Goal: Information Seeking & Learning: Learn about a topic

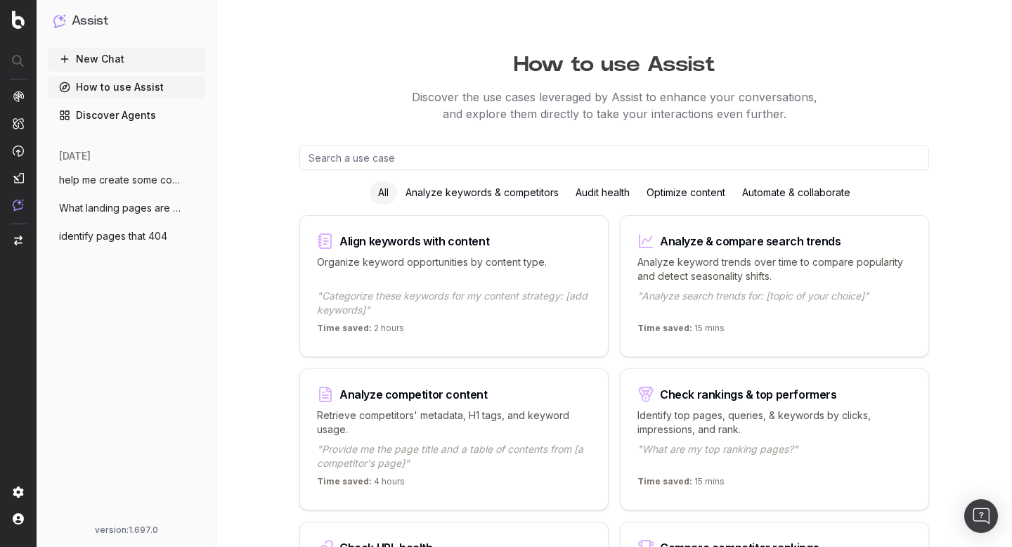
click at [140, 182] on span "help me create some content ideas use t" at bounding box center [121, 180] width 124 height 14
click at [133, 58] on button "New Chat" at bounding box center [126, 59] width 157 height 22
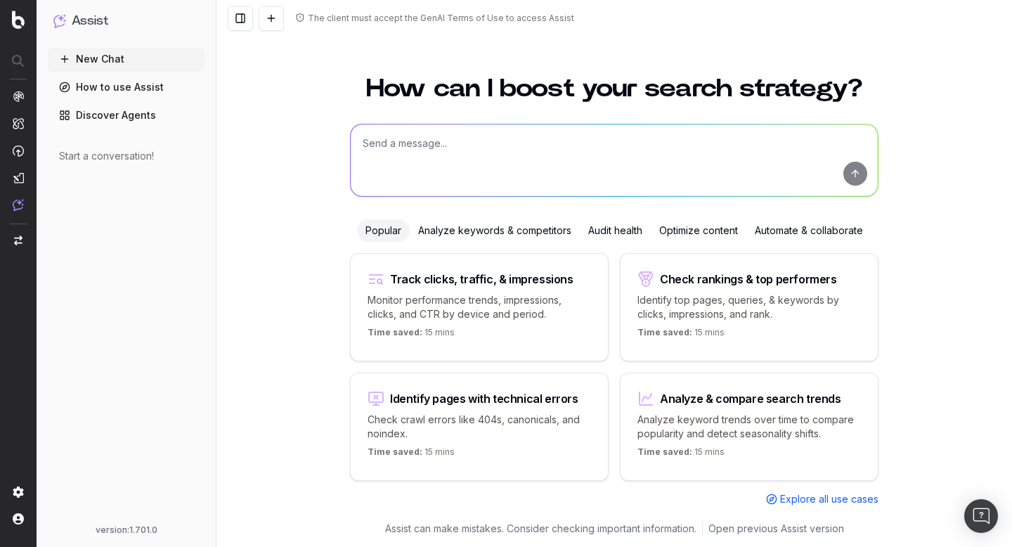
click at [473, 143] on textarea at bounding box center [614, 160] width 527 height 72
paste textarea "[URL][DOMAIN_NAME]"
click at [365, 143] on textarea "[URL][DOMAIN_NAME]" at bounding box center [614, 160] width 527 height 72
paste textarea "help me create some content ideas use this article (https://www.vogue.co.uk/art…"
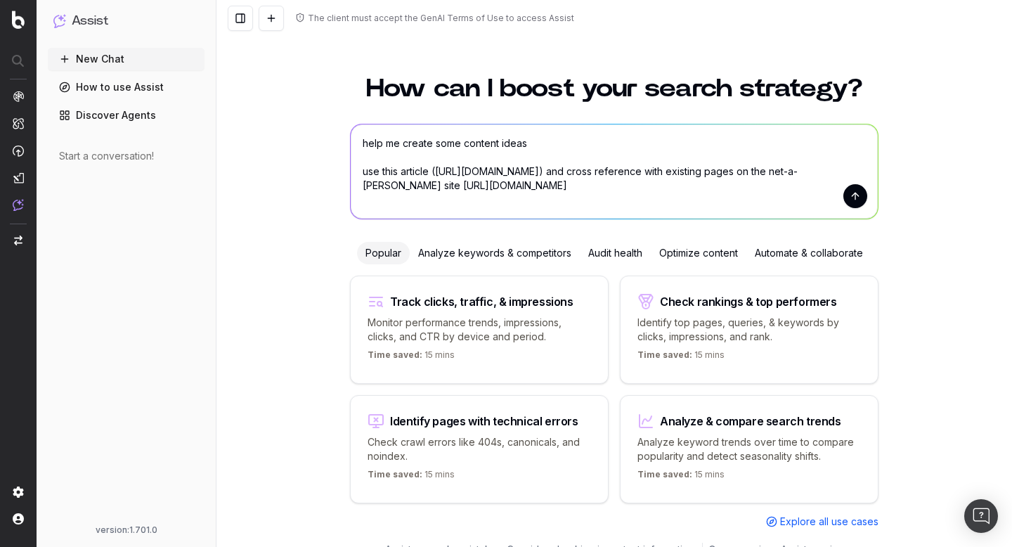
scroll to position [21, 0]
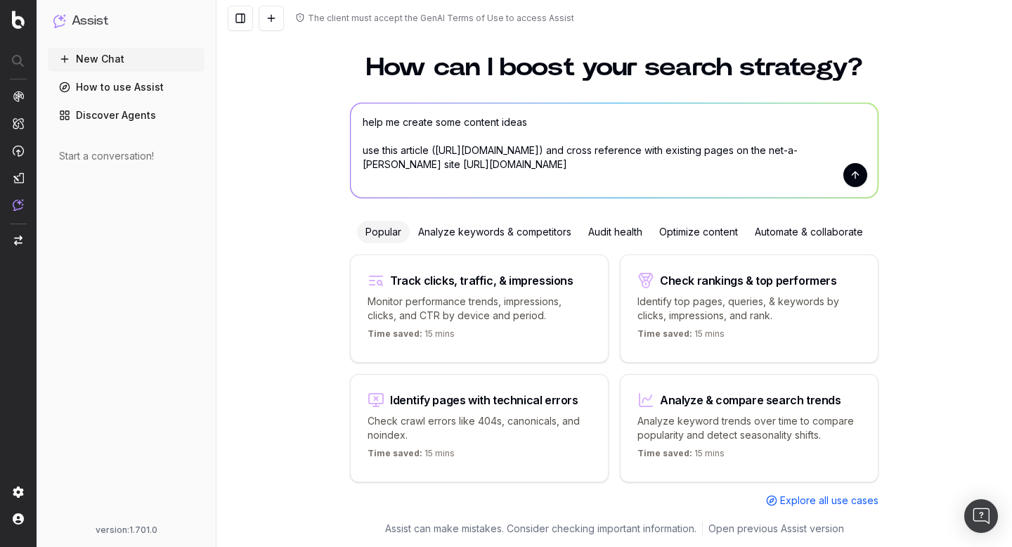
drag, startPoint x: 565, startPoint y: 162, endPoint x: 577, endPoint y: 180, distance: 20.9
click at [577, 180] on textarea "help me create some content ideas use this article (https://www.vogue.co.uk/art…" at bounding box center [614, 150] width 527 height 94
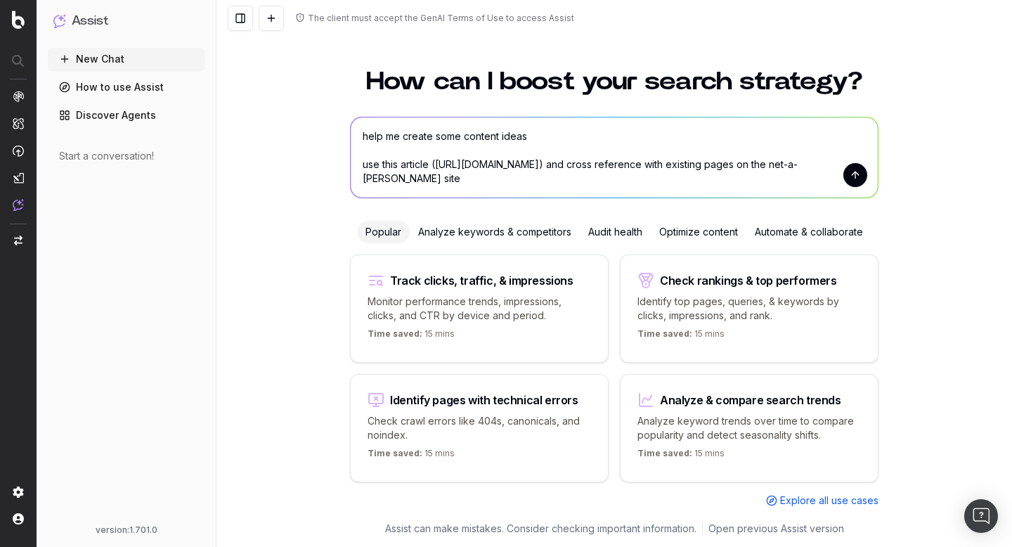
scroll to position [7, 0]
drag, startPoint x: 757, startPoint y: 162, endPoint x: 437, endPoint y: 162, distance: 320.3
click at [437, 162] on textarea "help me create some content ideas use this article (https://www.vogue.co.uk/art…" at bounding box center [614, 157] width 527 height 80
paste textarea "rpsdiamonds.com/how-to-select-diamond-ring-complete-guide/"
click at [660, 178] on textarea "help me create some content ideas use this article (https://rpsdiamonds.com/how…" at bounding box center [614, 157] width 527 height 80
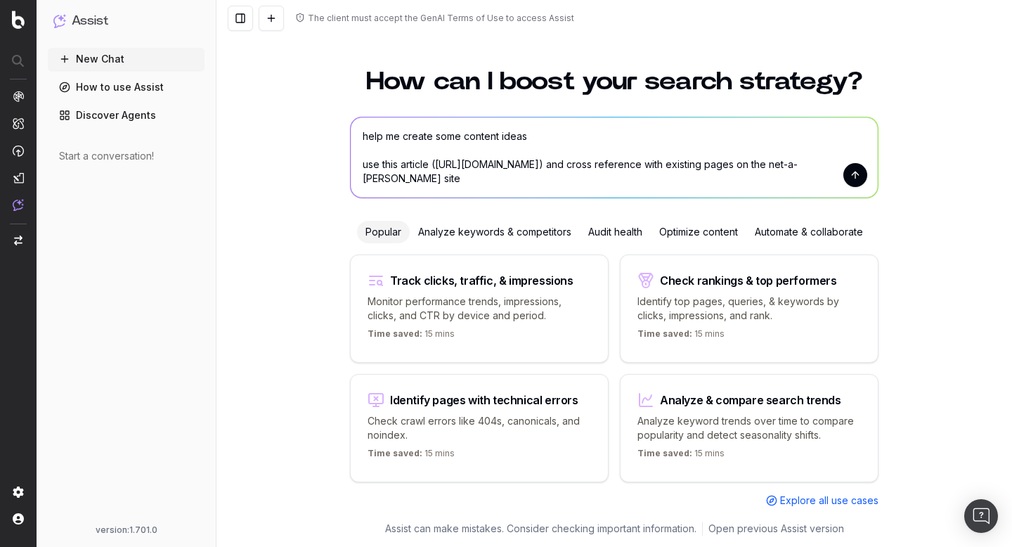
drag, startPoint x: 592, startPoint y: 180, endPoint x: 537, endPoint y: 179, distance: 54.8
click at [537, 179] on textarea "help me create some content ideas use this article (https://rpsdiamonds.com/how…" at bounding box center [614, 157] width 527 height 80
type textarea "help me create some content ideas use this article (https://rpsdiamonds.com/how…"
click at [856, 176] on button "submit" at bounding box center [855, 175] width 24 height 24
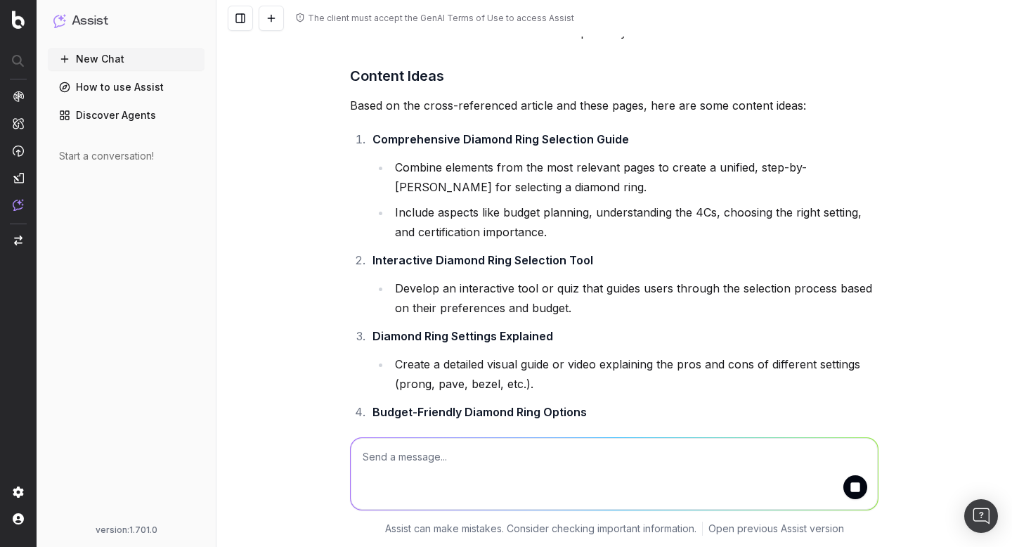
scroll to position [590, 0]
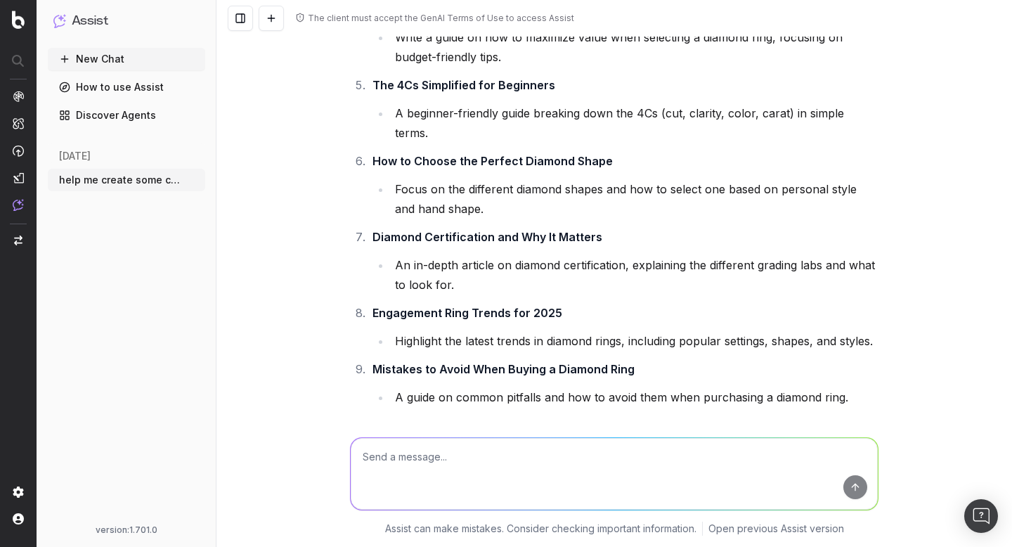
scroll to position [1165, 0]
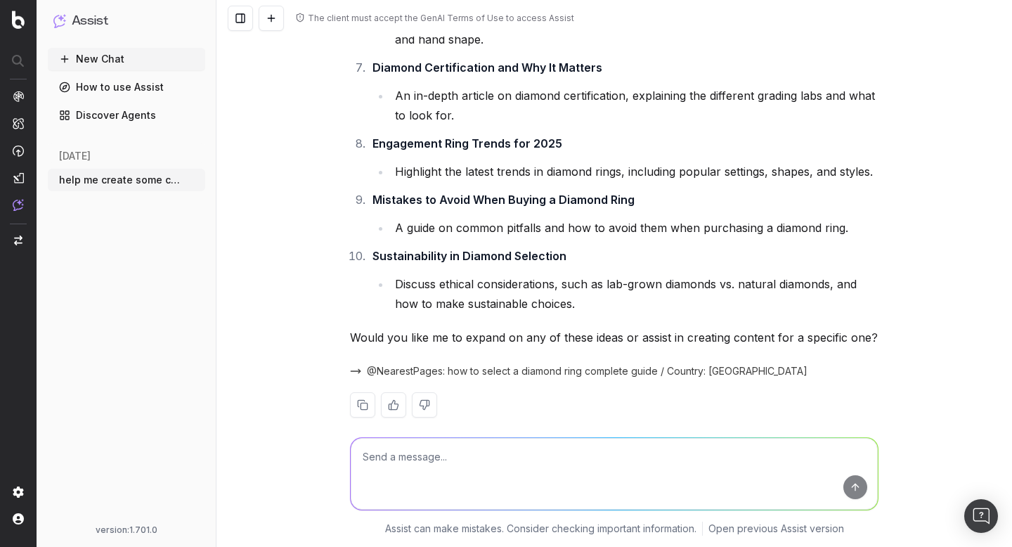
click at [452, 452] on textarea at bounding box center [614, 474] width 527 height 72
paste textarea "Help to structure a new article on:"
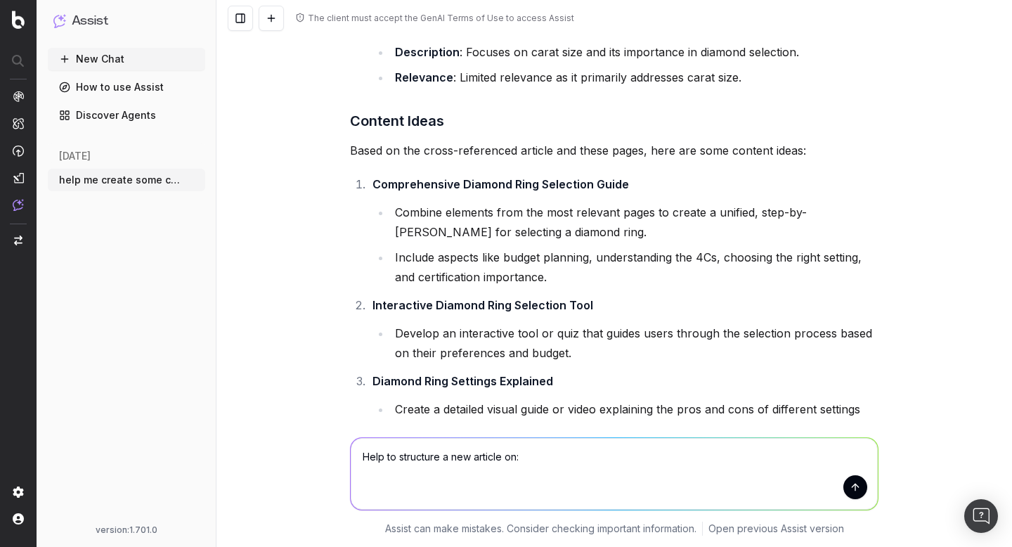
scroll to position [549, 0]
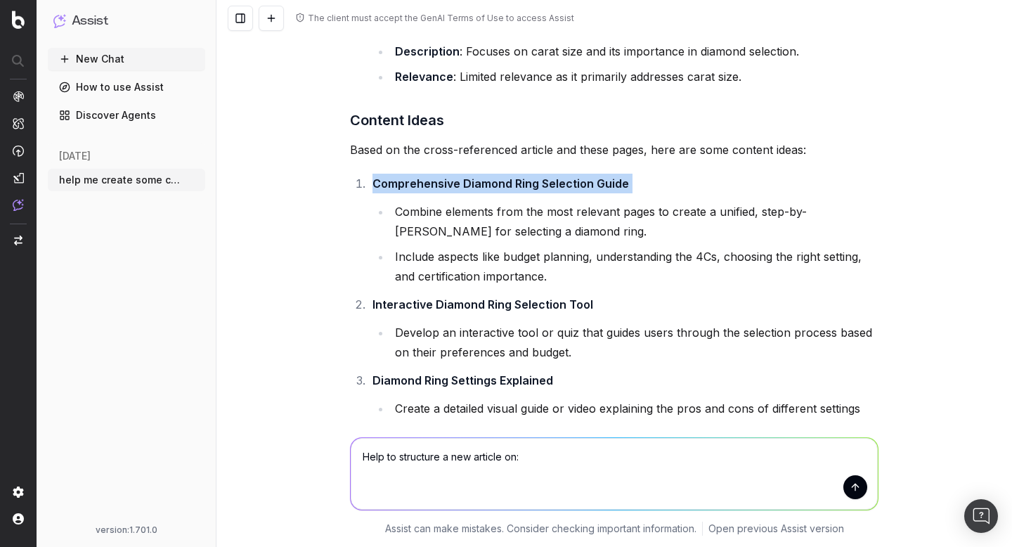
drag, startPoint x: 643, startPoint y: 184, endPoint x: 627, endPoint y: 185, distance: 15.5
click at [628, 185] on li "Comprehensive Diamond Ring Selection Guide Combine elements from the most relev…" at bounding box center [623, 230] width 510 height 112
copy li "Comprehensive Diamond Ring Selection Guide"
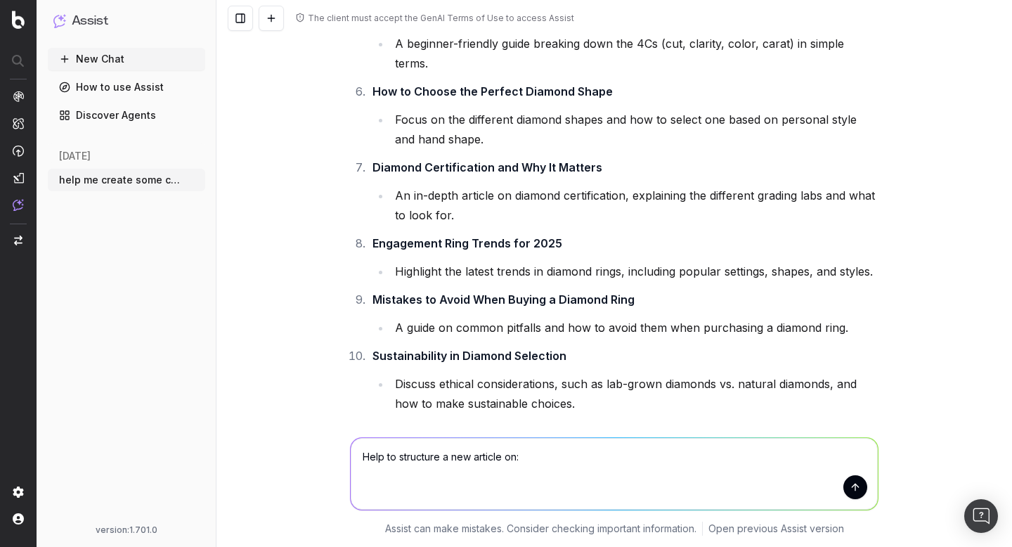
scroll to position [1165, 0]
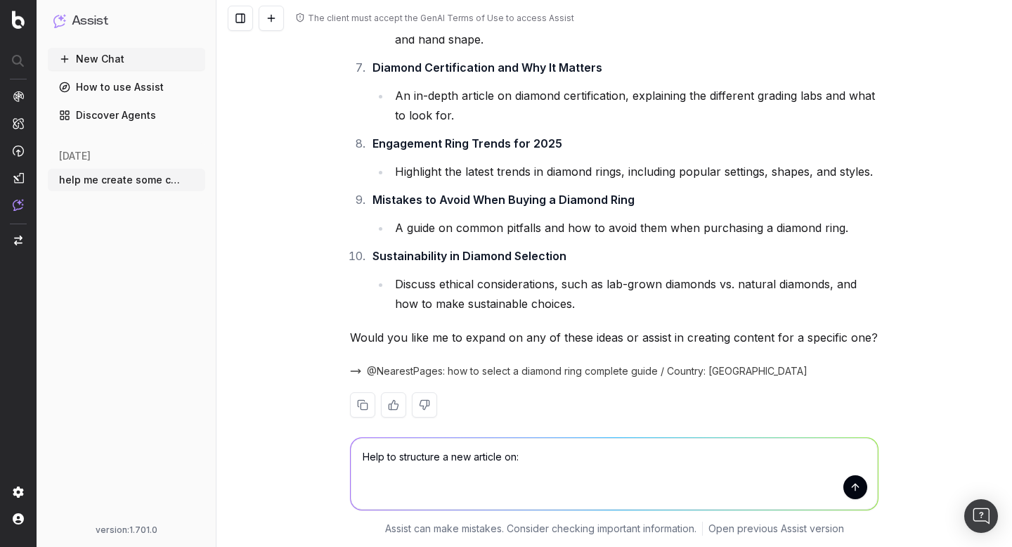
click at [556, 457] on textarea "Help to structure a new article on:" at bounding box center [614, 474] width 527 height 72
paste textarea "Comprehensive Diamond Ring Selection Guide"
type textarea "Help to structure a new article on: Comprehensive Diamond Ring Selection Guide …"
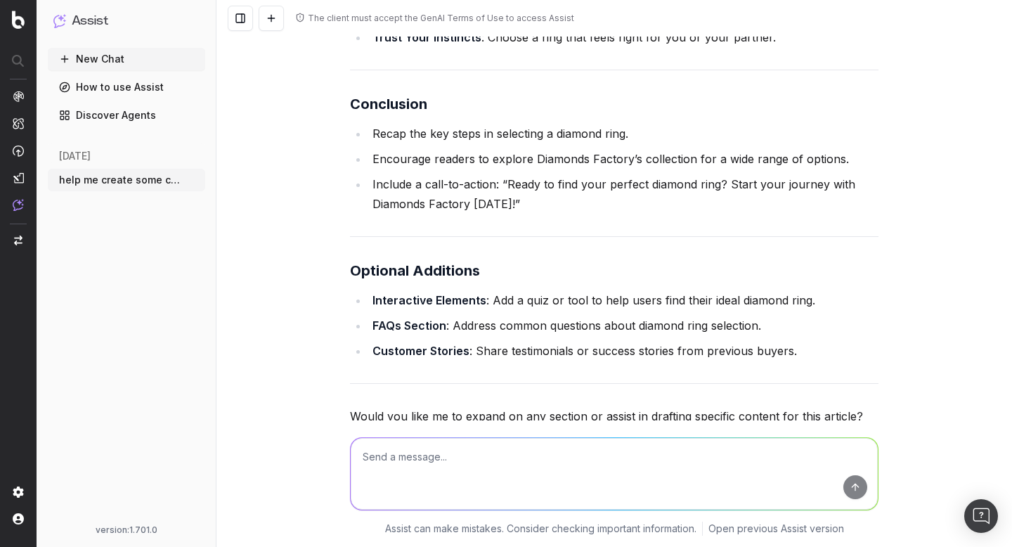
scroll to position [3678, 0]
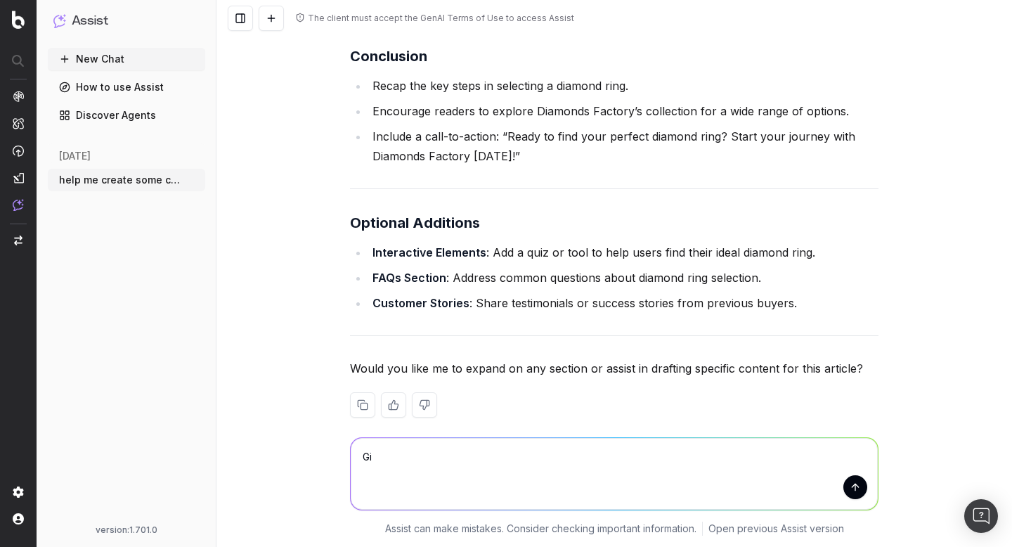
type textarea "G"
type textarea "Create the metadata and CTA for this article"
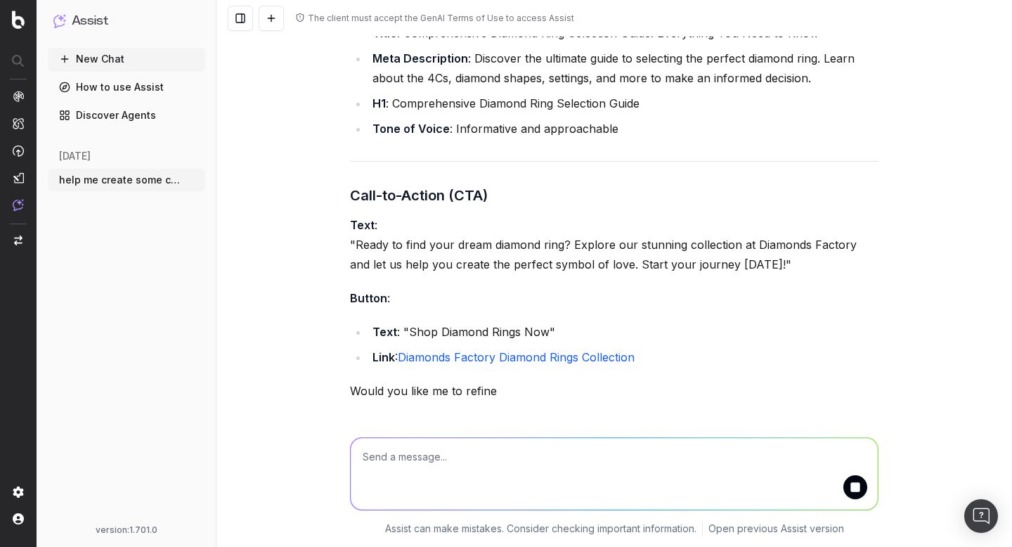
scroll to position [4227, 0]
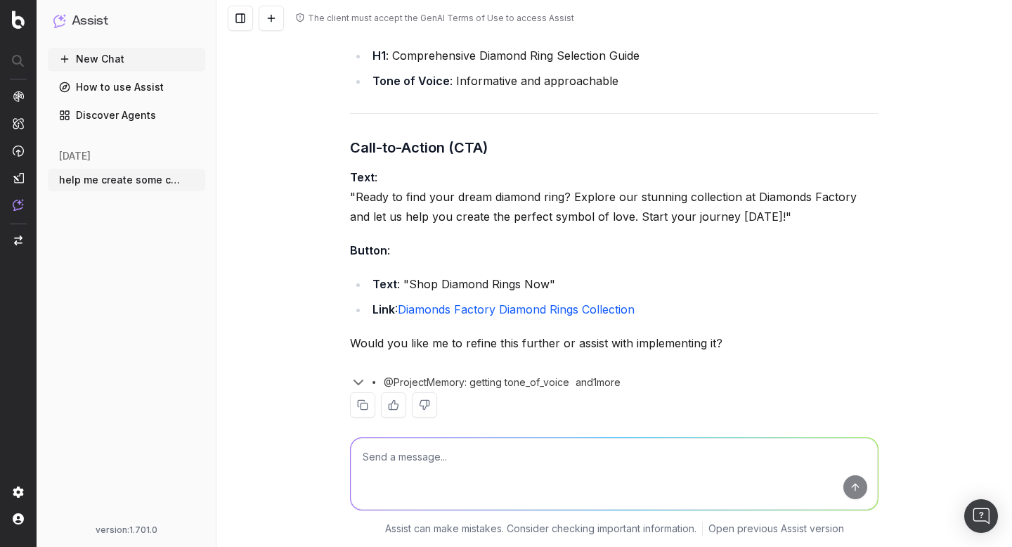
click at [504, 302] on link "Diamonds Factory Diamond Rings Collection" at bounding box center [516, 309] width 237 height 14
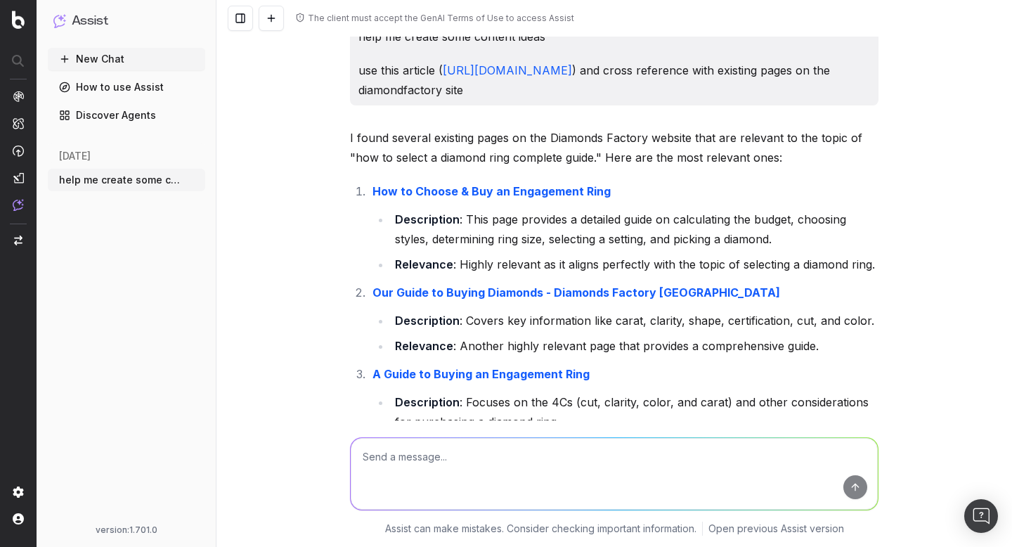
scroll to position [12, 0]
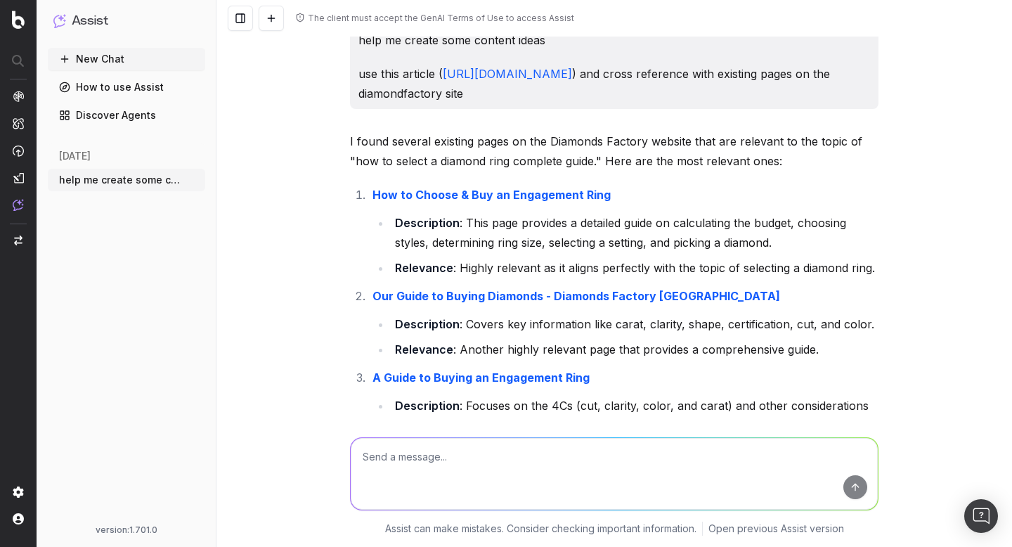
click at [558, 192] on strong "How to Choose & Buy an Engagement Ring" at bounding box center [491, 195] width 238 height 14
click at [109, 57] on button "New Chat" at bounding box center [126, 59] width 157 height 22
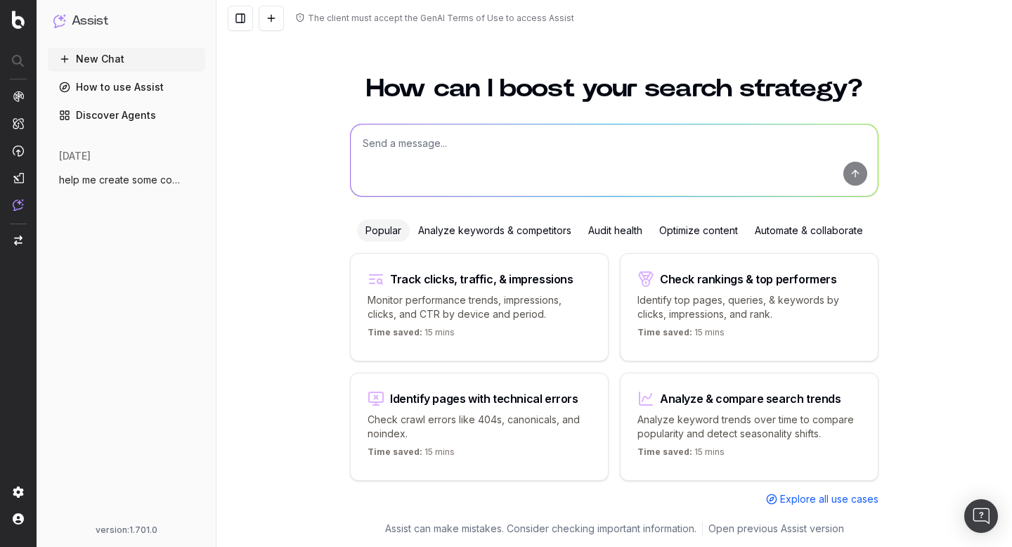
click at [497, 164] on textarea at bounding box center [614, 160] width 527 height 72
paste textarea "What landing pages are there on https://www.mytheresa.com, that aren't on our s…"
drag, startPoint x: 648, startPoint y: 139, endPoint x: 518, endPoint y: 143, distance: 130.0
click at [518, 143] on textarea "What landing pages are there on https://www.mytheresa.com, that aren't on our s…" at bounding box center [614, 160] width 527 height 72
click at [423, 146] on textarea "What landing pages are there on our competitor websites, that aren't on our site" at bounding box center [614, 160] width 527 height 72
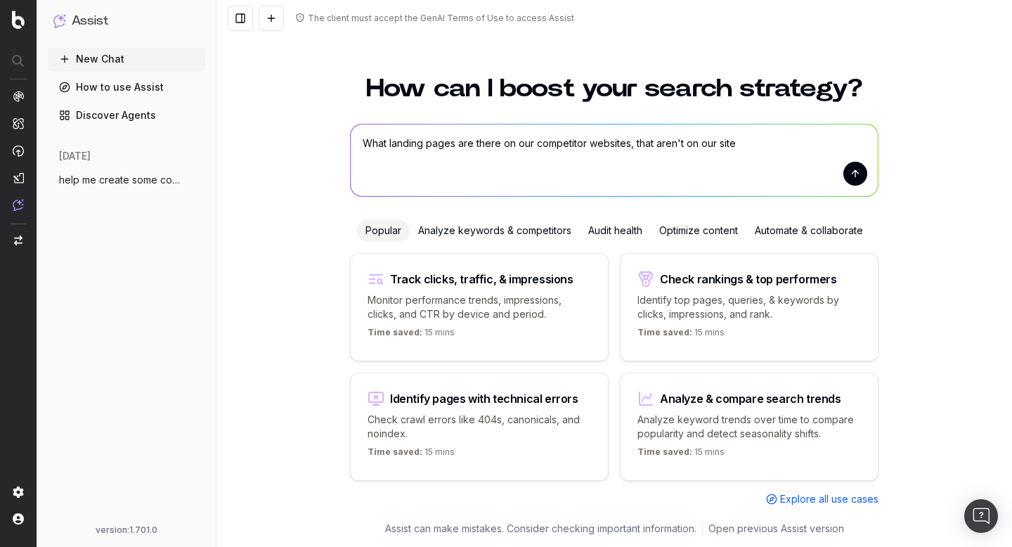
click at [443, 140] on textarea "What landing pages are there on our competitor websites, that aren't on our site" at bounding box center [614, 160] width 527 height 72
click at [391, 148] on textarea "What landing page topics are there on our competitor websites, that aren't on o…" at bounding box center [614, 160] width 527 height 72
type textarea "What longer tail landing page topics are there on our competitor websites, that…"
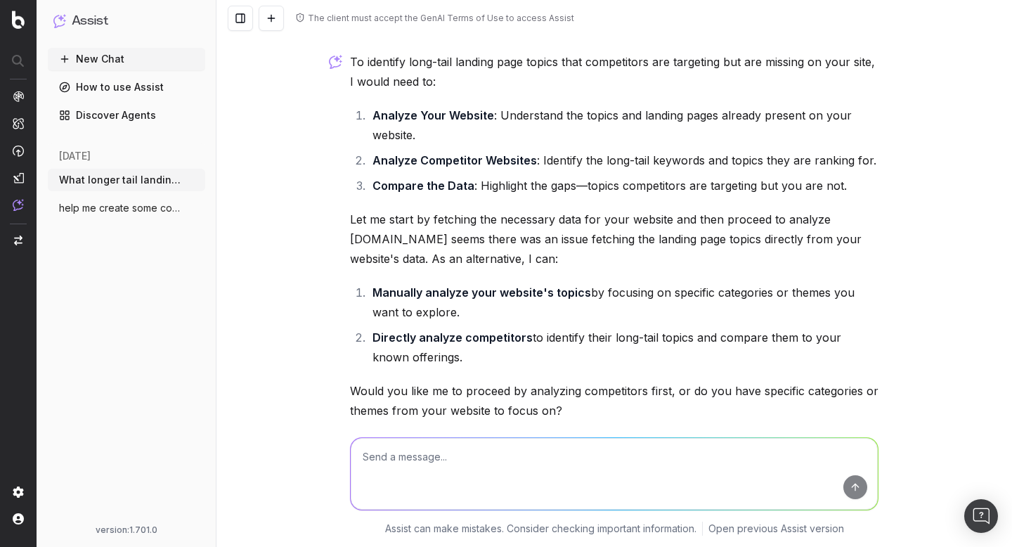
scroll to position [125, 0]
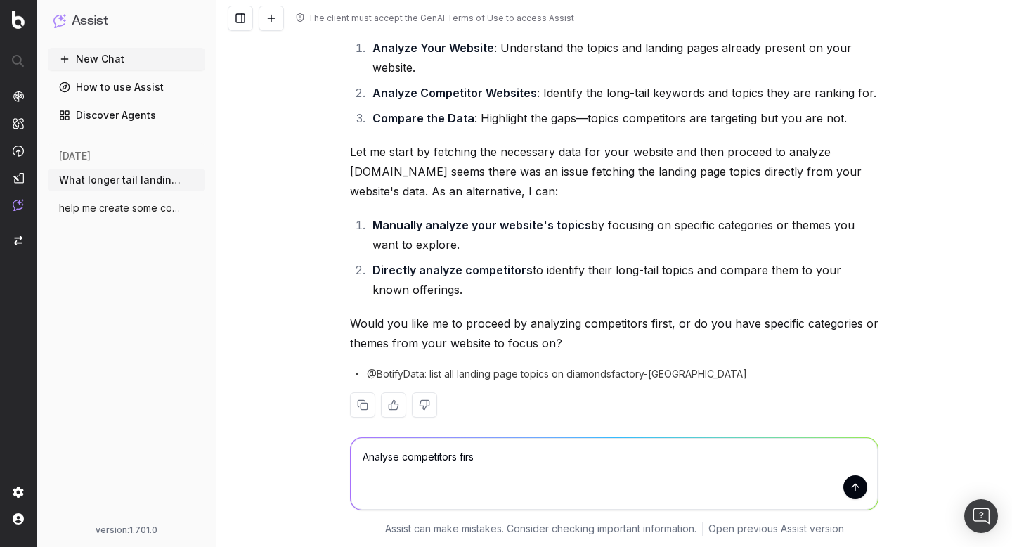
type textarea "Analyse competitors first"
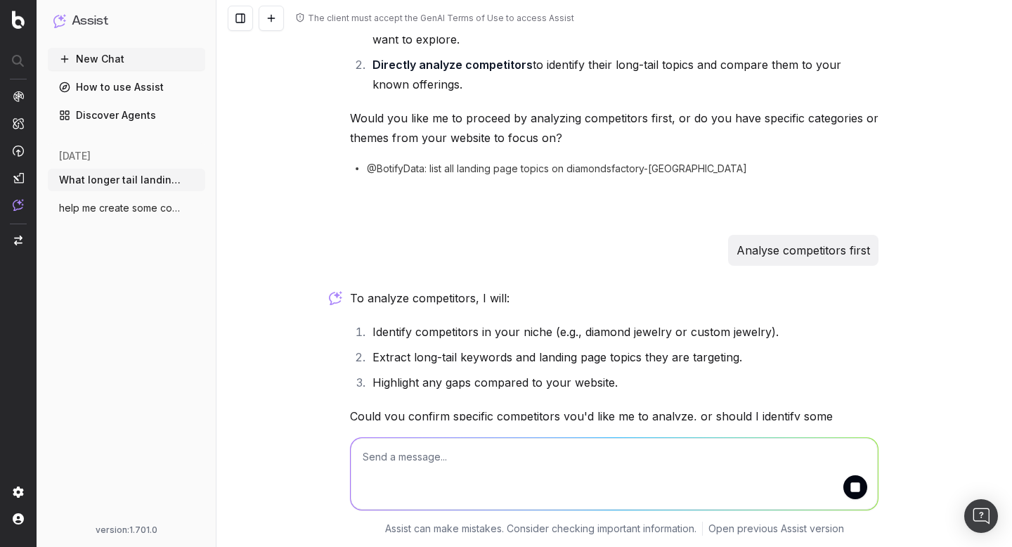
scroll to position [398, 0]
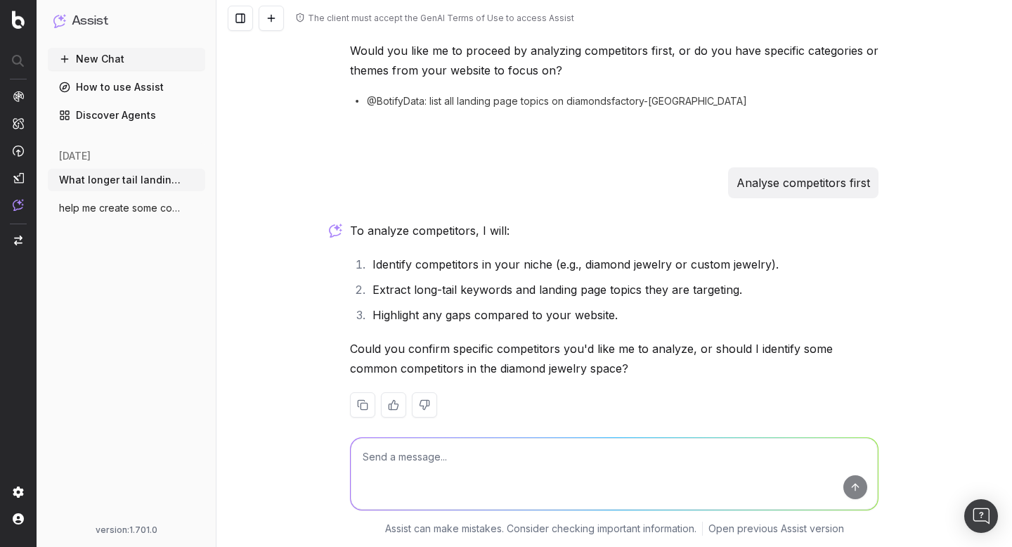
click at [496, 452] on textarea at bounding box center [614, 474] width 527 height 72
click at [363, 459] on textarea "diamond" at bounding box center [614, 474] width 527 height 72
click at [532, 457] on textarea "common diamond" at bounding box center [614, 474] width 527 height 72
drag, startPoint x: 490, startPoint y: 463, endPoint x: 408, endPoint y: 459, distance: 82.3
click at [408, 459] on textarea "common diamond jewelry" at bounding box center [614, 474] width 527 height 72
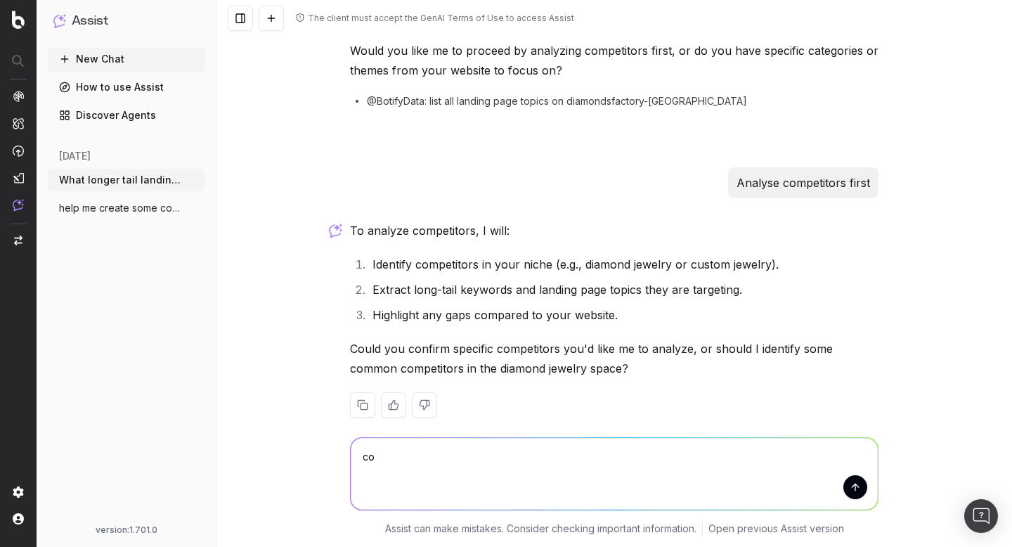
type textarea "c"
type textarea "Use purelydiamonds.co.uk"
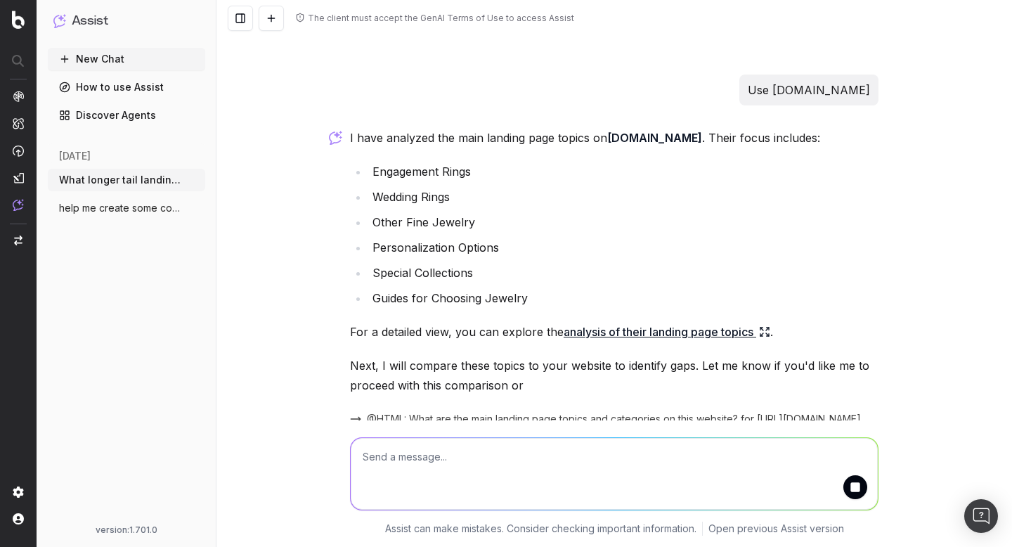
scroll to position [811, 0]
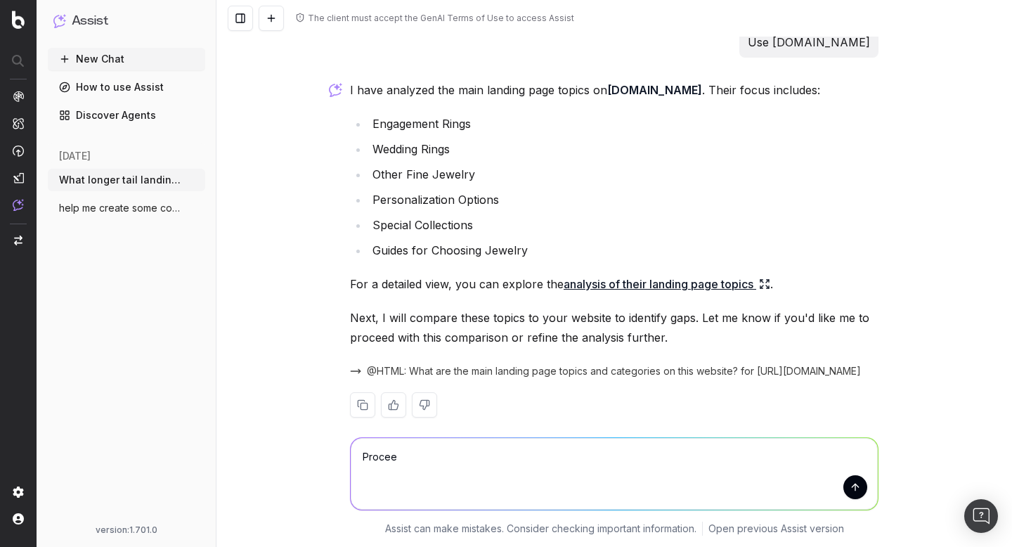
type textarea "Proceed"
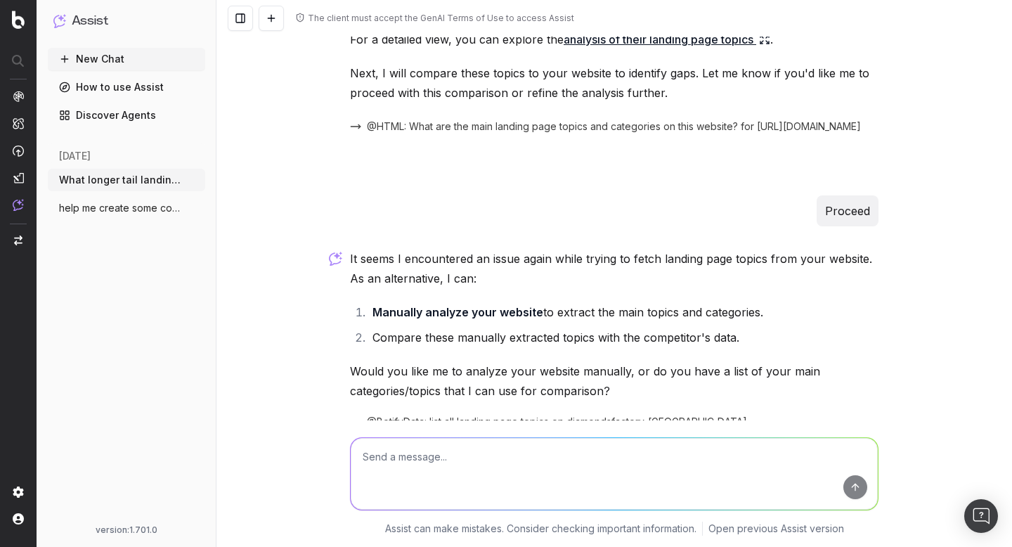
scroll to position [1103, 0]
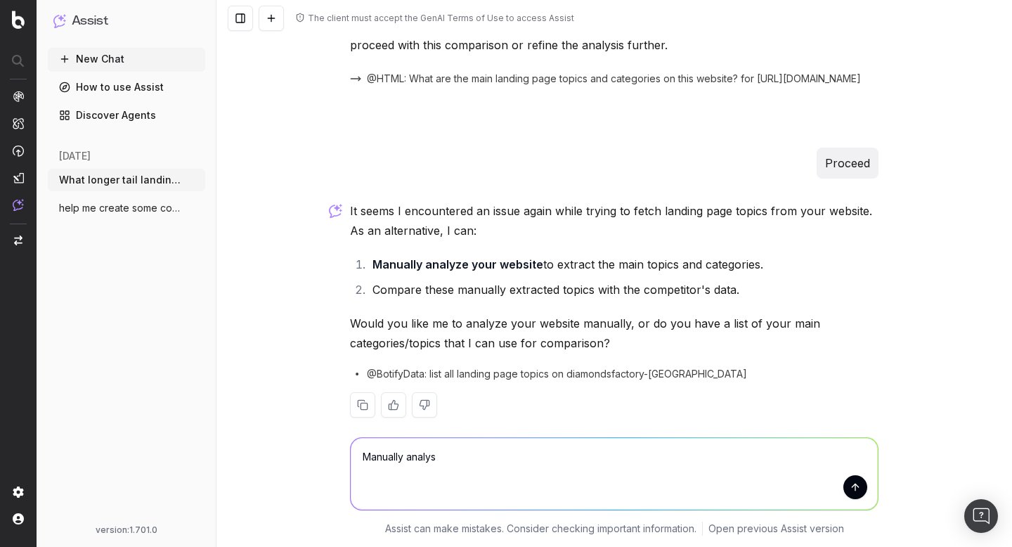
type textarea "Manually analyse"
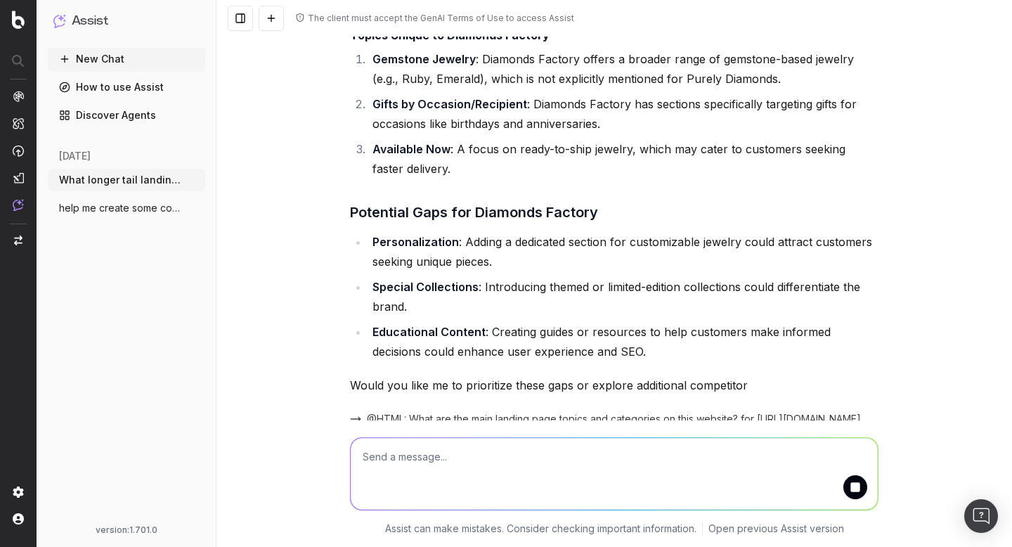
scroll to position [2409, 0]
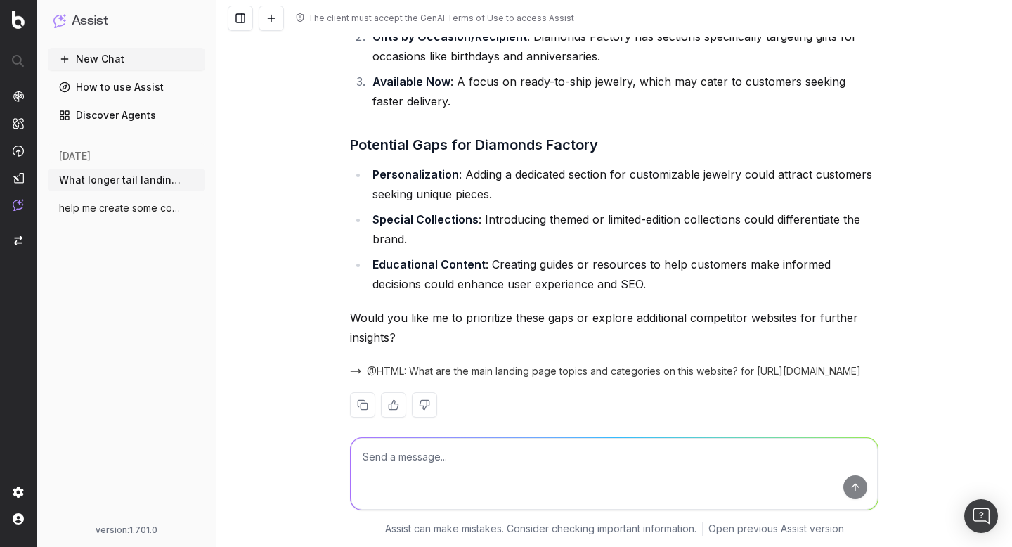
click at [531, 452] on textarea at bounding box center [614, 474] width 527 height 72
type textarea "Yes please help me prioritise the gaps"
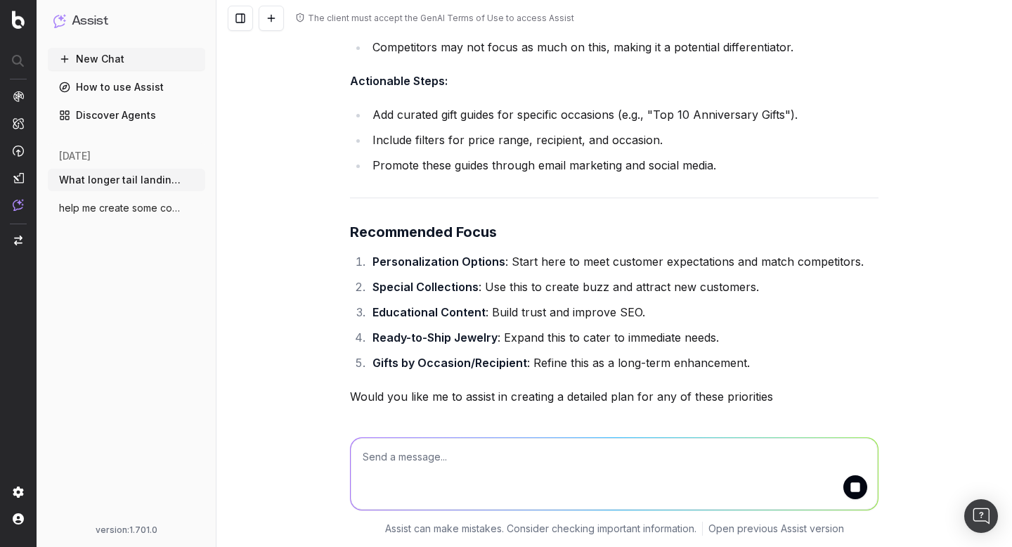
scroll to position [4310, 0]
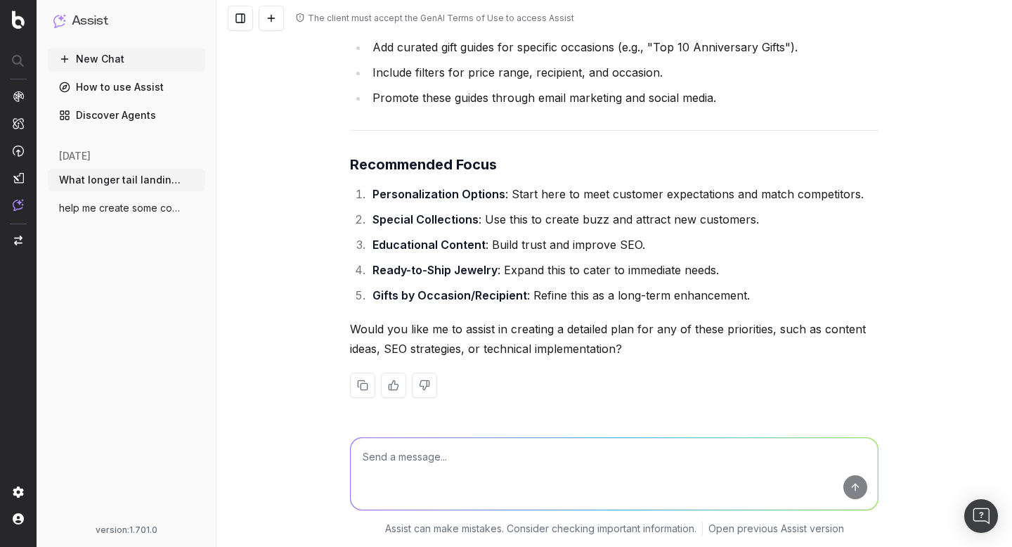
click at [459, 458] on textarea at bounding box center [614, 474] width 527 height 72
type textarea "Create a detailed plan focusing on technical implementation"
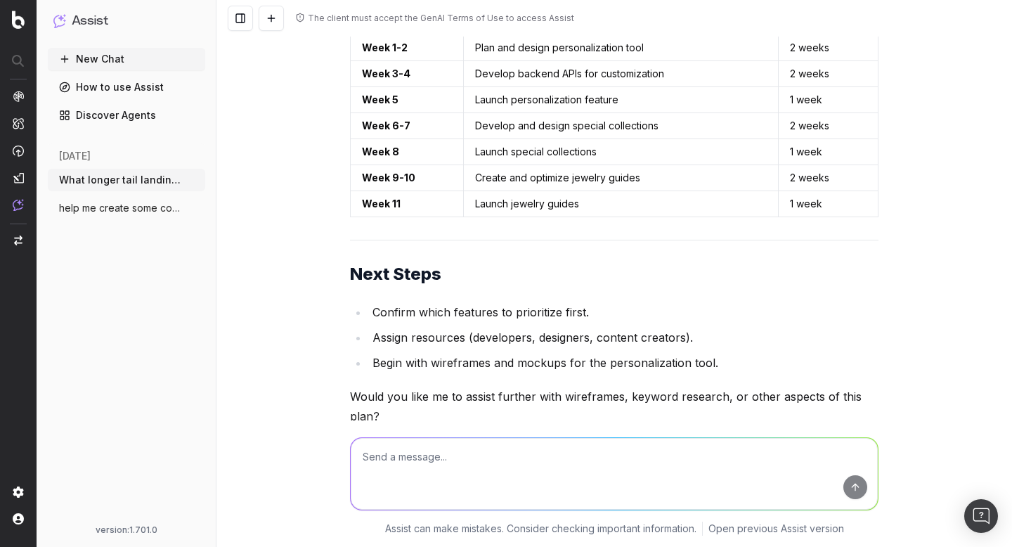
scroll to position [7397, 0]
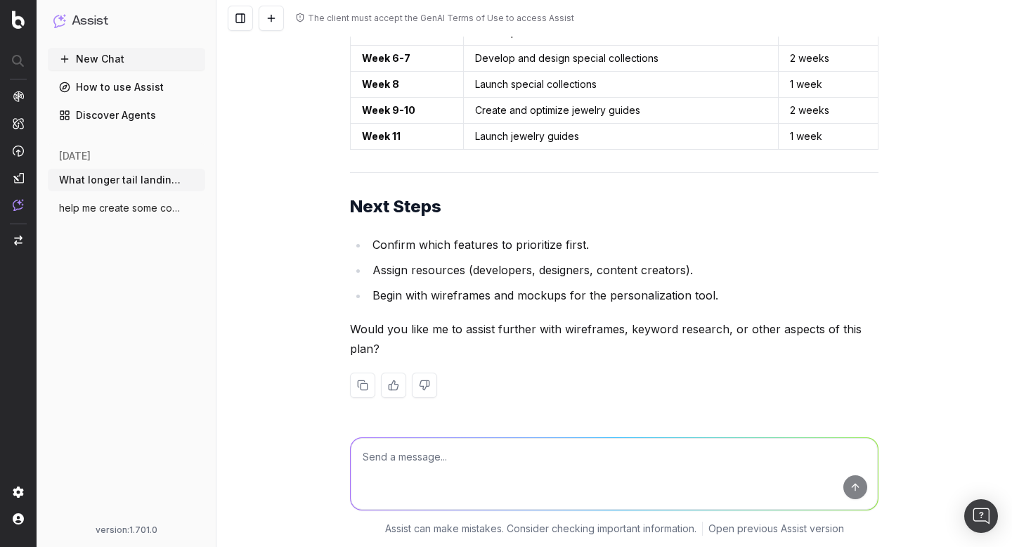
click at [119, 61] on button "New Chat" at bounding box center [126, 59] width 157 height 22
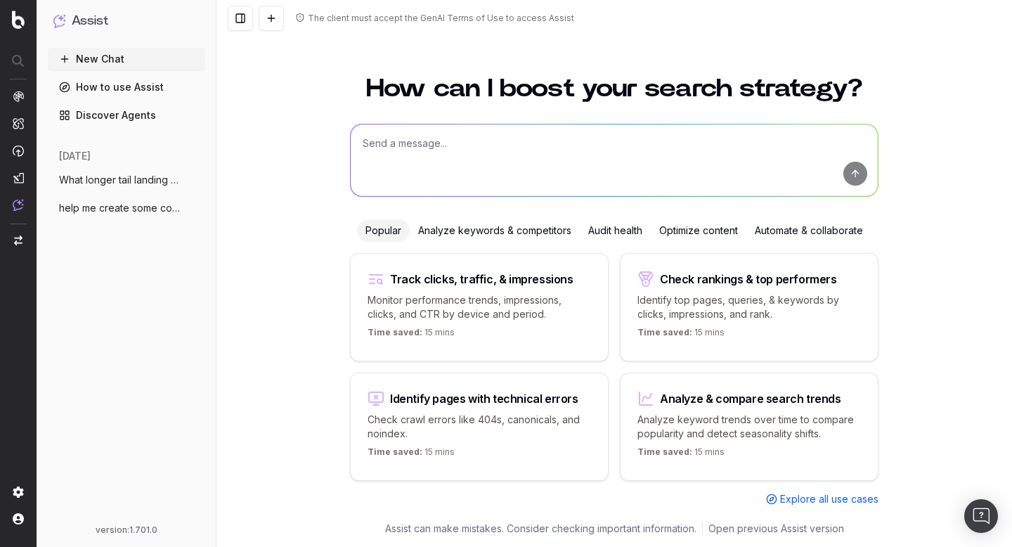
click at [508, 162] on textarea at bounding box center [614, 160] width 527 height 72
paste textarea "identify pages that 404"
type textarea "identify pages that 404"
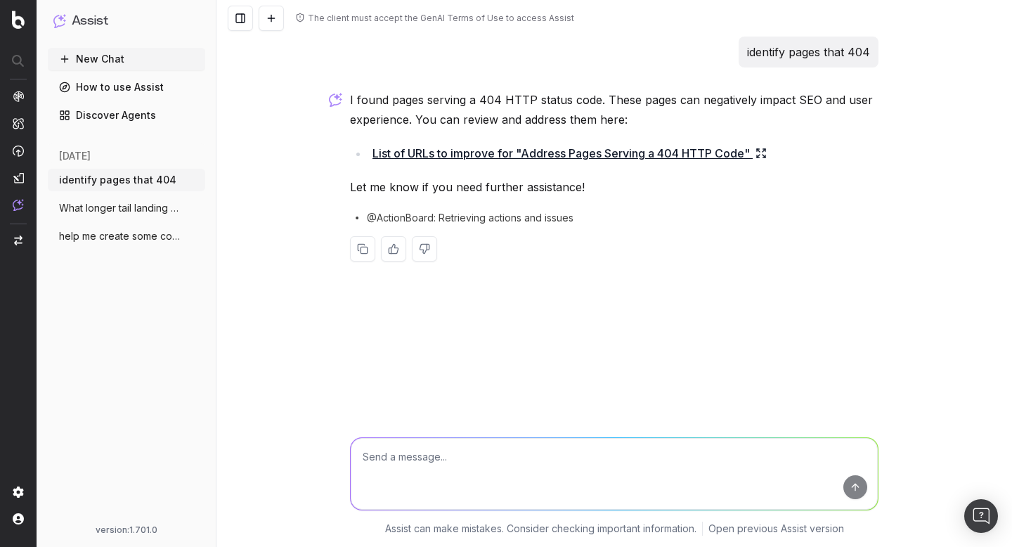
click at [747, 154] on link "List of URLs to improve for "Address Pages Serving a 404 HTTP Code"" at bounding box center [569, 153] width 394 height 20
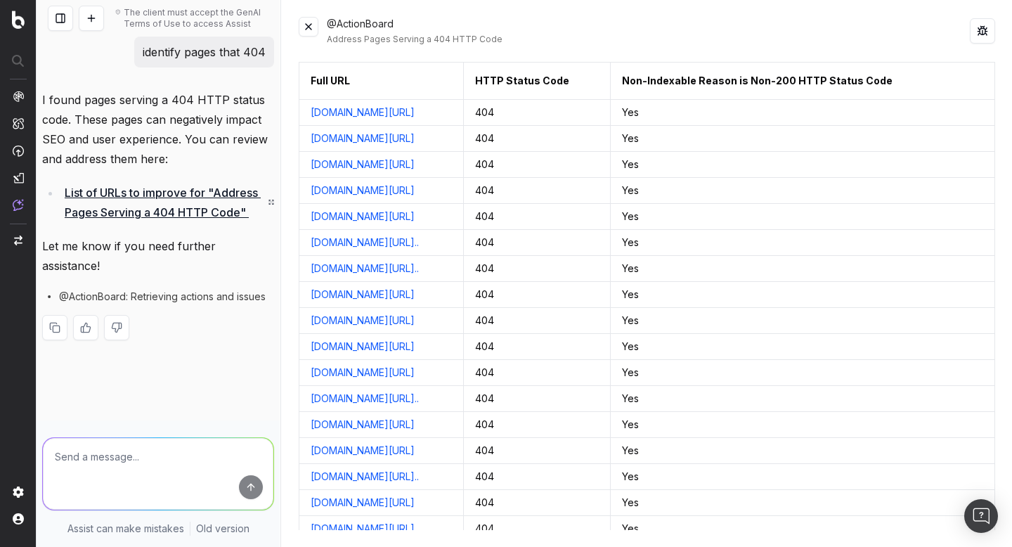
click at [314, 27] on button at bounding box center [309, 27] width 20 height 20
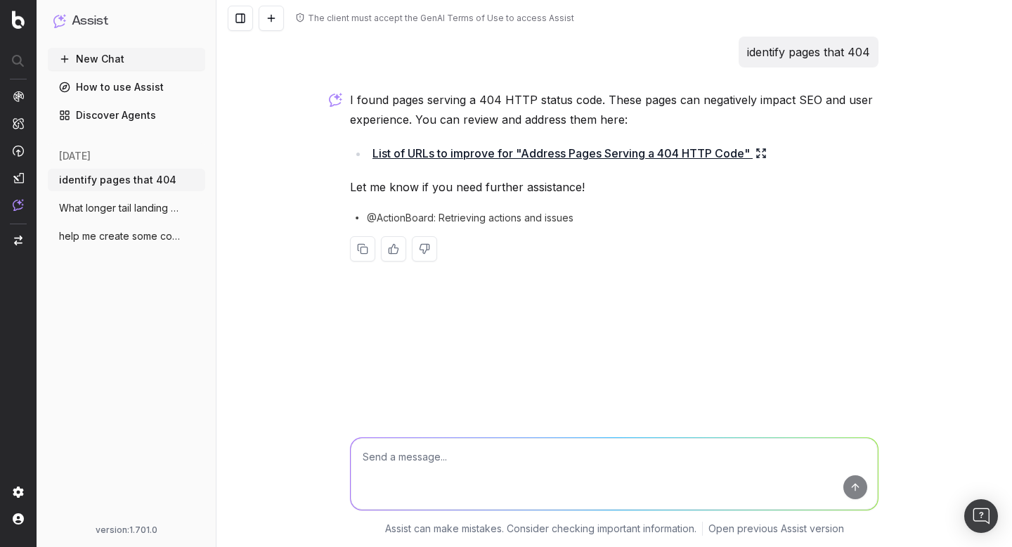
click at [99, 238] on span "help me create some content ideas use t" at bounding box center [121, 236] width 124 height 14
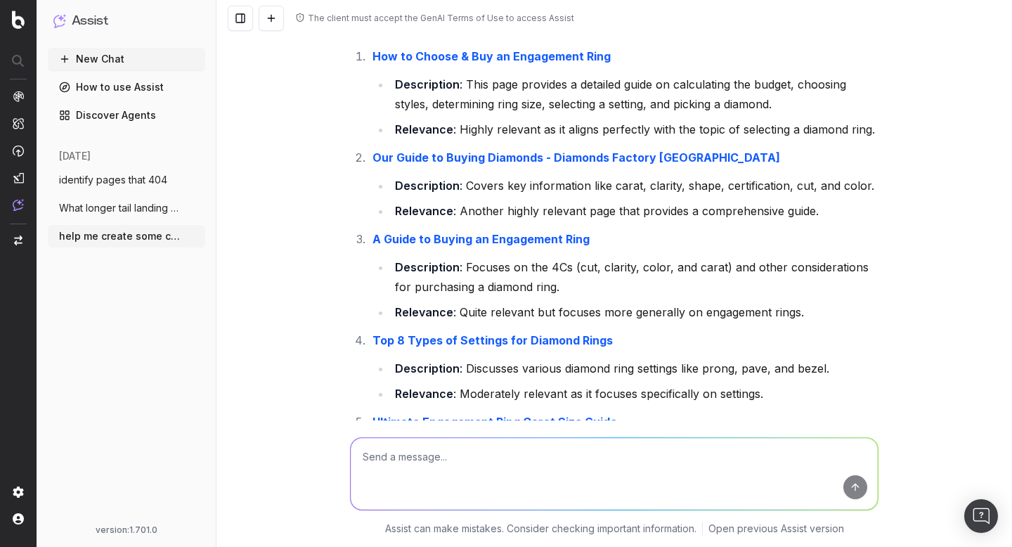
scroll to position [126, 0]
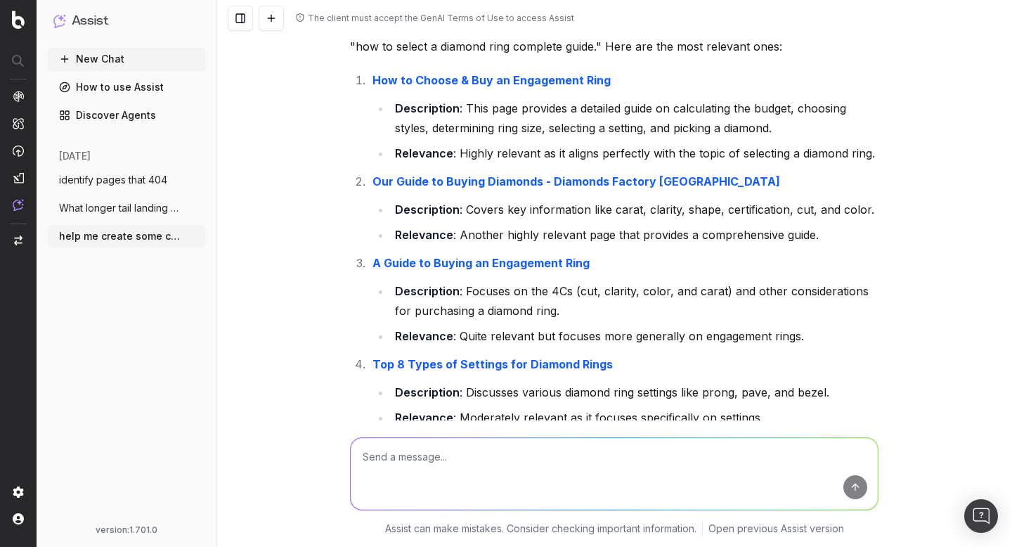
click at [493, 78] on strong "How to Choose & Buy an Engagement Ring" at bounding box center [491, 80] width 238 height 14
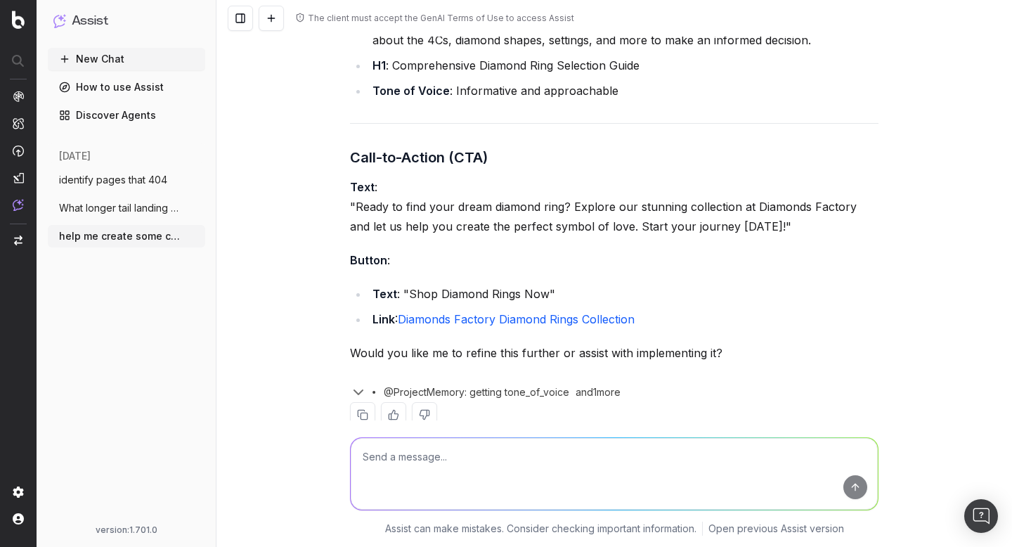
scroll to position [4227, 0]
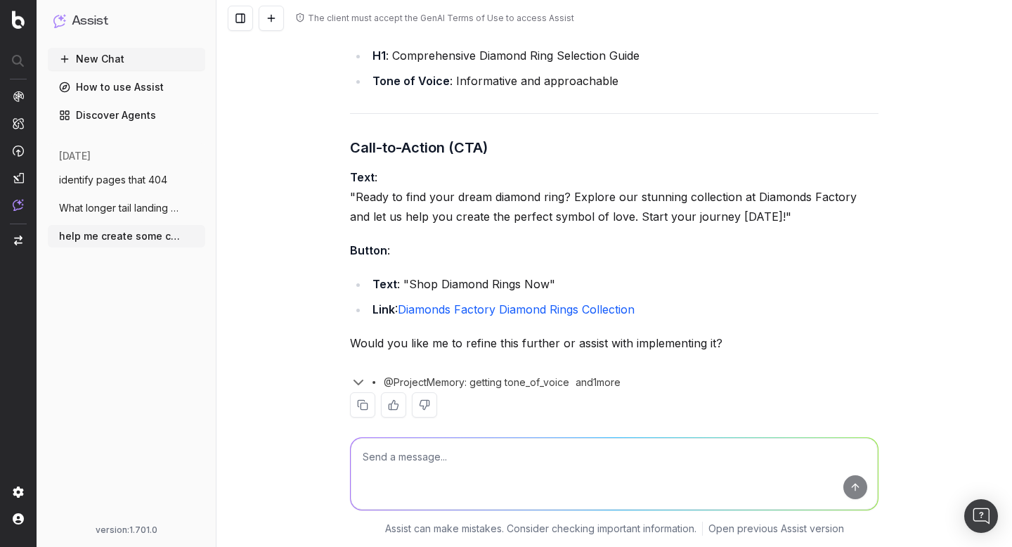
click at [447, 375] on span "@ProjectMemory: getting tone_of_voice" at bounding box center [476, 382] width 185 height 14
click at [723, 367] on div "@ProjectMemory: getting tone_of_voice and 1 more" at bounding box center [614, 379] width 528 height 25
click at [135, 211] on span "What longer tail landing page topics are" at bounding box center [121, 208] width 124 height 14
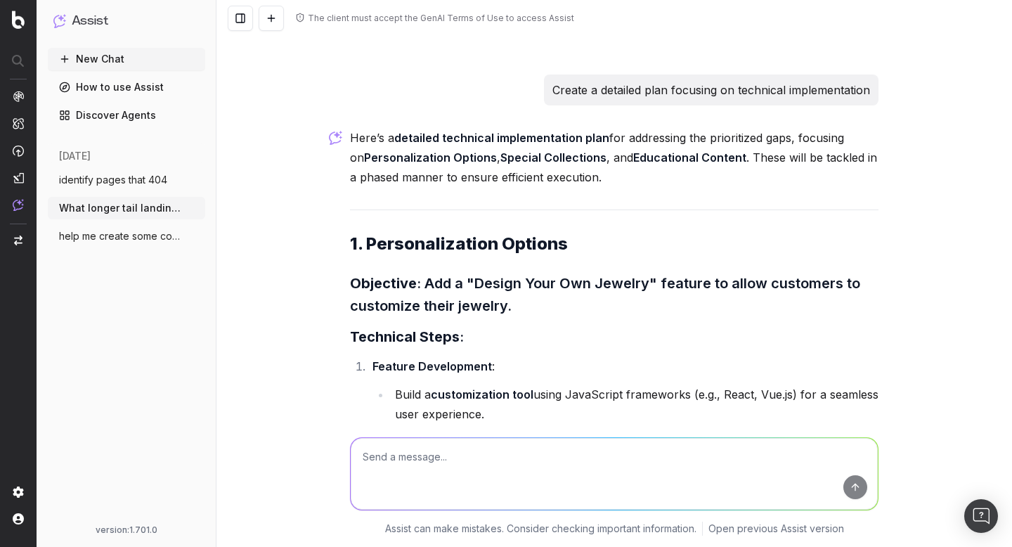
scroll to position [4658, 0]
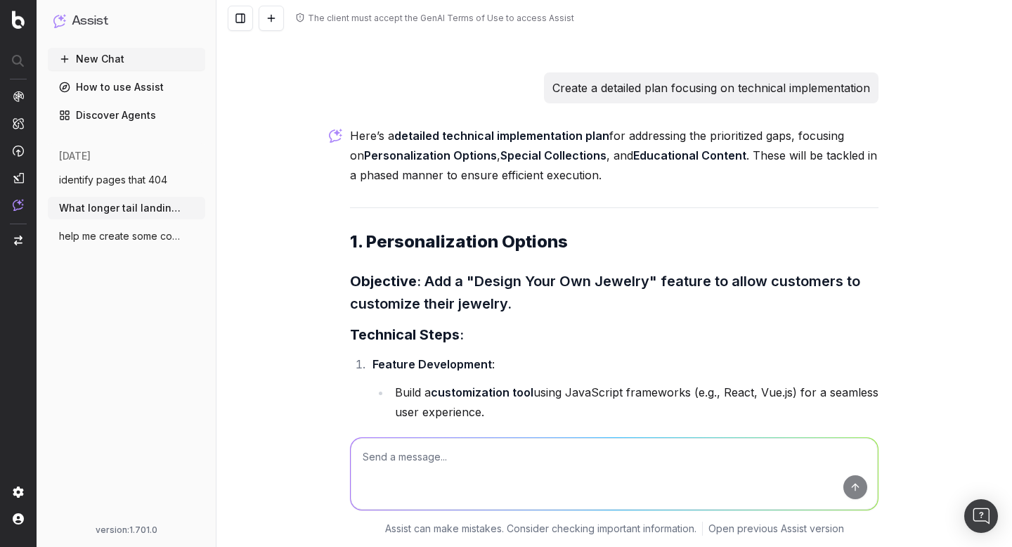
click at [119, 185] on span "identify pages that 404" at bounding box center [113, 180] width 108 height 14
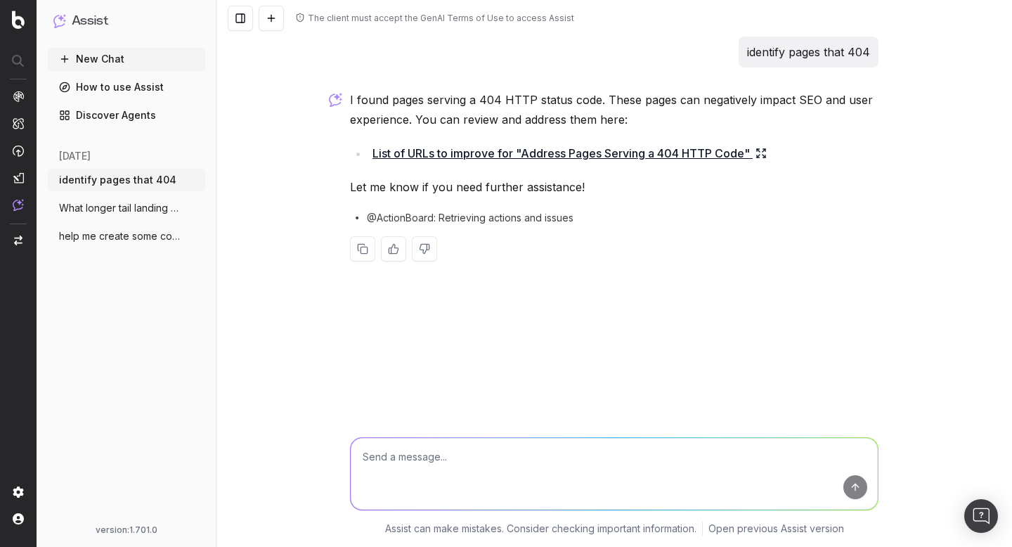
click at [690, 157] on link "List of URLs to improve for "Address Pages Serving a 404 HTTP Code"" at bounding box center [569, 153] width 394 height 20
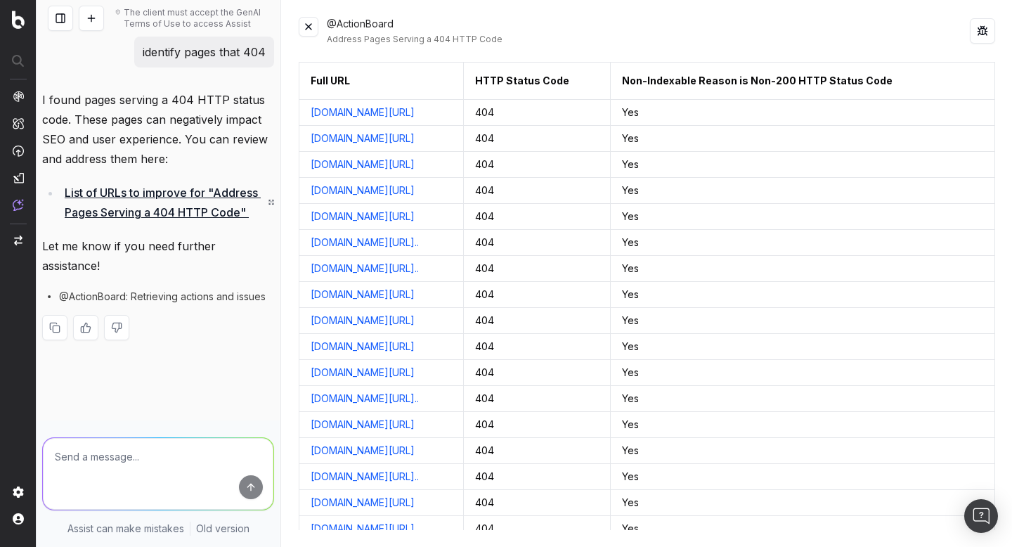
click at [414, 119] on link "www.diamondsfactory.co.uk/wedding-rings/mens/black-diamonds" at bounding box center [362, 112] width 104 height 14
click at [312, 29] on button at bounding box center [309, 27] width 20 height 20
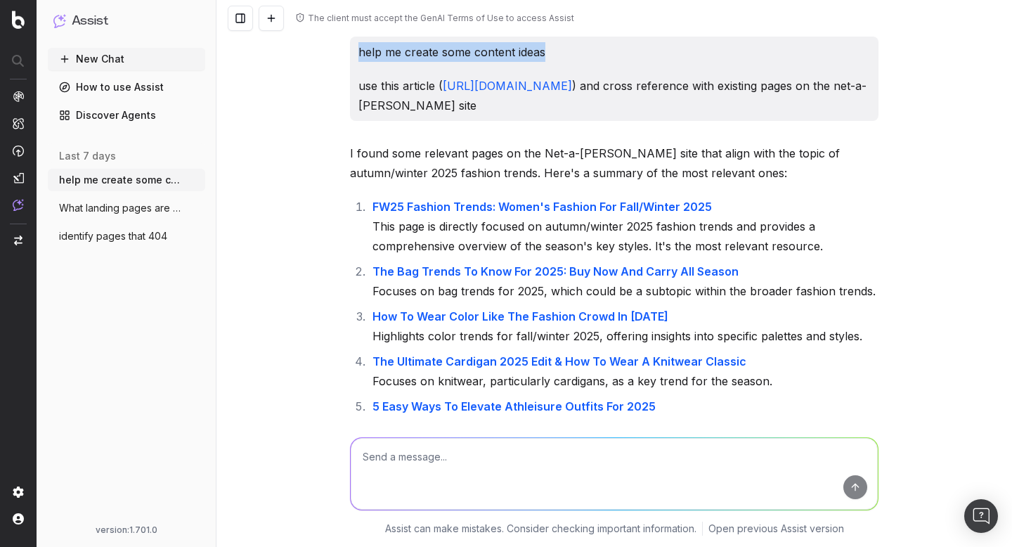
drag, startPoint x: 556, startPoint y: 52, endPoint x: 342, endPoint y: 46, distance: 214.3
click at [342, 46] on div "The client must accept the GenAI Terms of Use to access Assist help me create s…" at bounding box center [613, 273] width 795 height 547
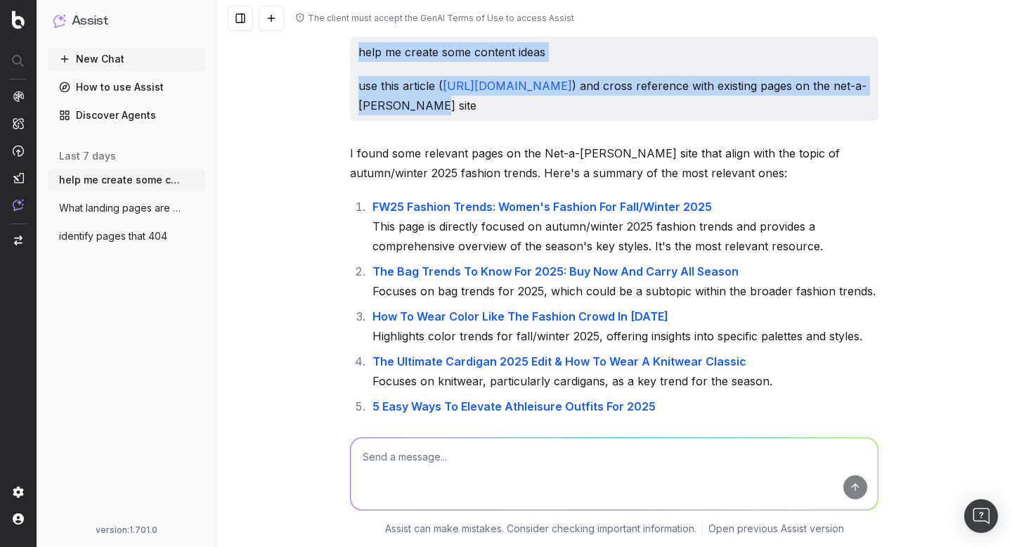
drag, startPoint x: 644, startPoint y: 103, endPoint x: 348, endPoint y: 48, distance: 300.8
copy div "help me create some content ideas use this article ( https://www.vogue.co.uk/ar…"
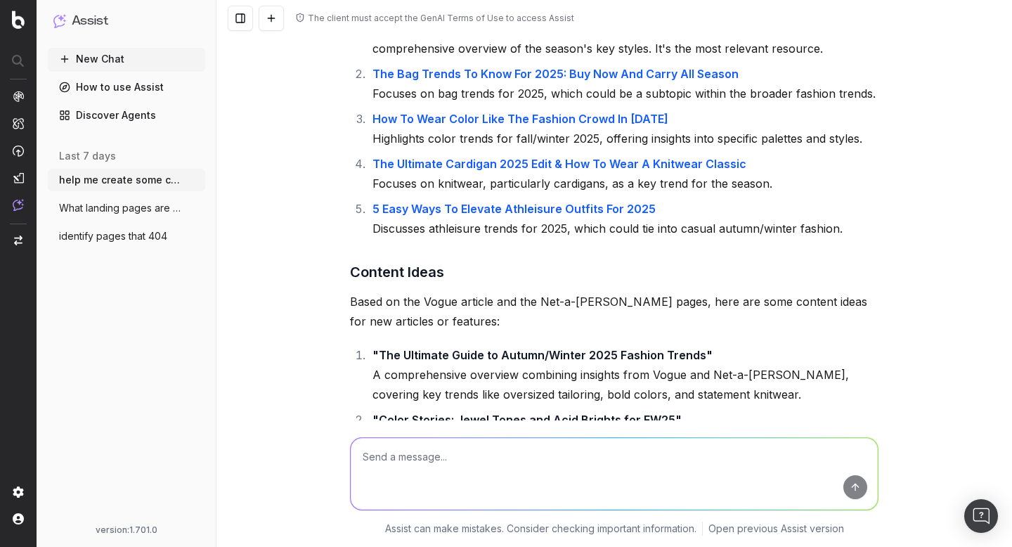
scroll to position [311, 0]
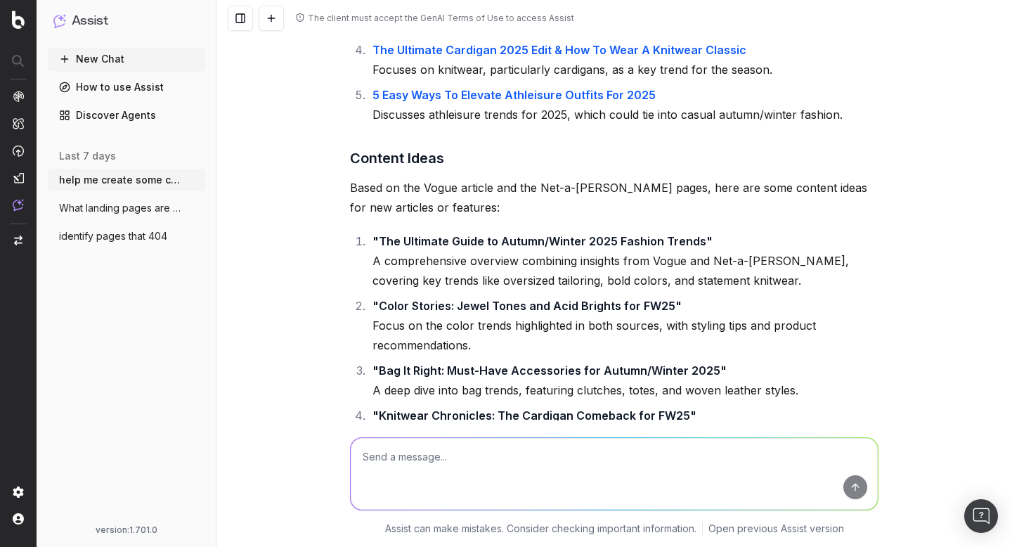
click at [568, 225] on div "I found some relevant pages on the Net-a-Porter site that align with the topic …" at bounding box center [614, 288] width 528 height 913
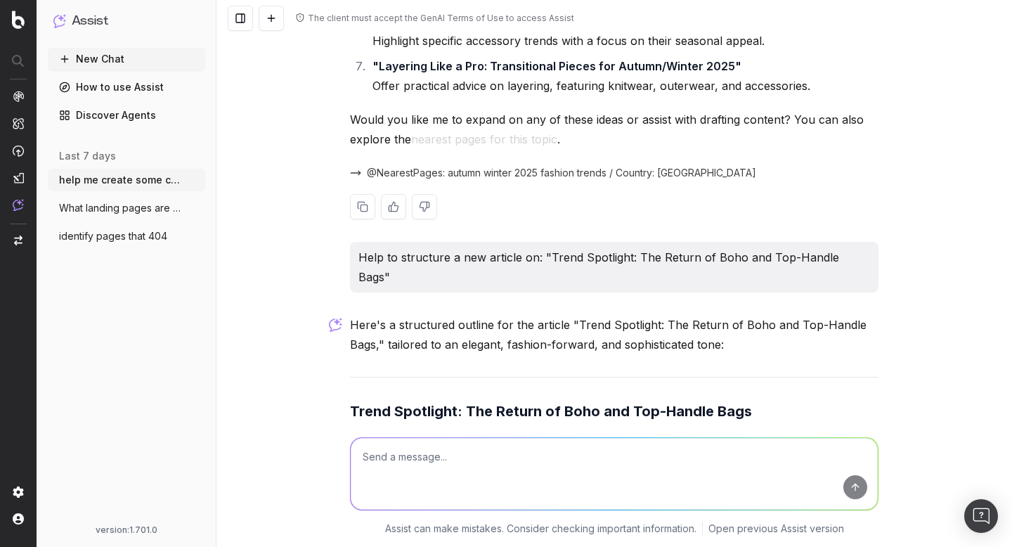
scroll to position [816, 0]
drag, startPoint x: 549, startPoint y: 255, endPoint x: 358, endPoint y: 255, distance: 190.4
click at [358, 255] on div "Help to structure a new article on: "Trend Spotlight: The Return of Boho and To…" at bounding box center [614, 266] width 528 height 51
copy p "Help to structure a new article on:"
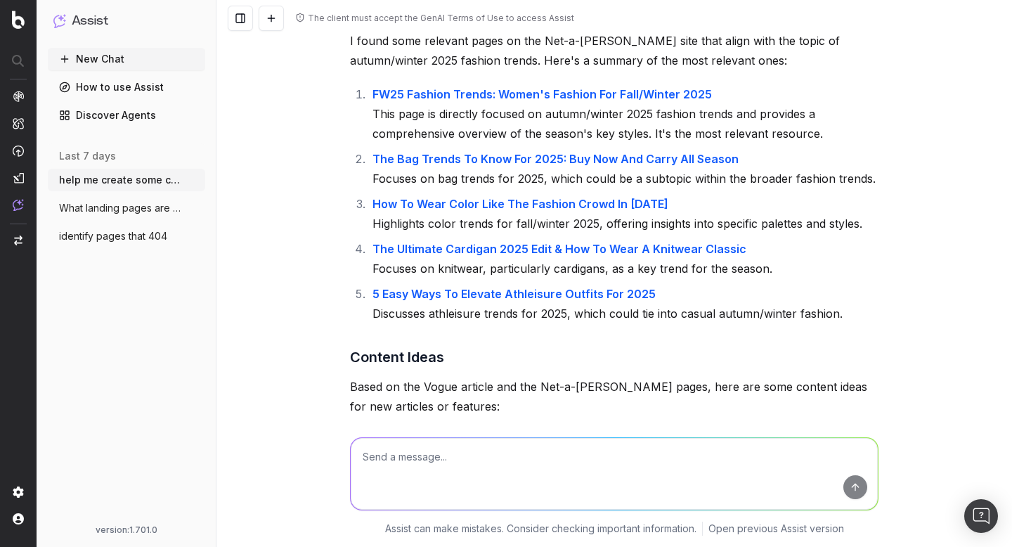
scroll to position [0, 0]
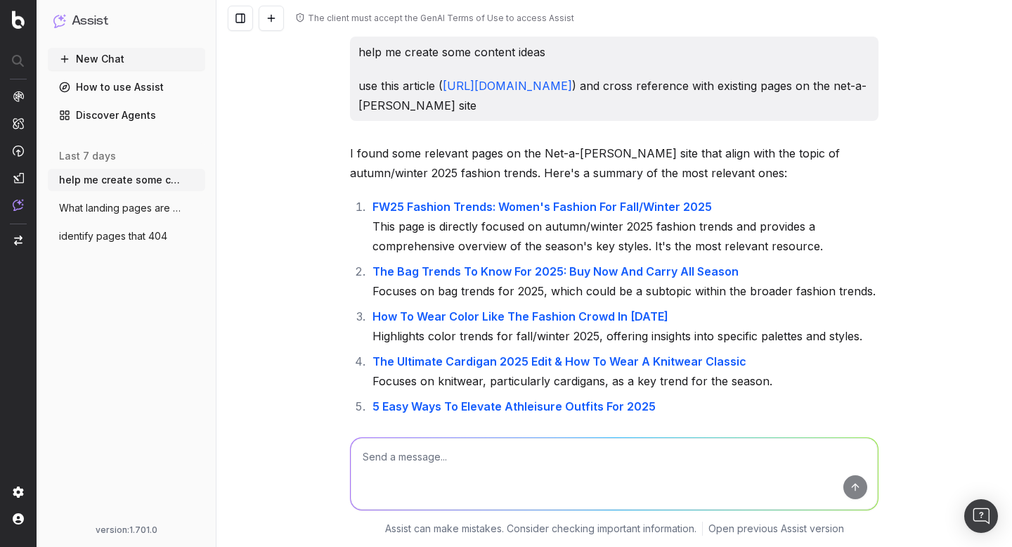
click at [135, 208] on span "What landing pages are there on https://" at bounding box center [121, 208] width 124 height 14
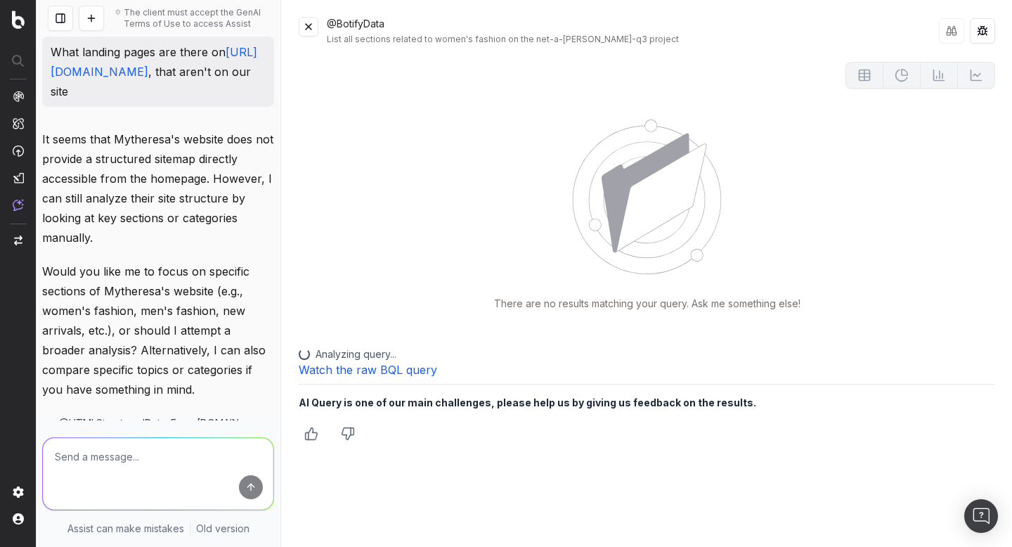
click at [305, 26] on button at bounding box center [309, 27] width 20 height 20
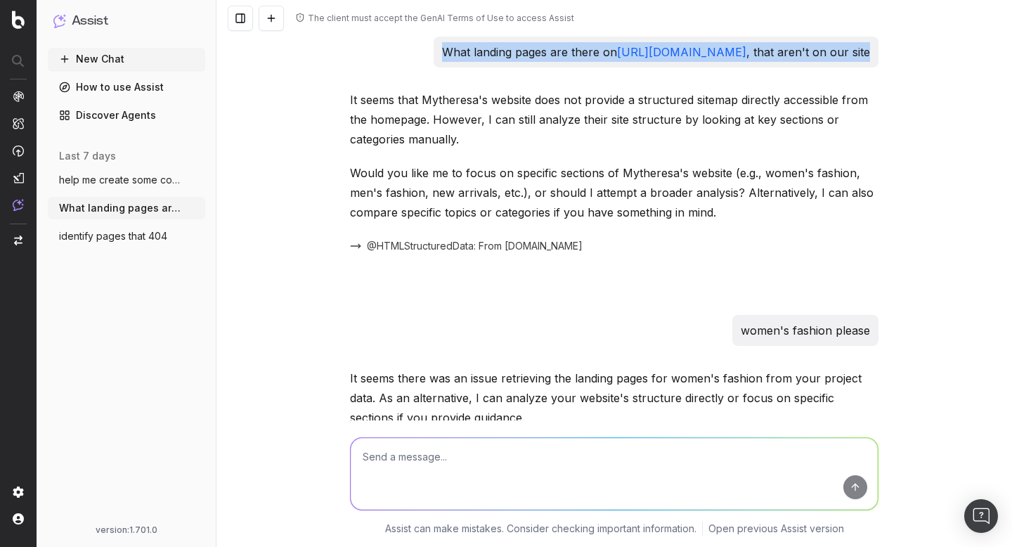
drag, startPoint x: 869, startPoint y: 50, endPoint x: 410, endPoint y: 54, distance: 459.4
click at [409, 55] on div "What landing pages are there on https://www.mytheresa.com , that aren't on our …" at bounding box center [614, 52] width 528 height 31
copy p "What landing pages are there on https://www.mytheresa.com , that aren't on our …"
click at [93, 237] on span "identify pages that 404" at bounding box center [113, 236] width 108 height 14
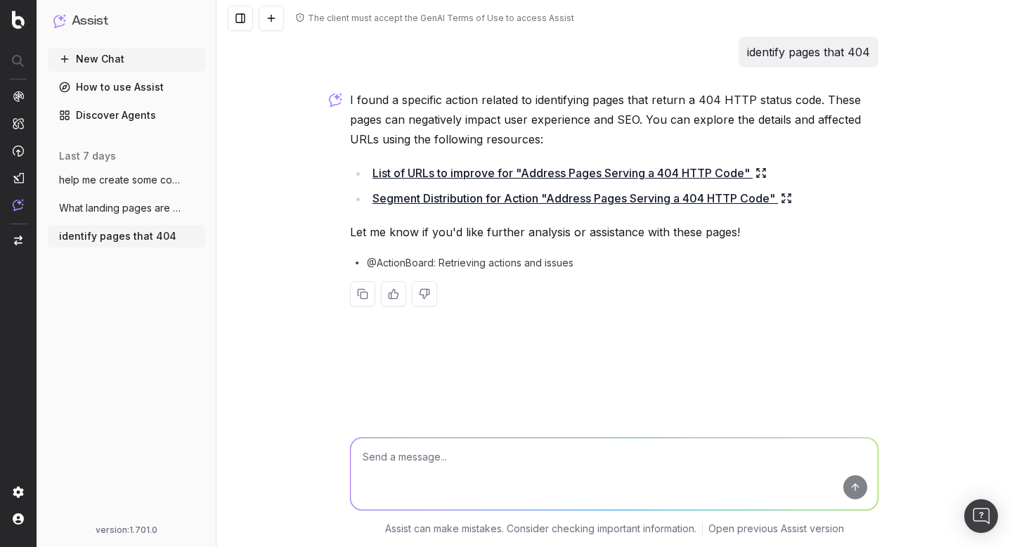
click at [810, 53] on p "identify pages that 404" at bounding box center [808, 52] width 123 height 20
copy p "identify pages that 404"
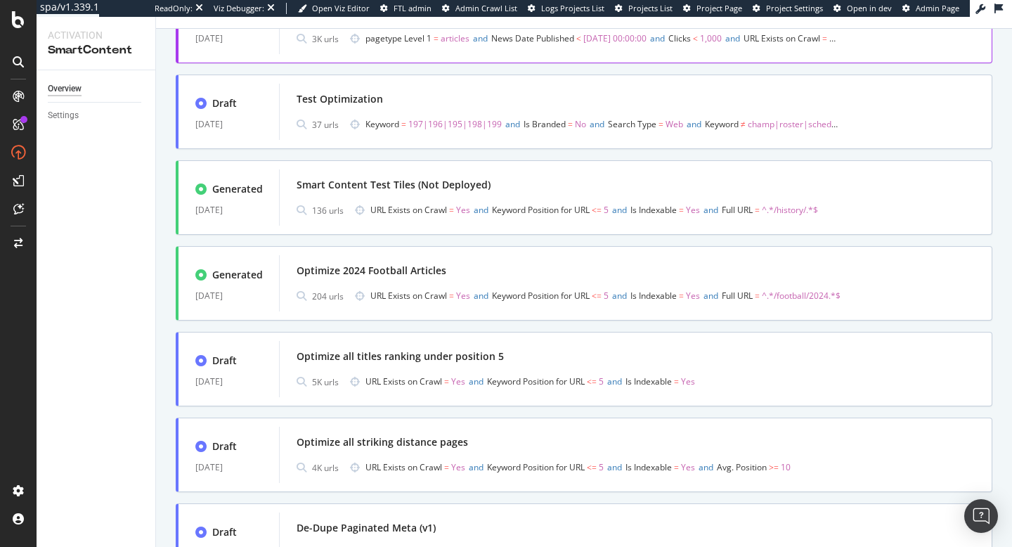
scroll to position [725, 0]
click at [471, 268] on div "Optimize 2024 Football Articles" at bounding box center [635, 270] width 678 height 20
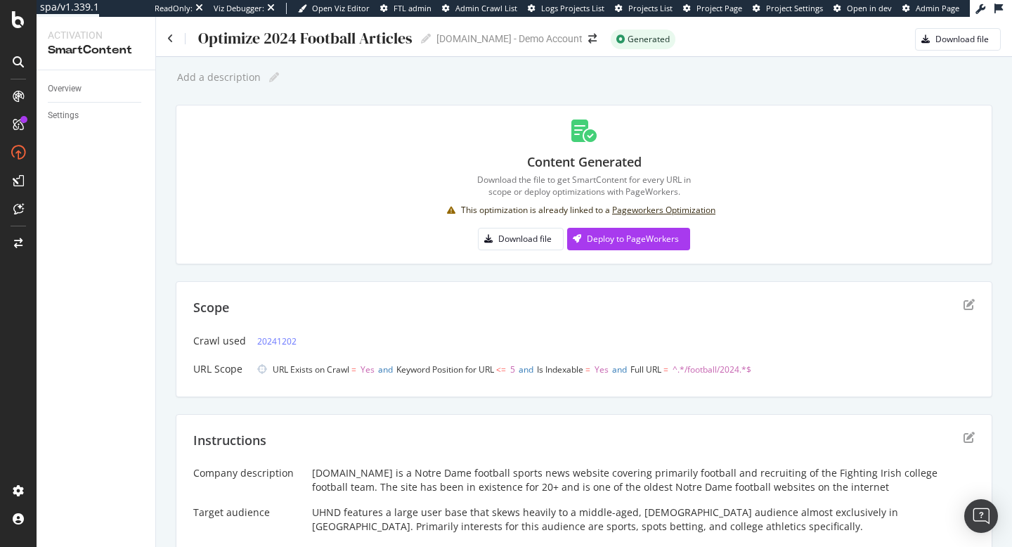
scroll to position [1, 0]
click at [166, 35] on div "Optimize 2024 Football Articles Optimize 2024 Football Articles UHND.com - Demo…" at bounding box center [584, 32] width 856 height 34
click at [170, 36] on icon at bounding box center [170, 37] width 6 height 10
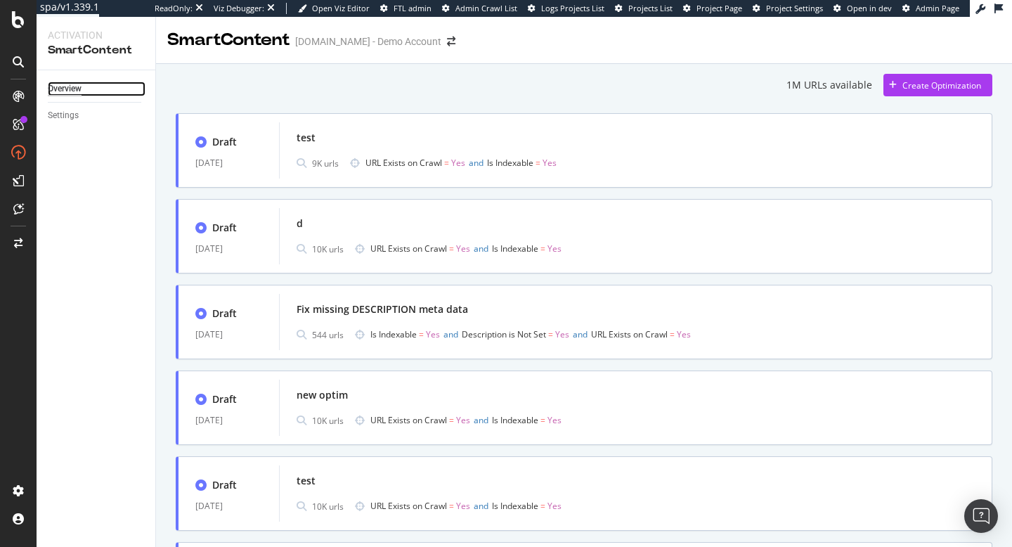
click at [64, 86] on div "Overview" at bounding box center [65, 88] width 34 height 15
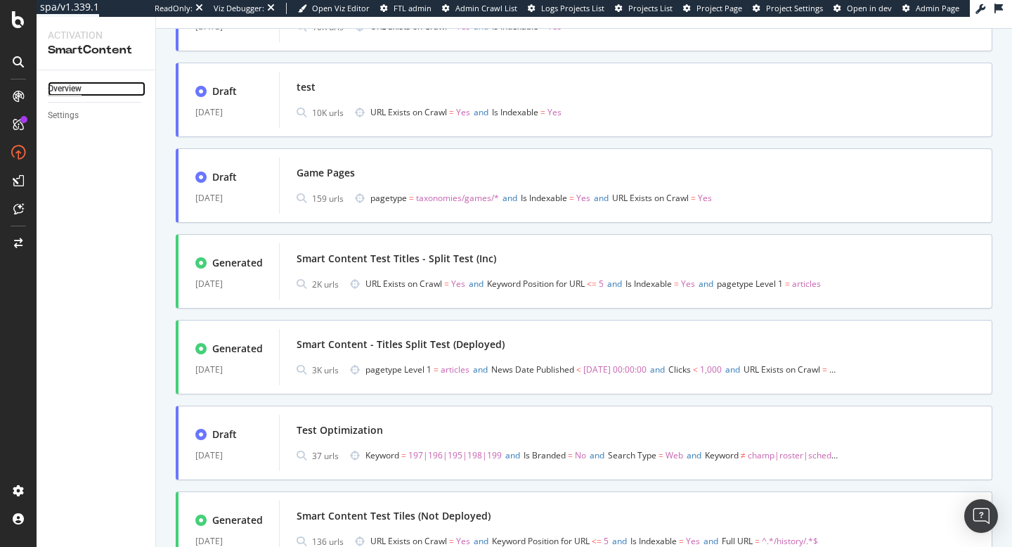
scroll to position [459, 0]
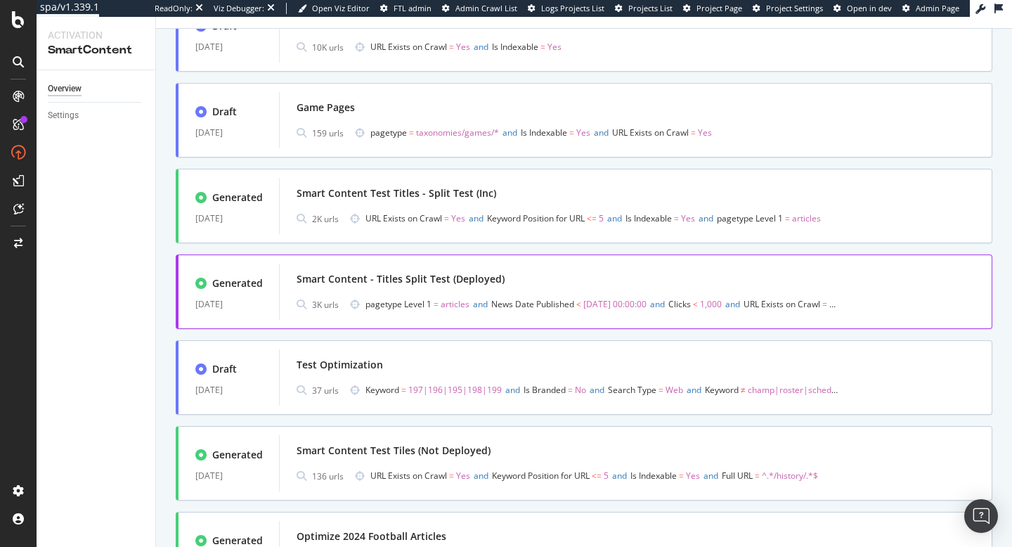
click at [437, 285] on div "Smart Content - Titles Split Test (Deployed)" at bounding box center [400, 279] width 208 height 14
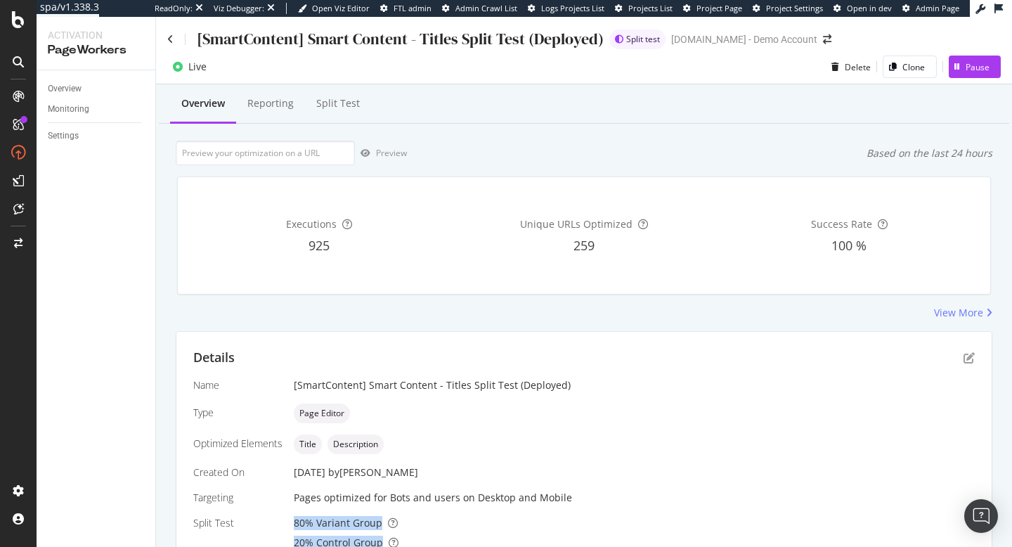
scroll to position [1, 0]
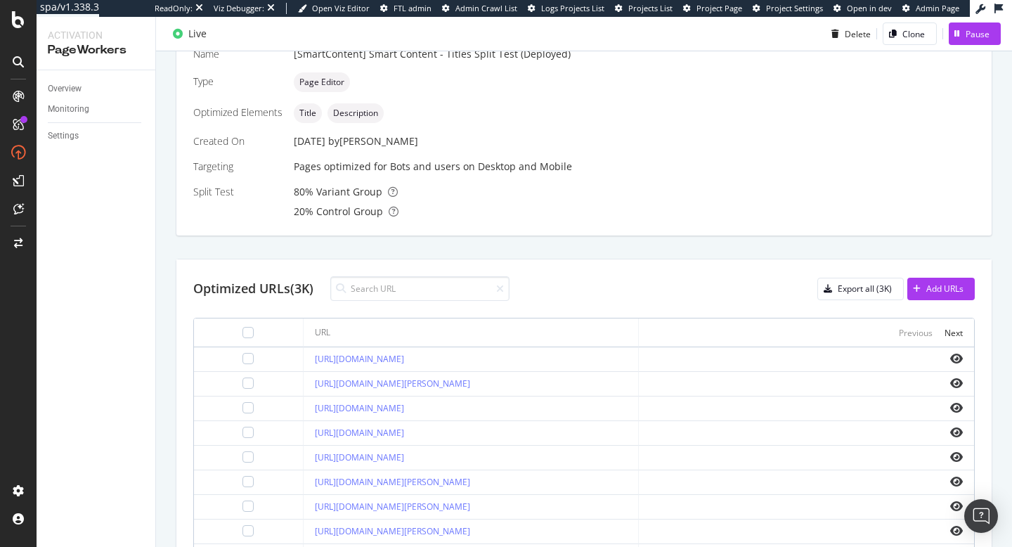
click at [480, 176] on div "Name [SmartContent] Smart Content - Titles Split Test (Deployed) Type Page Edit…" at bounding box center [583, 132] width 781 height 171
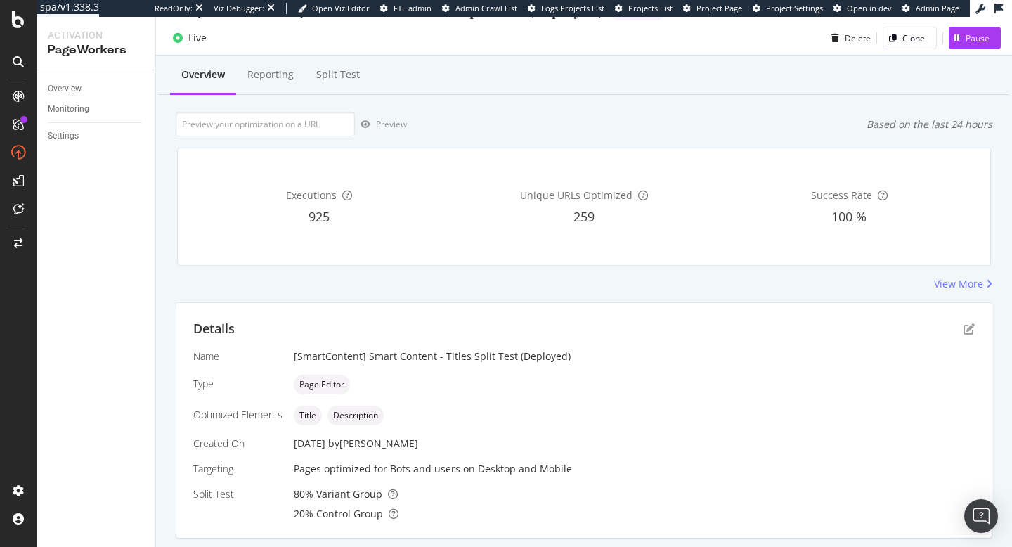
scroll to position [31, 0]
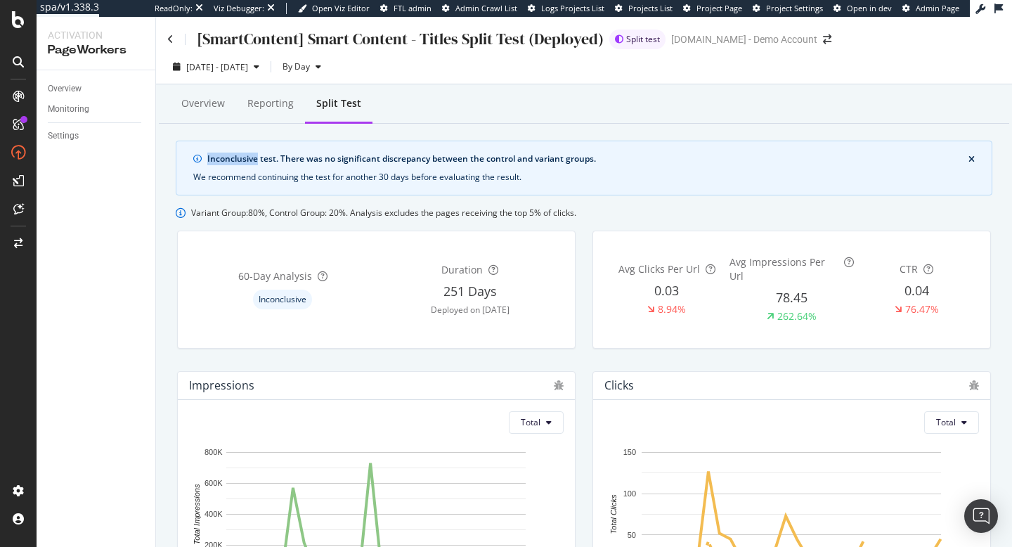
scroll to position [15, 0]
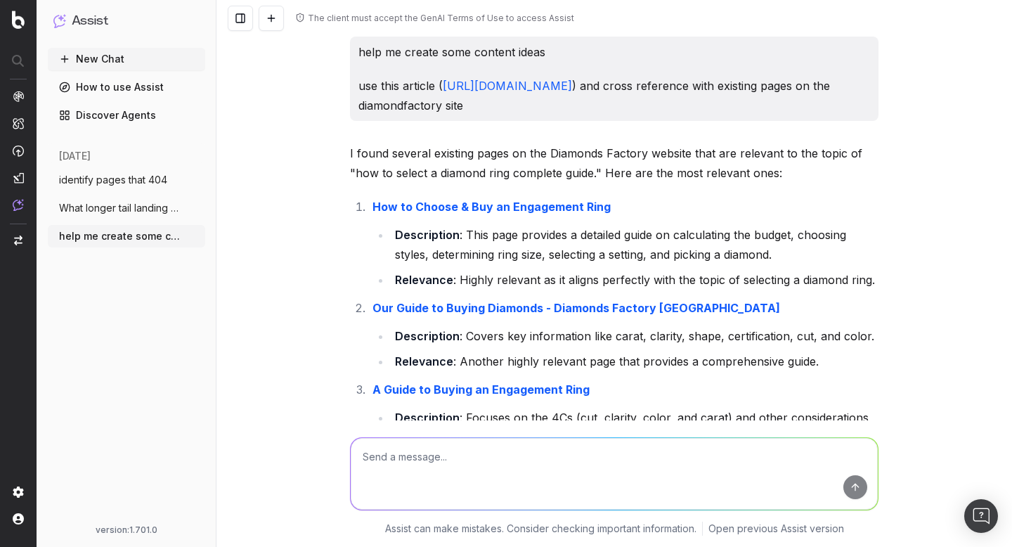
scroll to position [4227, 0]
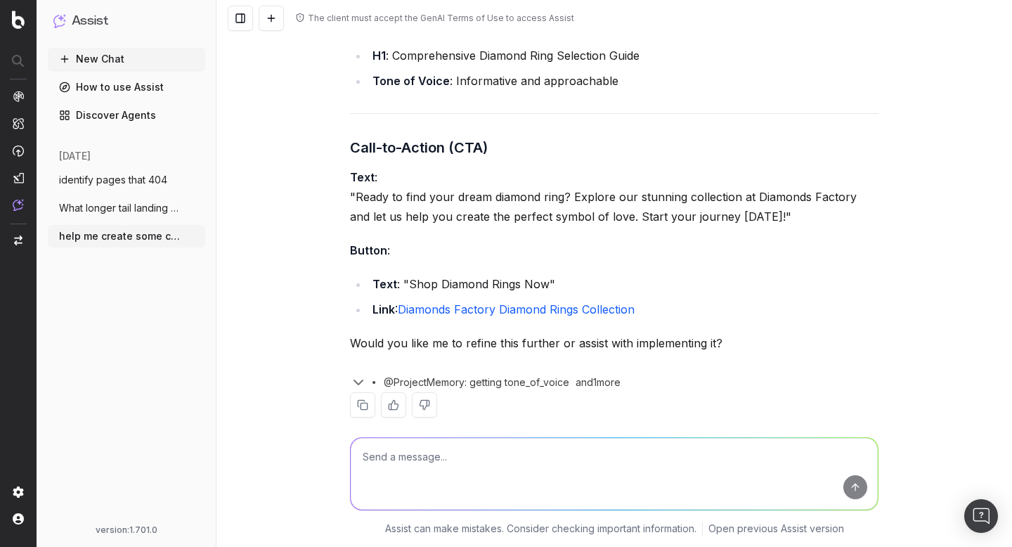
click at [109, 86] on link "How to use Assist" at bounding box center [126, 87] width 157 height 22
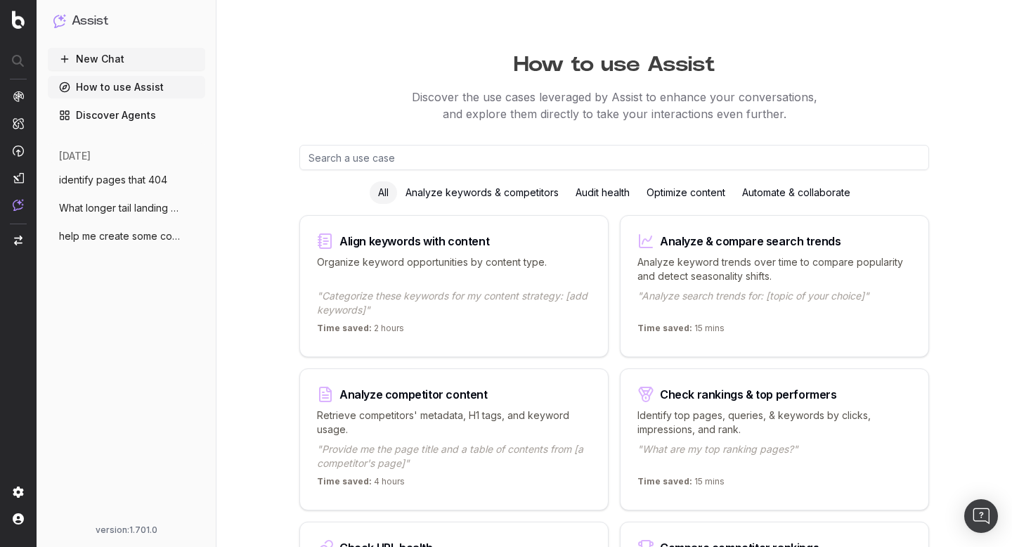
click at [112, 112] on link "Discover Agents" at bounding box center [126, 115] width 157 height 22
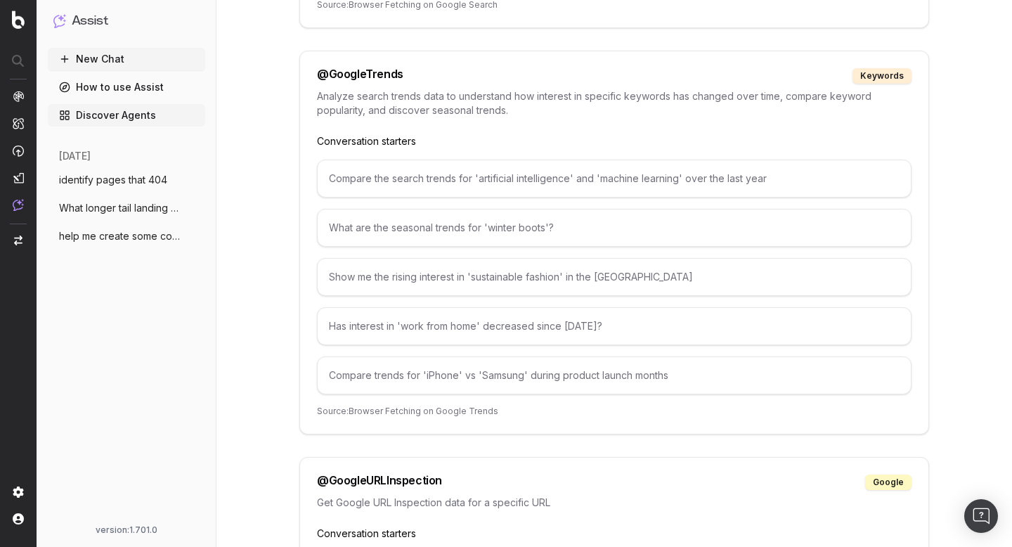
scroll to position [2927, 0]
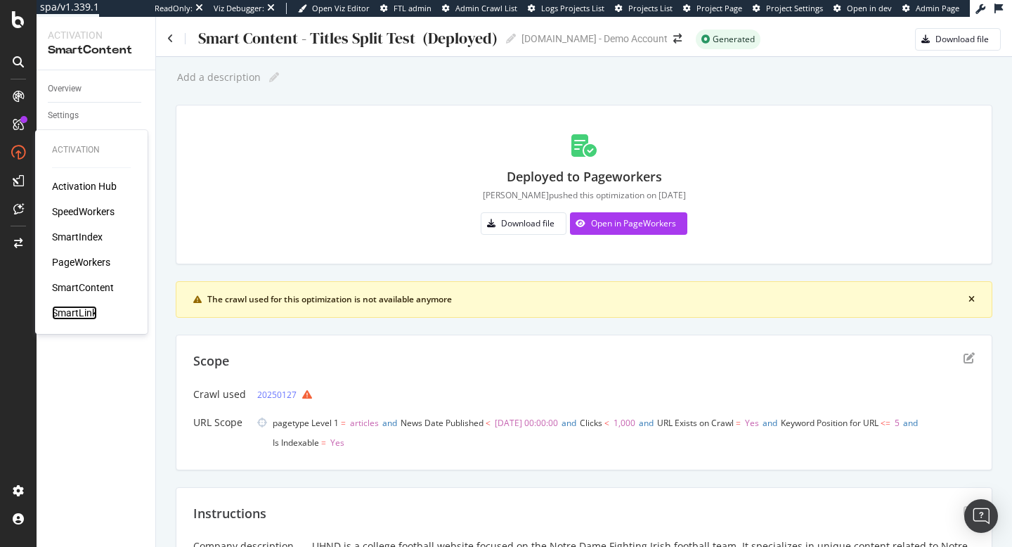
click at [74, 309] on div "SmartLink" at bounding box center [74, 313] width 45 height 14
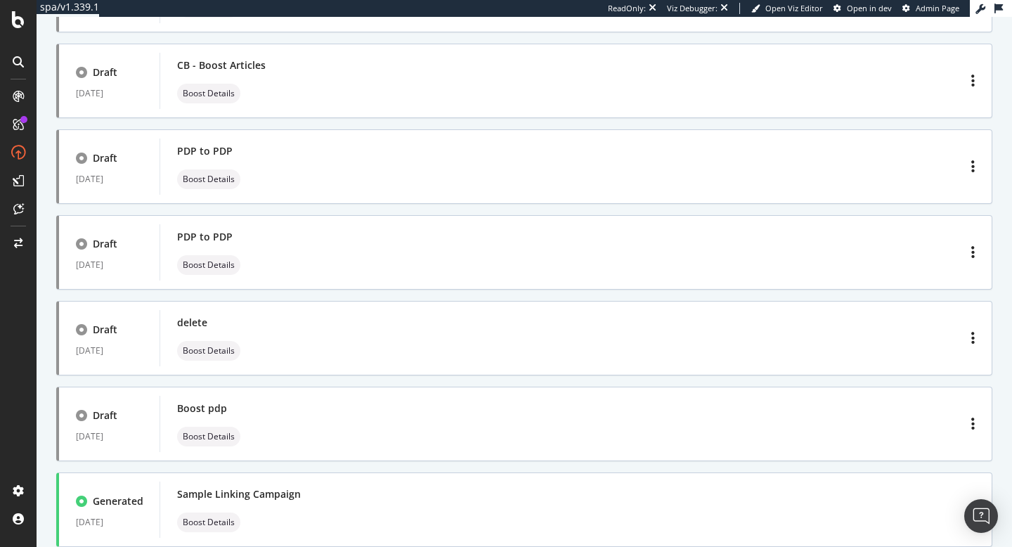
scroll to position [424, 0]
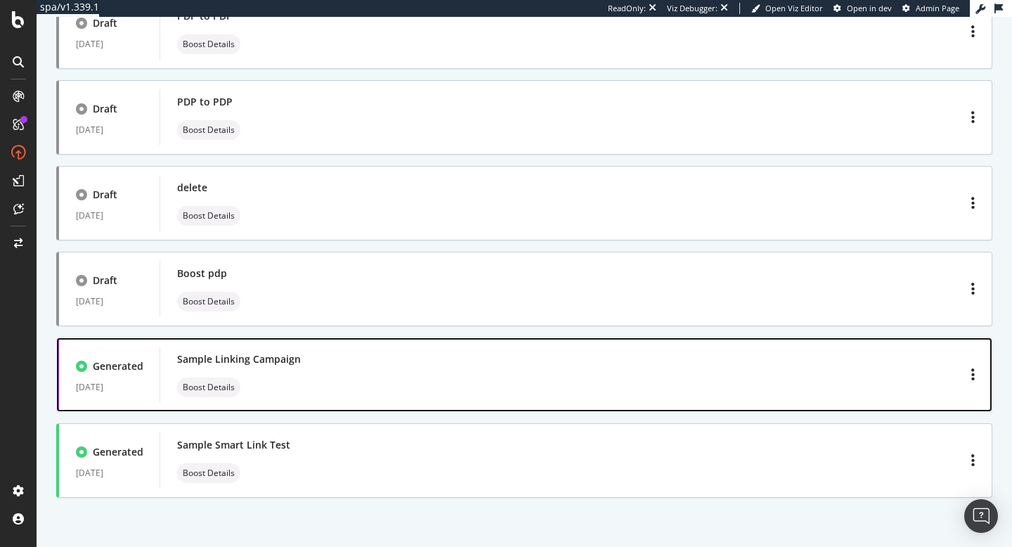
click at [299, 371] on div "Sample Linking Campaign Boost Details" at bounding box center [239, 374] width 124 height 45
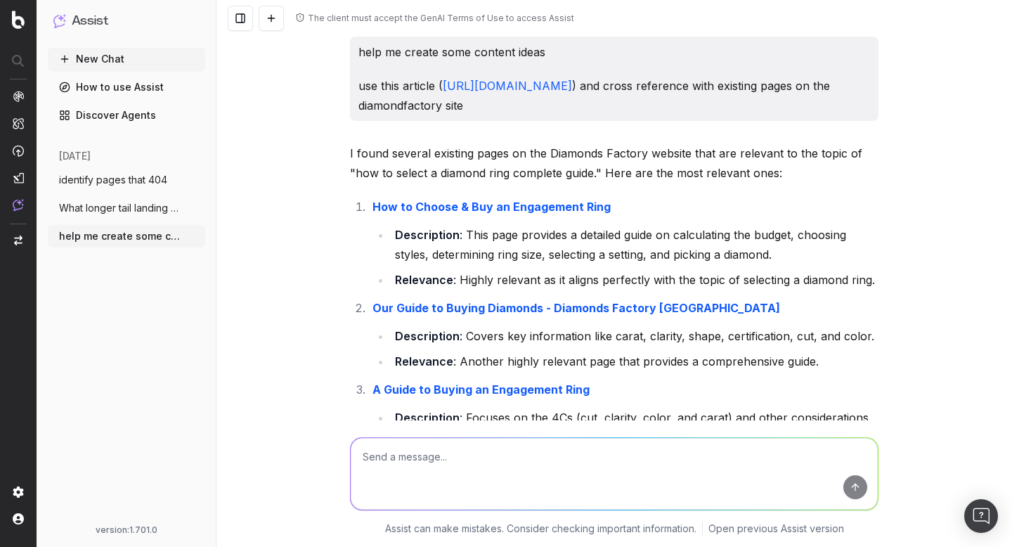
scroll to position [4227, 0]
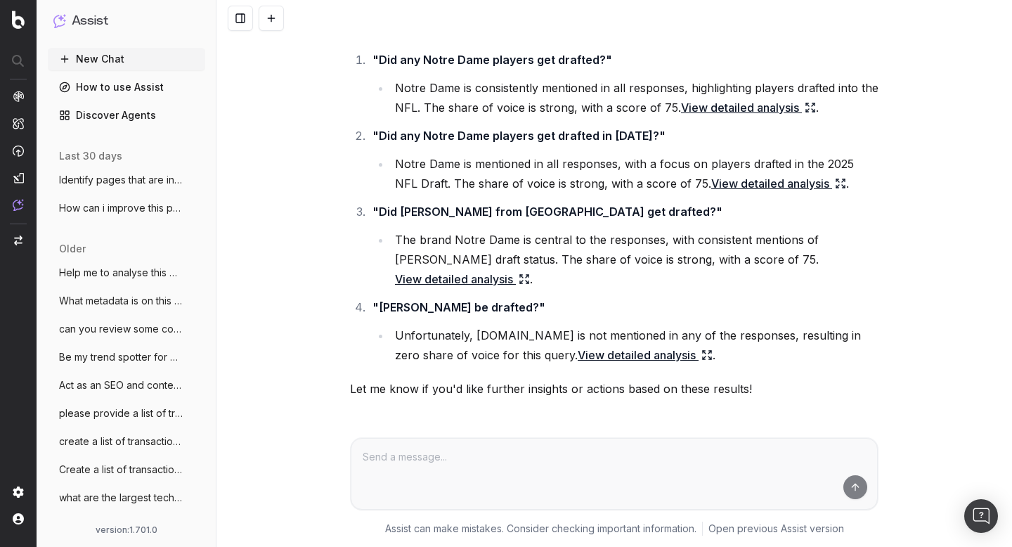
scroll to position [1748, 0]
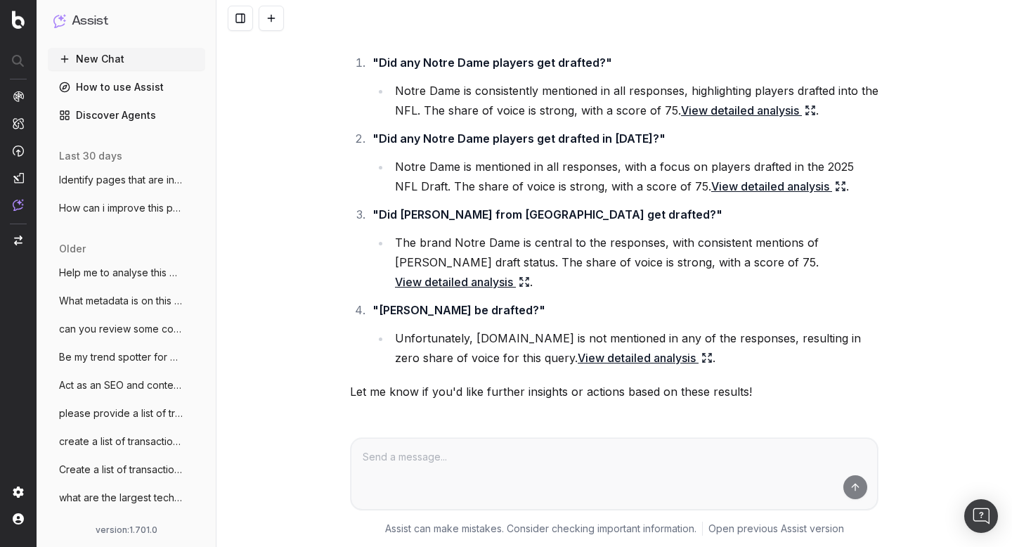
click at [760, 114] on link "View detailed analysis" at bounding box center [748, 110] width 135 height 20
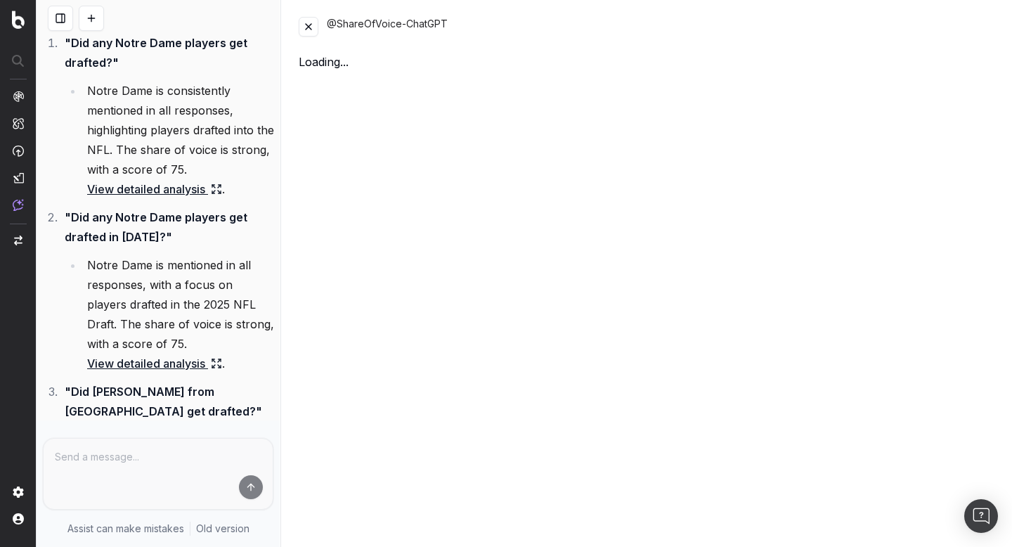
scroll to position [2650, 0]
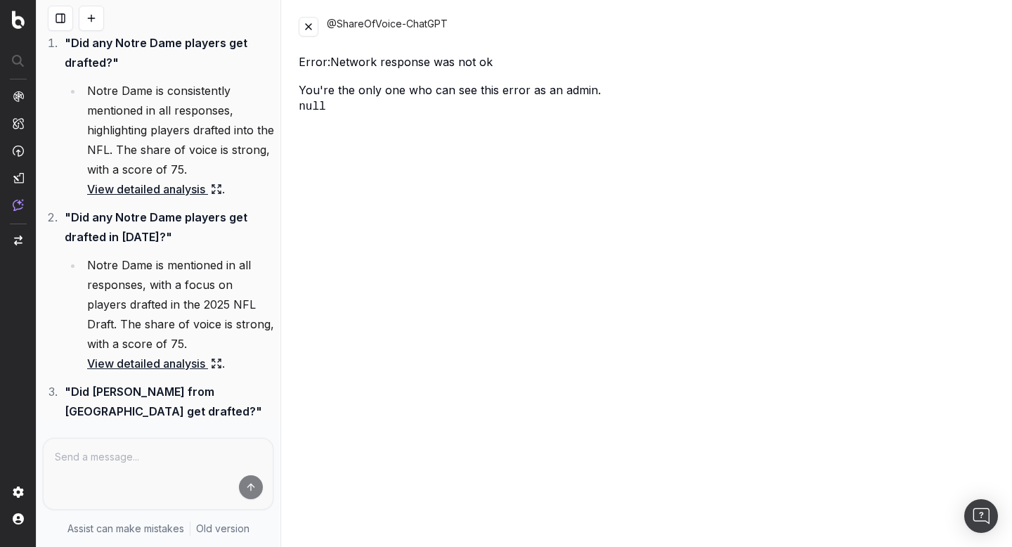
click at [301, 30] on button at bounding box center [309, 27] width 20 height 20
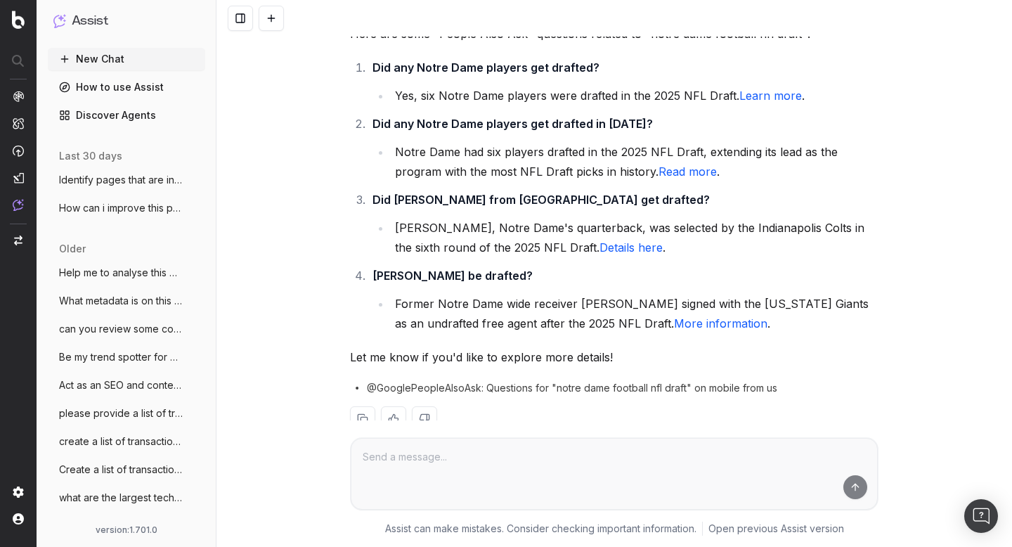
scroll to position [0, 0]
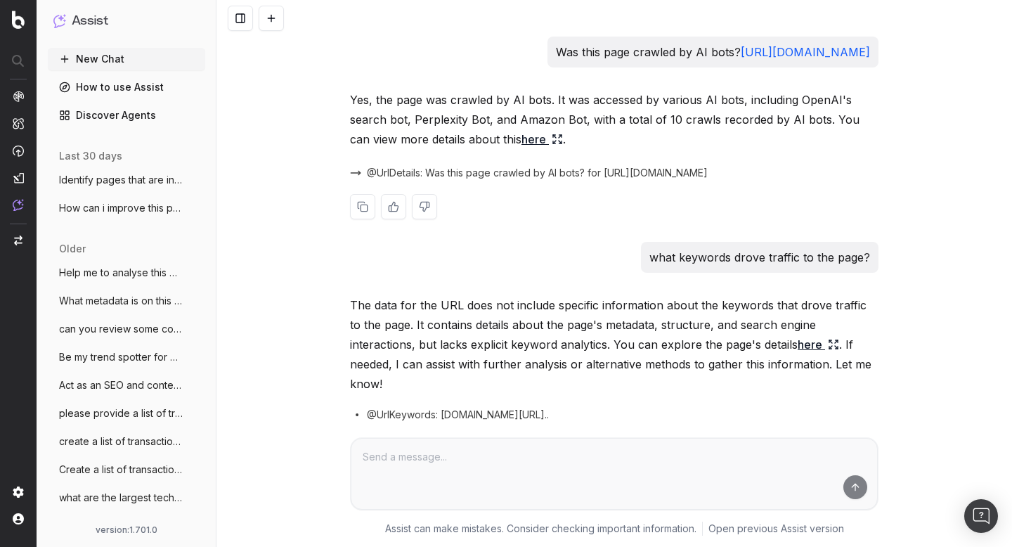
click at [523, 149] on link "here" at bounding box center [541, 139] width 41 height 20
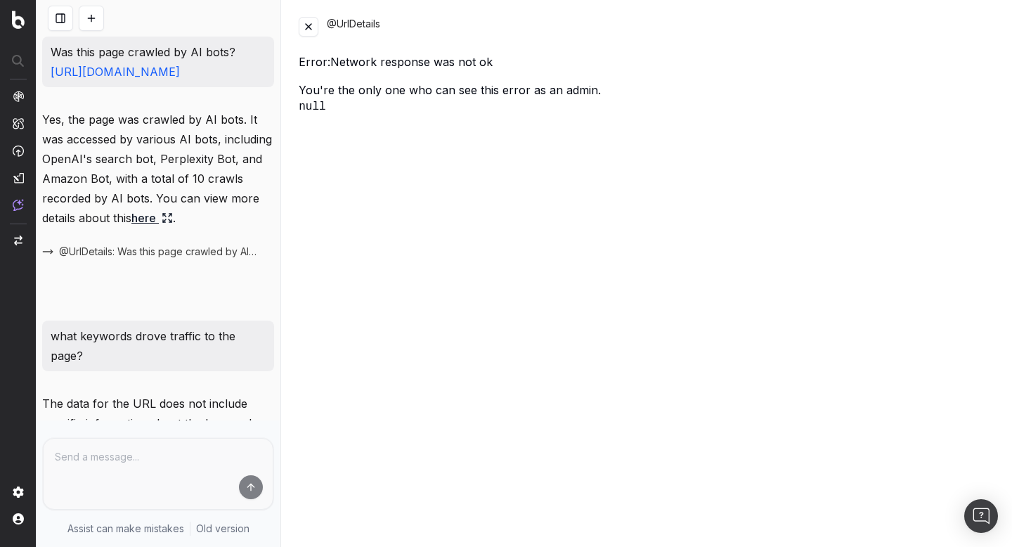
click at [306, 23] on button at bounding box center [309, 27] width 20 height 20
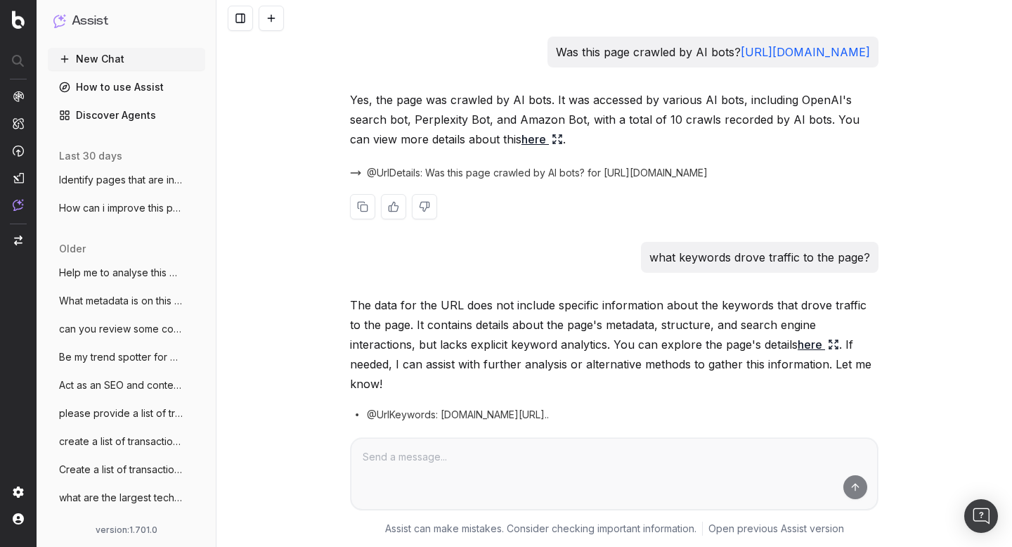
click at [687, 136] on p "Yes, the page was crawled by AI bots. It was accessed by various AI bots, inclu…" at bounding box center [614, 119] width 528 height 59
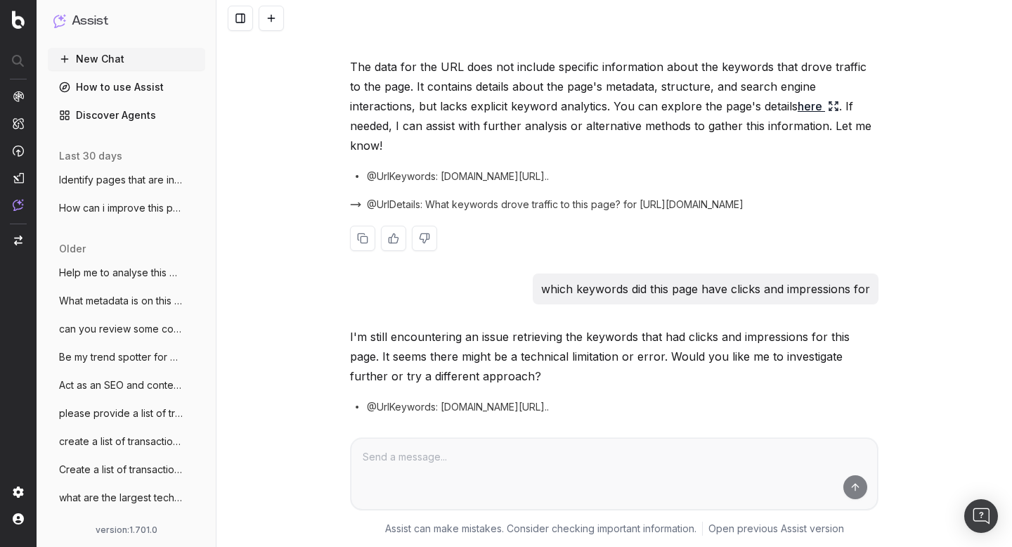
scroll to position [242, 0]
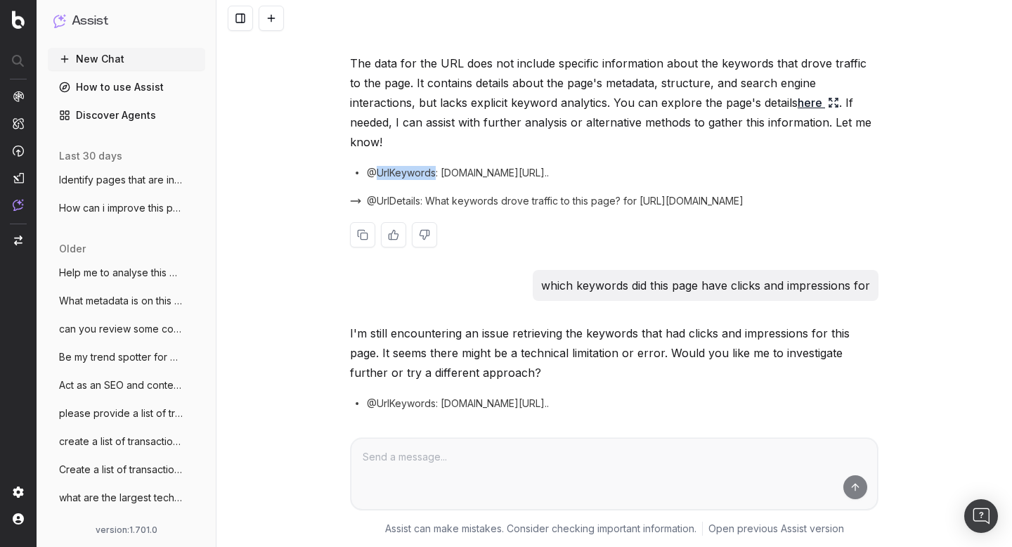
drag, startPoint x: 376, startPoint y: 173, endPoint x: 434, endPoint y: 174, distance: 58.3
click at [434, 174] on span "@UrlKeywords: www.uhnd.com/football/2025/05/09/nfl-draft-validat..." at bounding box center [458, 173] width 182 height 14
click at [688, 124] on p "The data for the URL does not include specific information about the keywords t…" at bounding box center [614, 102] width 528 height 98
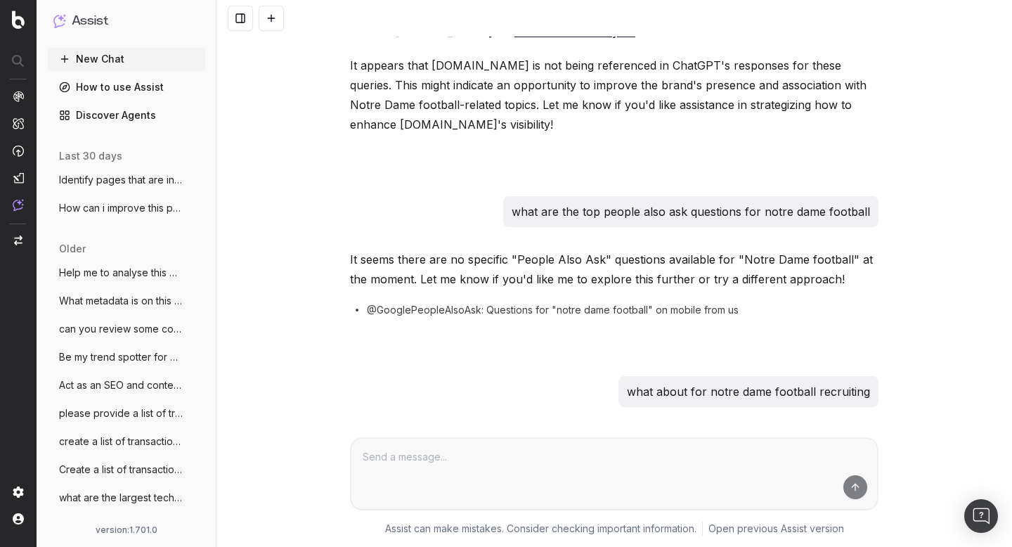
scroll to position [2637, 0]
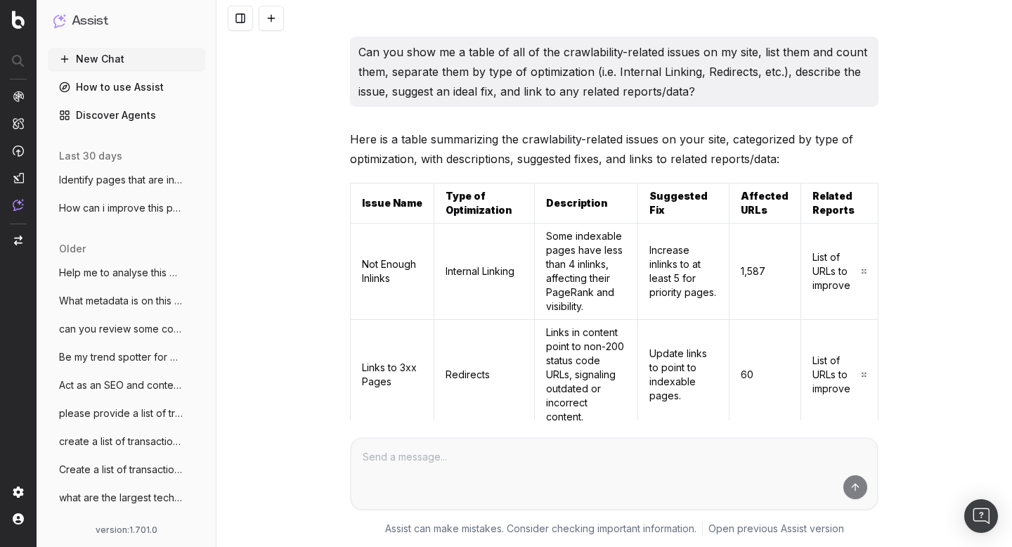
click at [142, 86] on link "How to use Assist" at bounding box center [126, 87] width 157 height 22
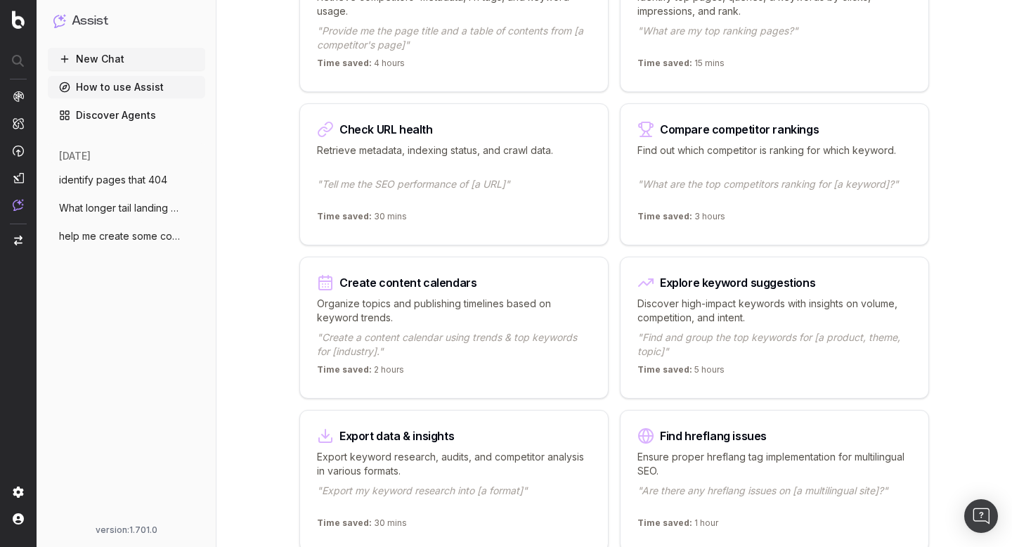
scroll to position [368, 0]
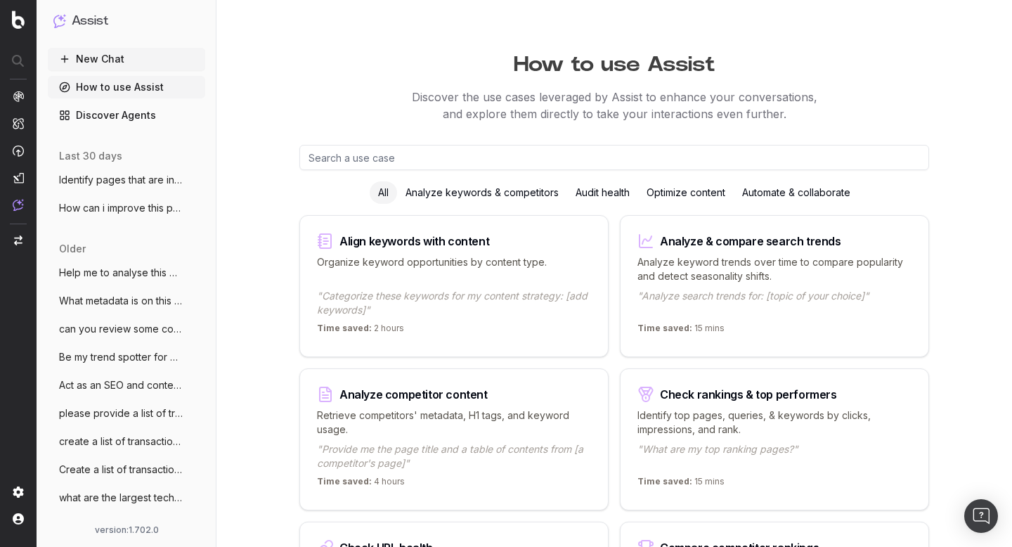
click at [100, 119] on link "Discover Agents" at bounding box center [126, 115] width 157 height 22
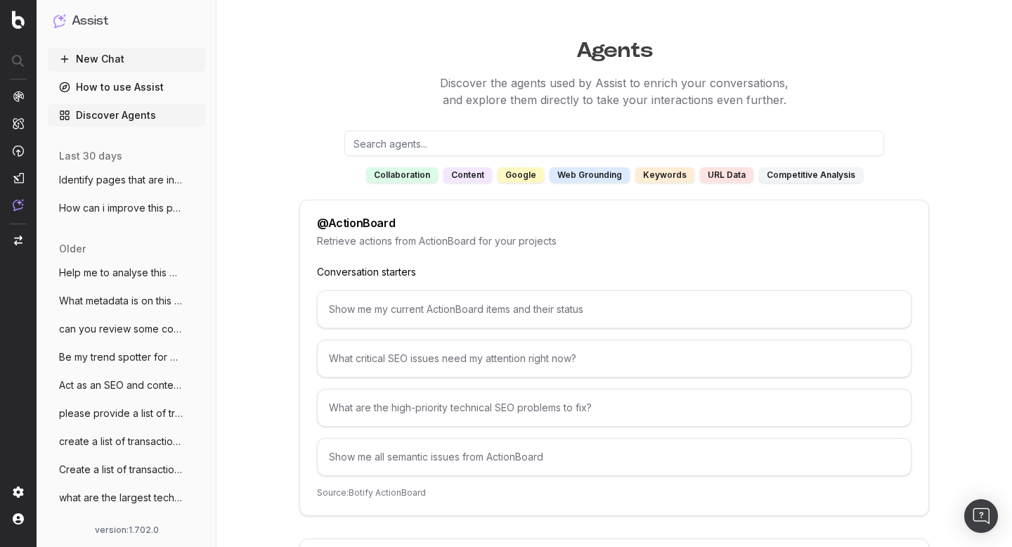
scroll to position [20, 0]
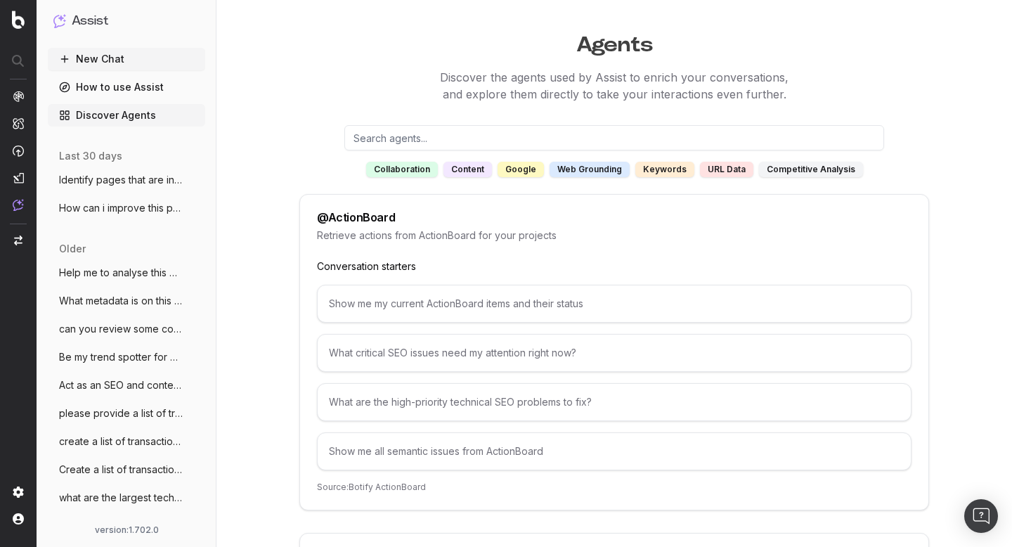
click at [113, 81] on link "How to use Assist" at bounding box center [126, 87] width 157 height 22
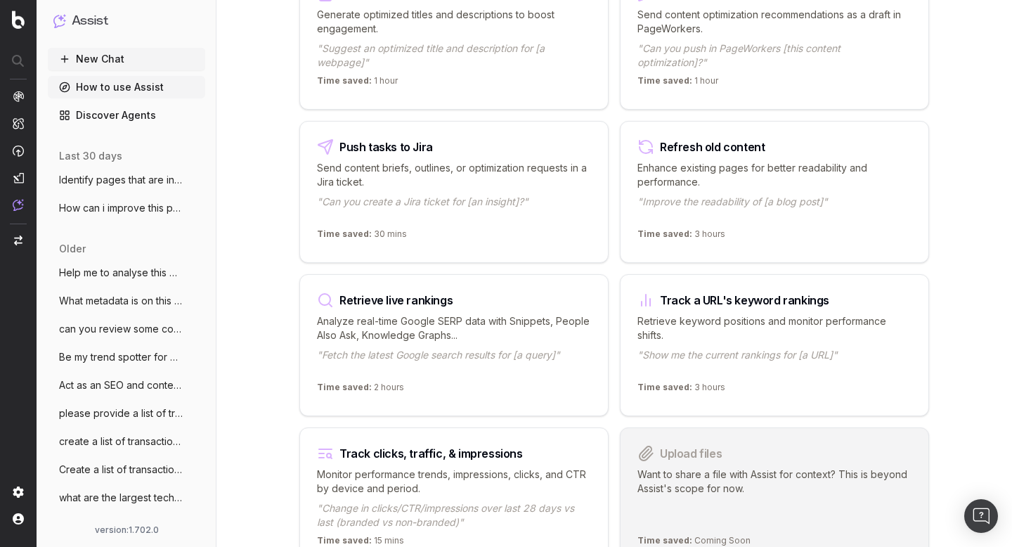
scroll to position [1704, 0]
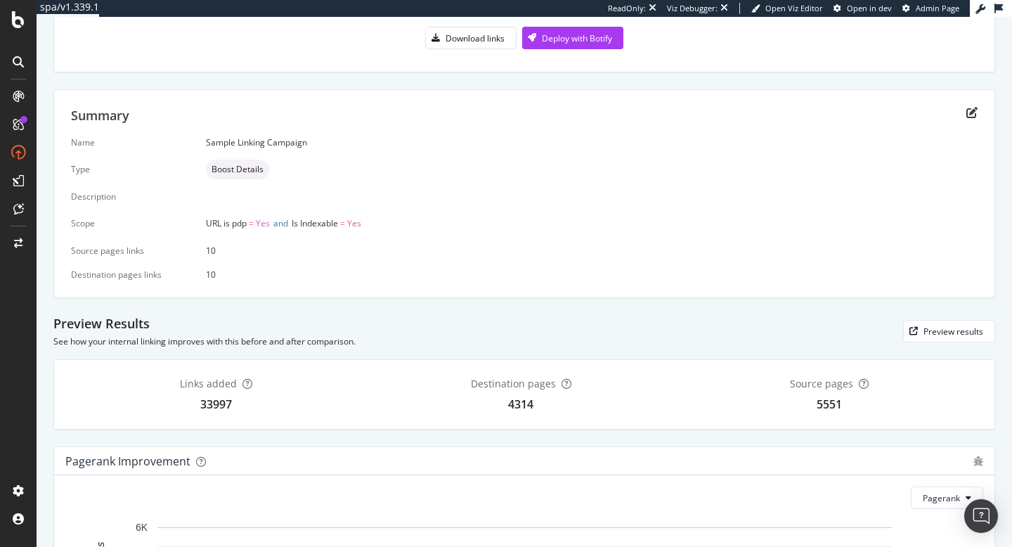
scroll to position [161, 0]
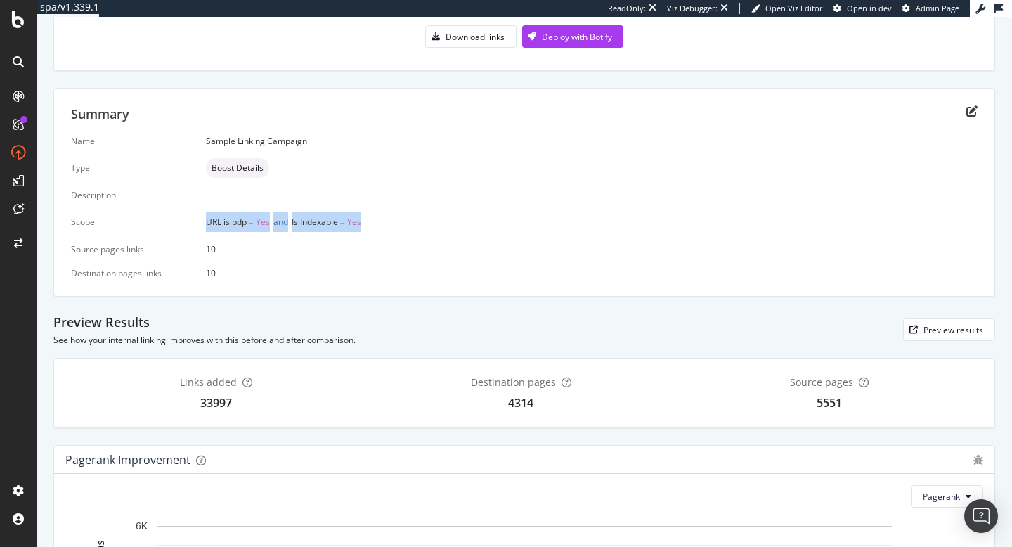
drag, startPoint x: 199, startPoint y: 225, endPoint x: 438, endPoint y: 235, distance: 239.0
click at [438, 235] on div "Name Sample Linking Campaign Type Boost Details Description Scope URL is pdp = …" at bounding box center [524, 207] width 906 height 144
drag, startPoint x: 204, startPoint y: 249, endPoint x: 221, endPoint y: 274, distance: 29.8
click at [221, 275] on div "Name Sample Linking Campaign Type Boost Details Description Scope URL is pdp = …" at bounding box center [524, 207] width 906 height 144
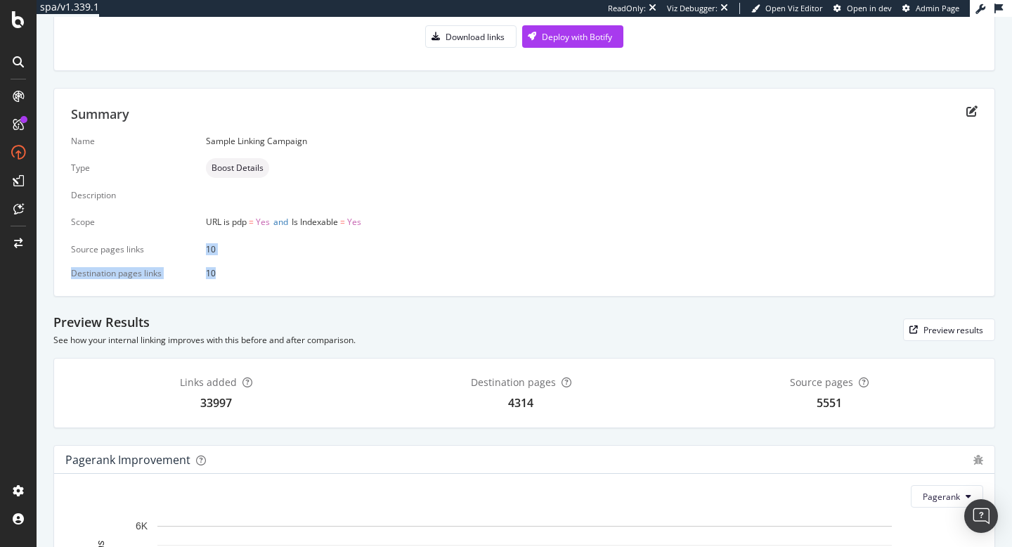
click at [221, 274] on div "10" at bounding box center [591, 273] width 771 height 12
drag, startPoint x: 201, startPoint y: 222, endPoint x: 275, endPoint y: 224, distance: 74.5
click at [275, 224] on div "Name Sample Linking Campaign Type Boost Details Description Scope URL is pdp = …" at bounding box center [524, 207] width 906 height 144
drag, startPoint x: 301, startPoint y: 221, endPoint x: 464, endPoint y: 224, distance: 163.0
click at [464, 224] on div "URL is pdp = Yes and Is Indexable = Yes" at bounding box center [591, 222] width 771 height 20
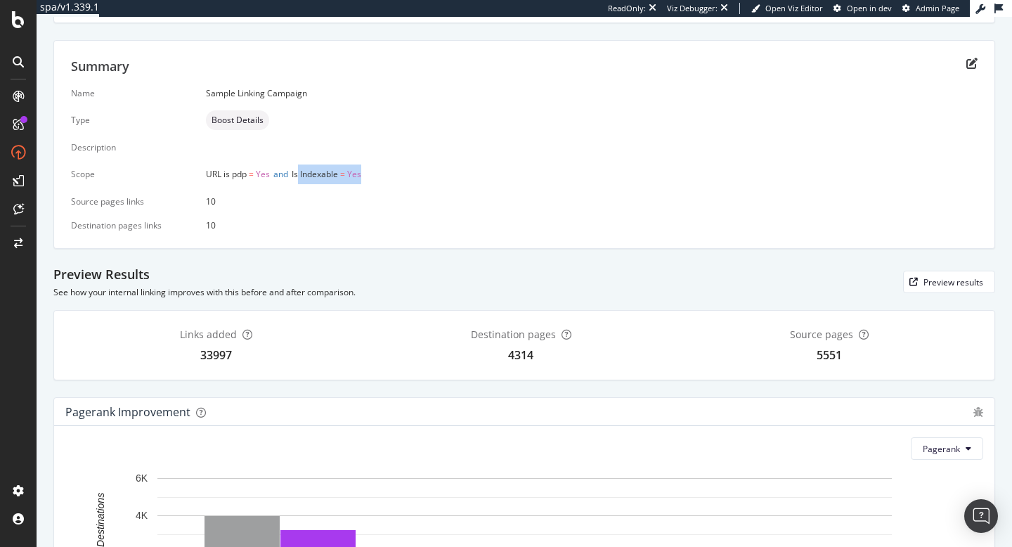
scroll to position [211, 0]
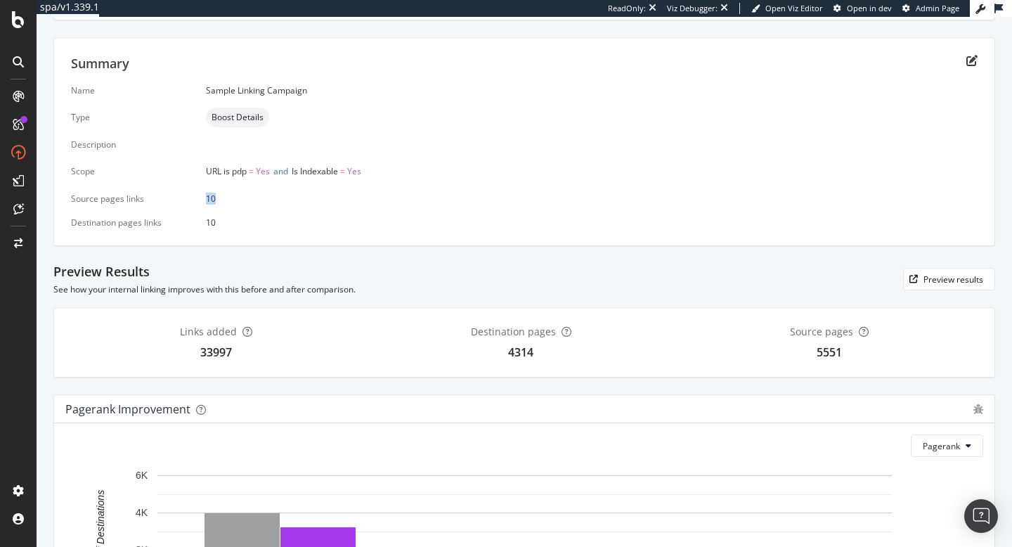
drag, startPoint x: 202, startPoint y: 202, endPoint x: 377, endPoint y: 201, distance: 174.9
click at [377, 201] on div "Name Sample Linking Campaign Type Boost Details Description Scope URL is pdp = …" at bounding box center [524, 156] width 906 height 144
drag, startPoint x: 203, startPoint y: 230, endPoint x: 275, endPoint y: 230, distance: 71.7
click at [275, 230] on div "Summary Name Sample Linking Campaign Type Boost Details Description Scope URL i…" at bounding box center [523, 141] width 941 height 208
drag, startPoint x: 200, startPoint y: 224, endPoint x: 266, endPoint y: 228, distance: 66.2
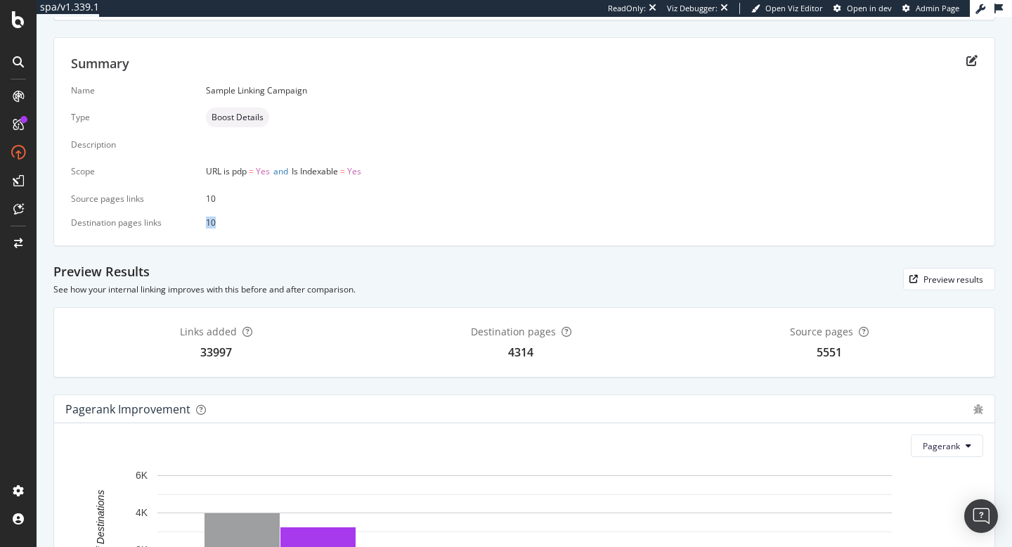
click at [266, 225] on div "Name Sample Linking Campaign Type Boost Details Description Scope URL is pdp = …" at bounding box center [524, 156] width 906 height 144
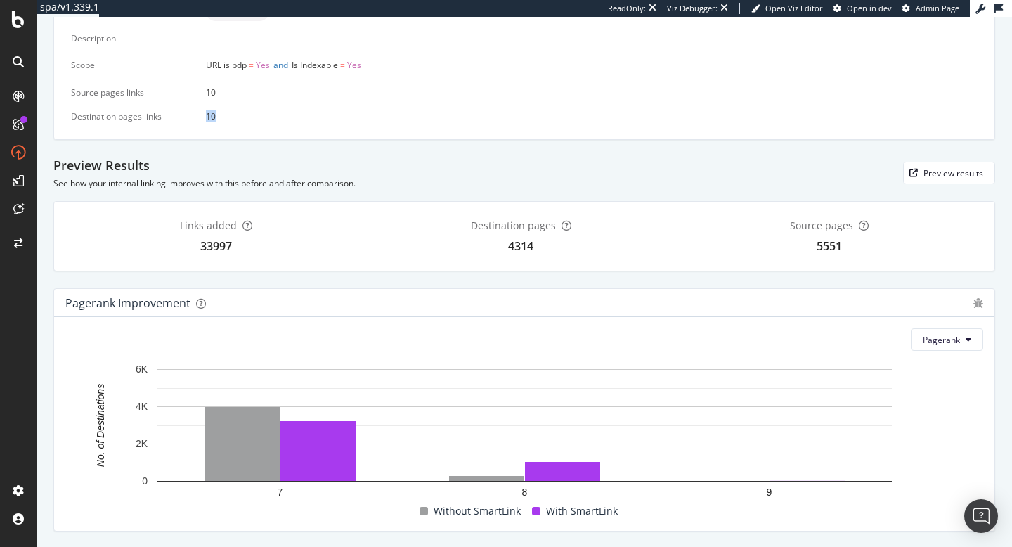
scroll to position [319, 0]
click at [970, 343] on button "Pagerank" at bounding box center [946, 338] width 72 height 22
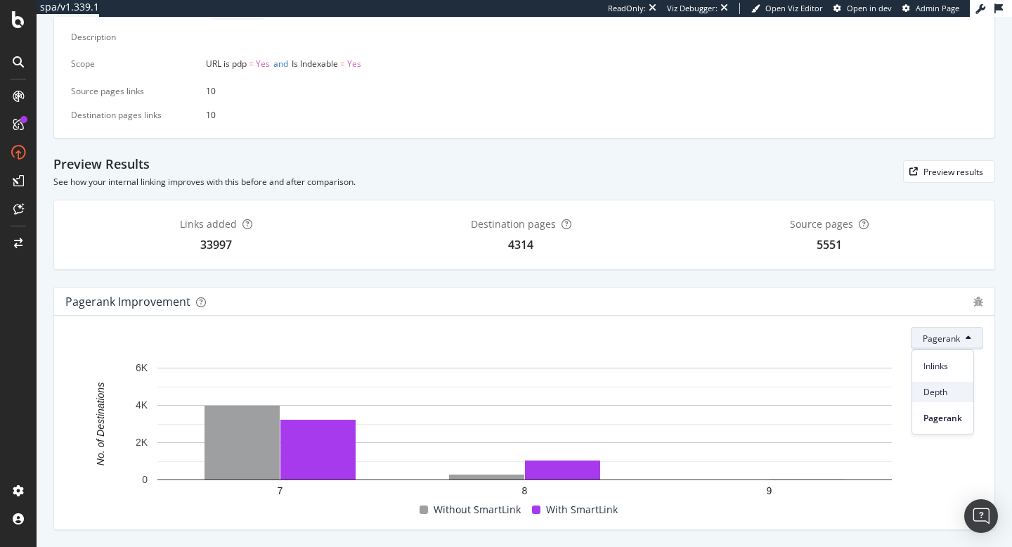
click at [943, 392] on span "Depth" at bounding box center [942, 392] width 39 height 13
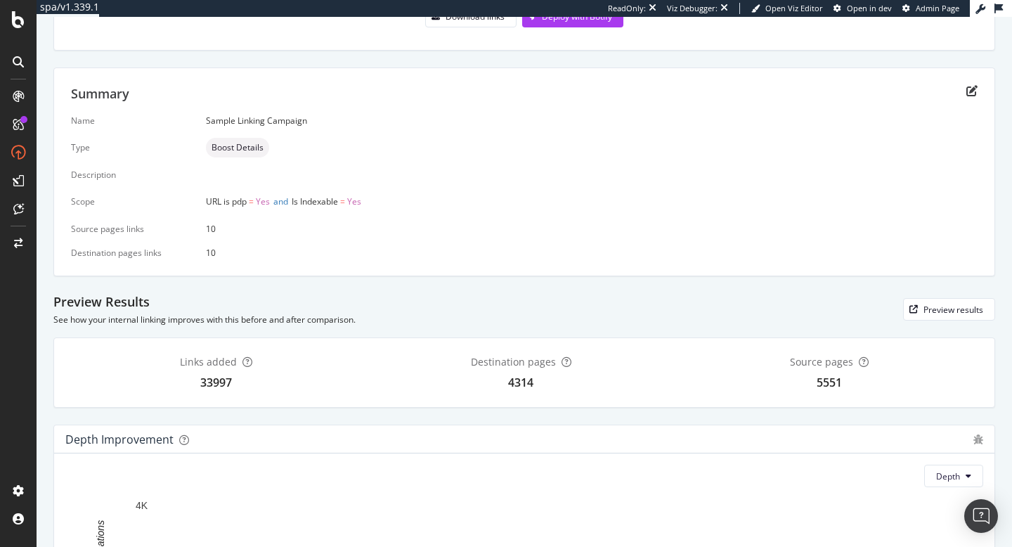
scroll to position [0, 0]
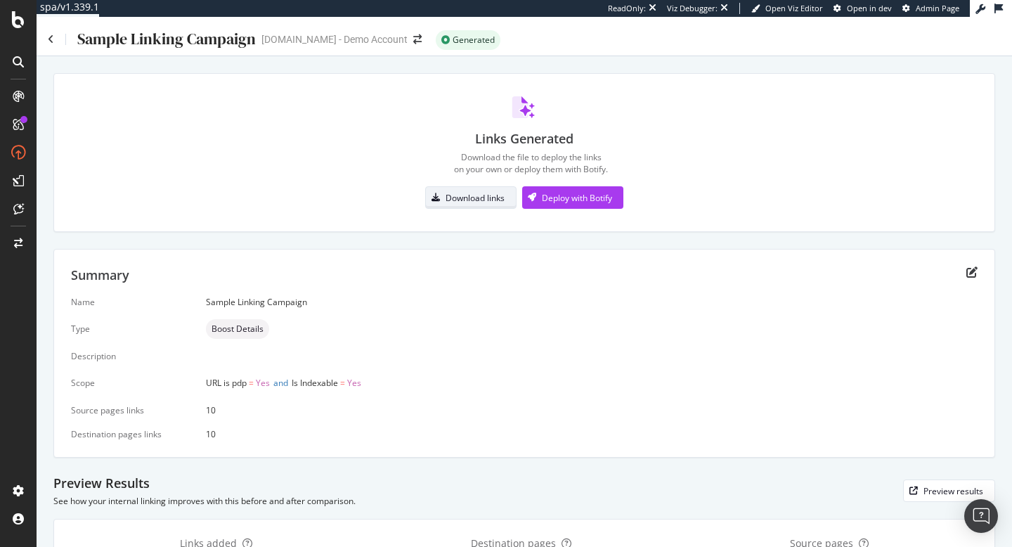
click at [481, 206] on div "Download links" at bounding box center [465, 198] width 79 height 20
click at [576, 202] on div "Deploy with Botify" at bounding box center [577, 198] width 70 height 12
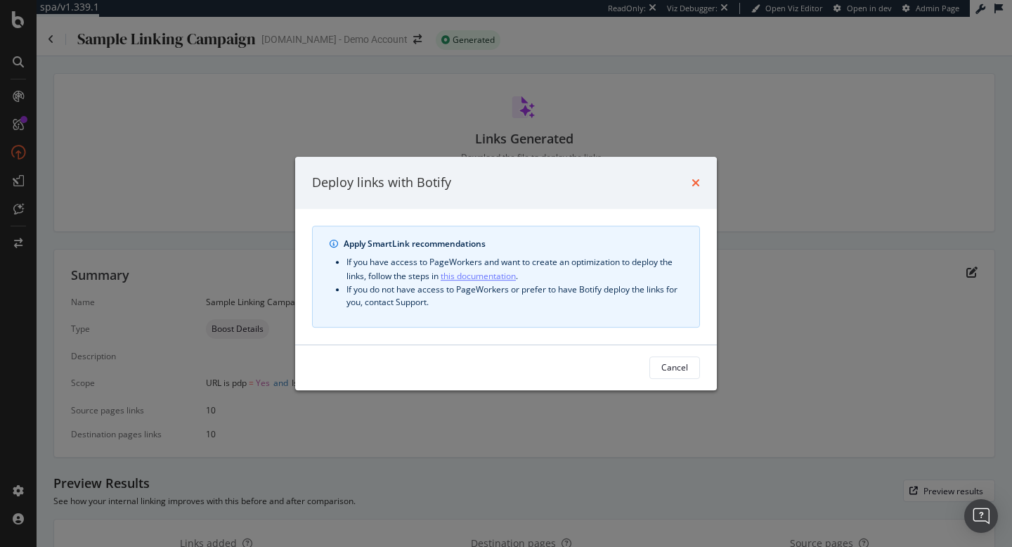
click at [696, 183] on icon "times" at bounding box center [695, 182] width 8 height 11
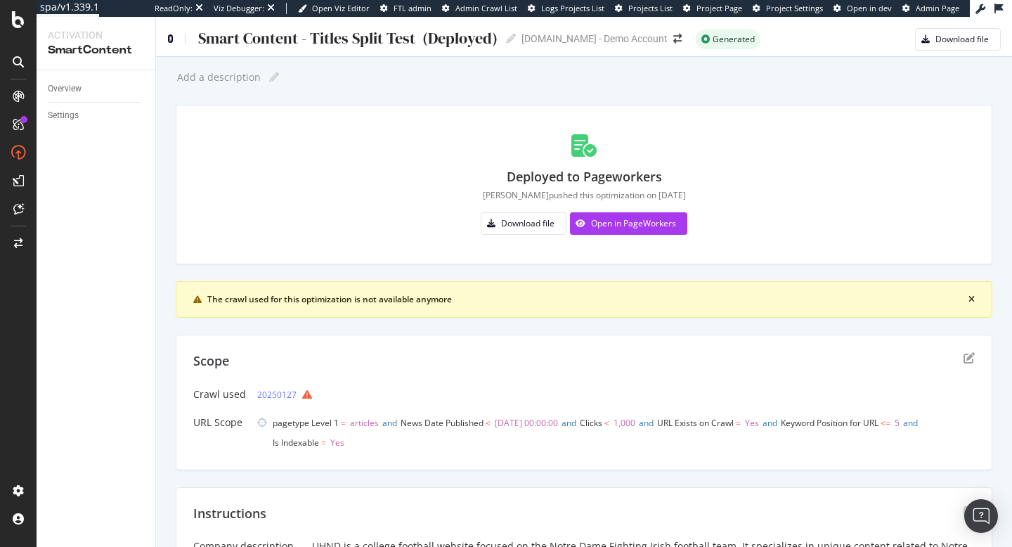
click at [171, 39] on icon at bounding box center [170, 39] width 6 height 10
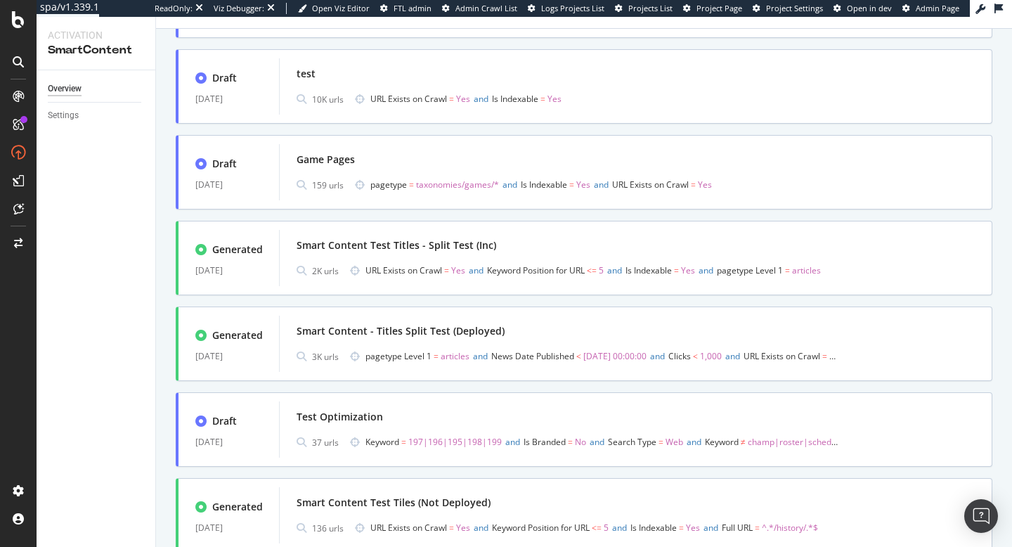
scroll to position [410, 0]
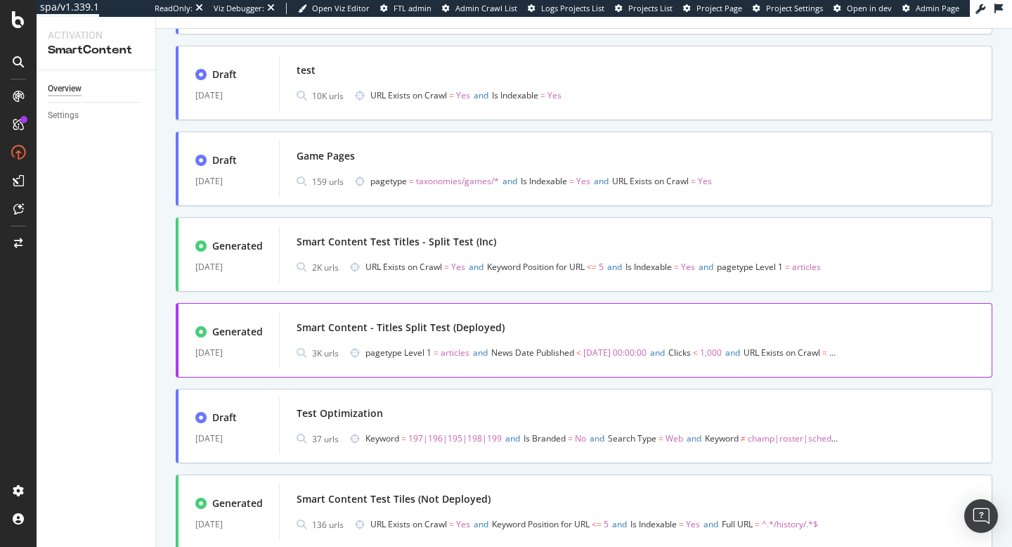
click at [490, 318] on div "Smart Content - Titles Split Test (Deployed)" at bounding box center [635, 328] width 678 height 20
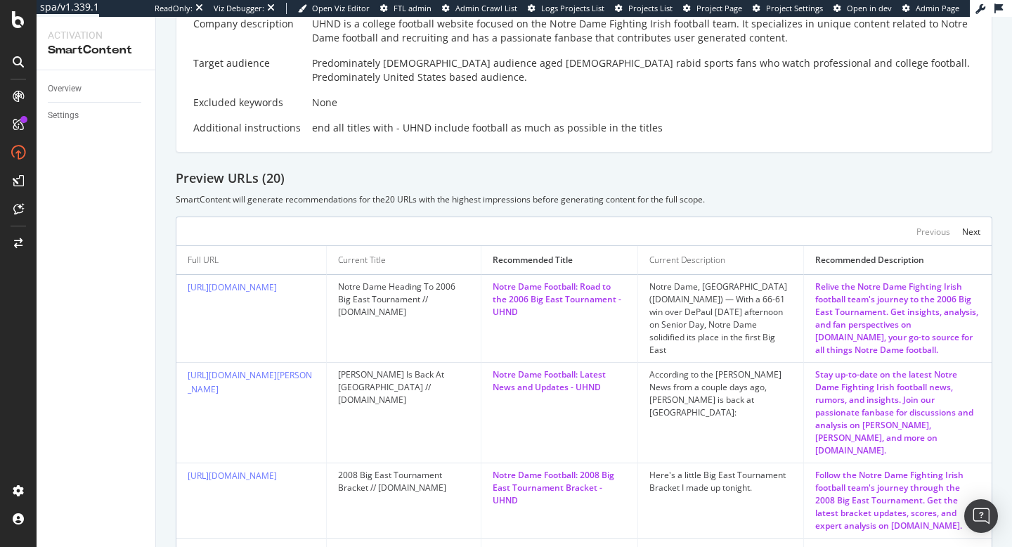
scroll to position [530, 0]
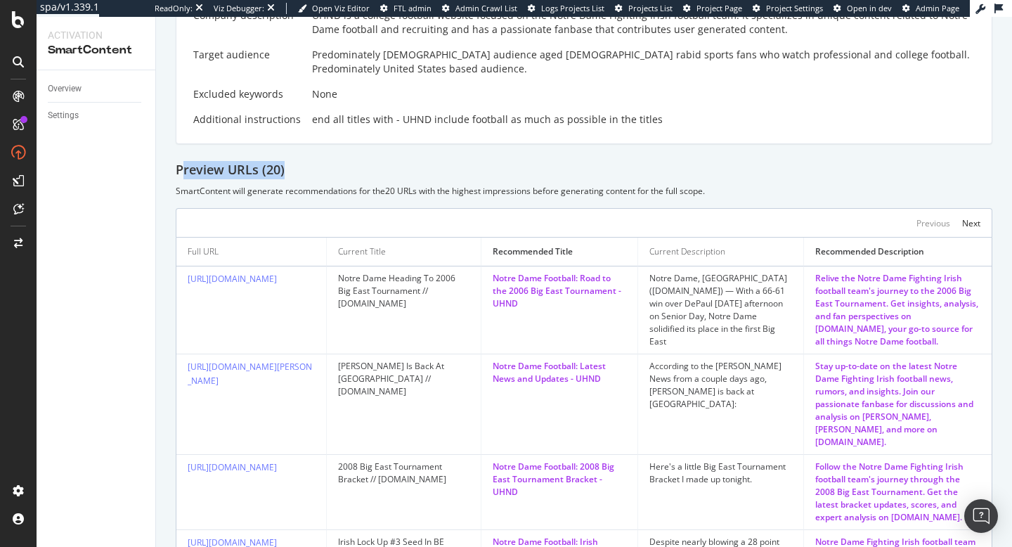
drag, startPoint x: 183, startPoint y: 171, endPoint x: 398, endPoint y: 172, distance: 215.0
click at [398, 172] on div "Preview URLs ( 20 )" at bounding box center [584, 170] width 816 height 18
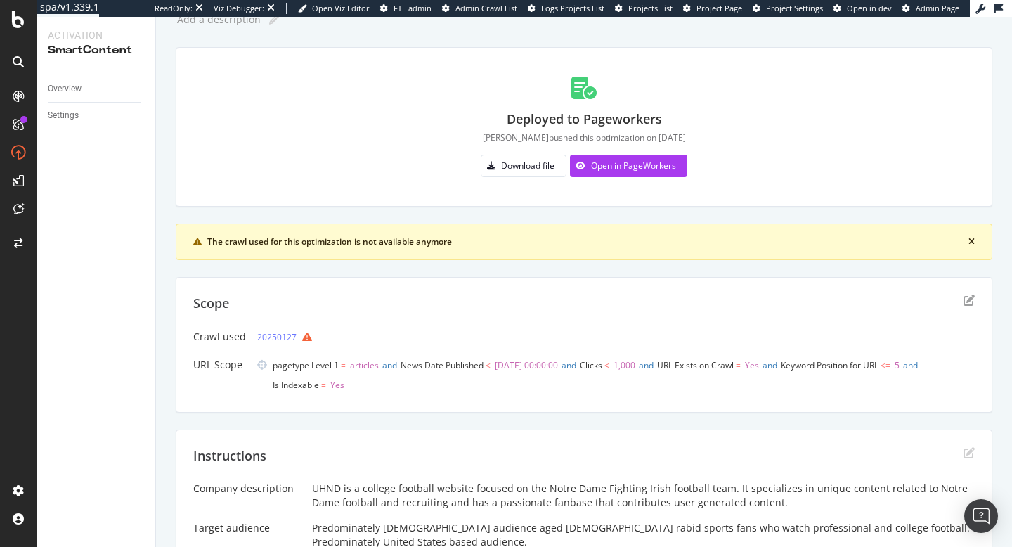
scroll to position [57, 0]
click at [629, 171] on div "Open in PageWorkers" at bounding box center [633, 166] width 85 height 12
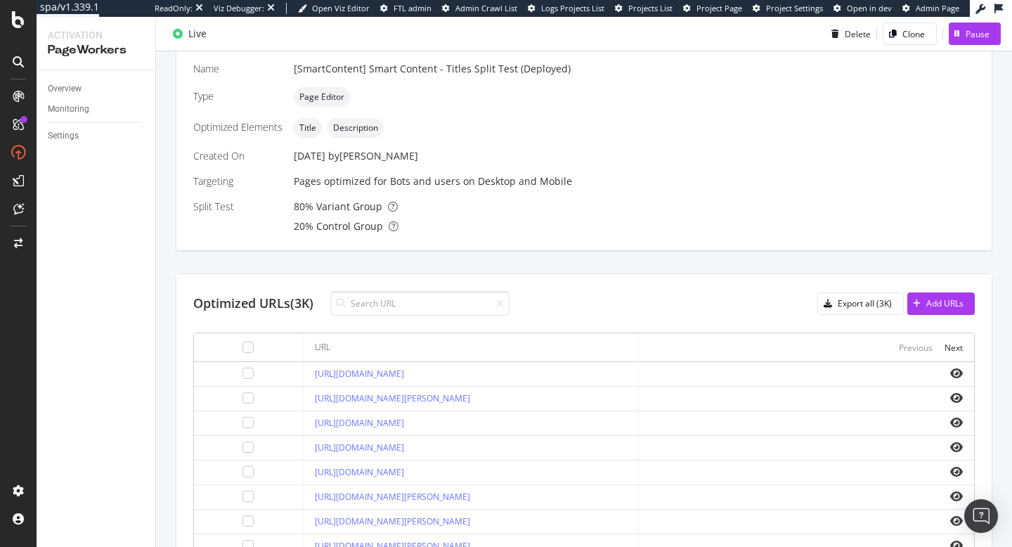
scroll to position [324, 0]
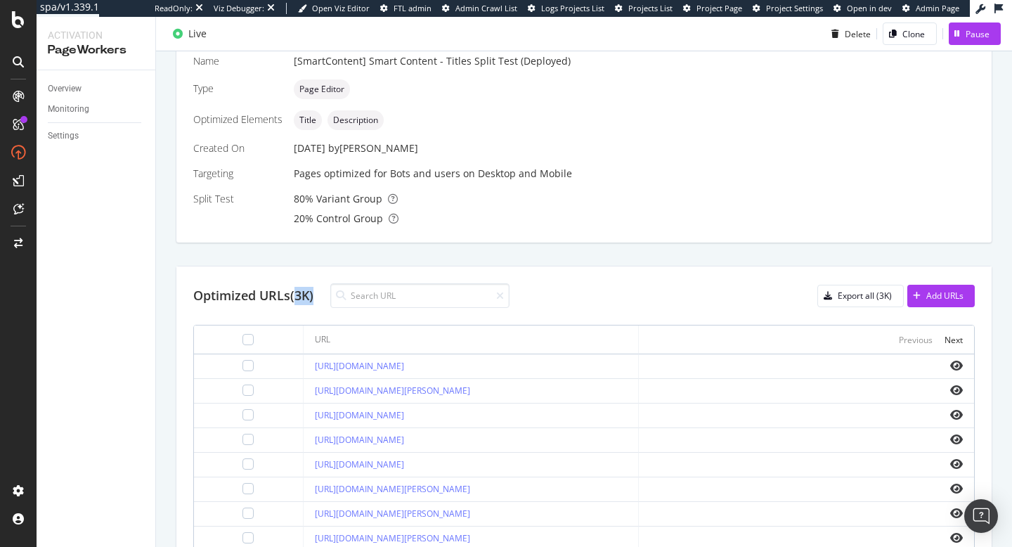
drag, startPoint x: 299, startPoint y: 299, endPoint x: 320, endPoint y: 299, distance: 21.8
click at [320, 299] on div "Optimized URLs (3K)" at bounding box center [351, 295] width 316 height 25
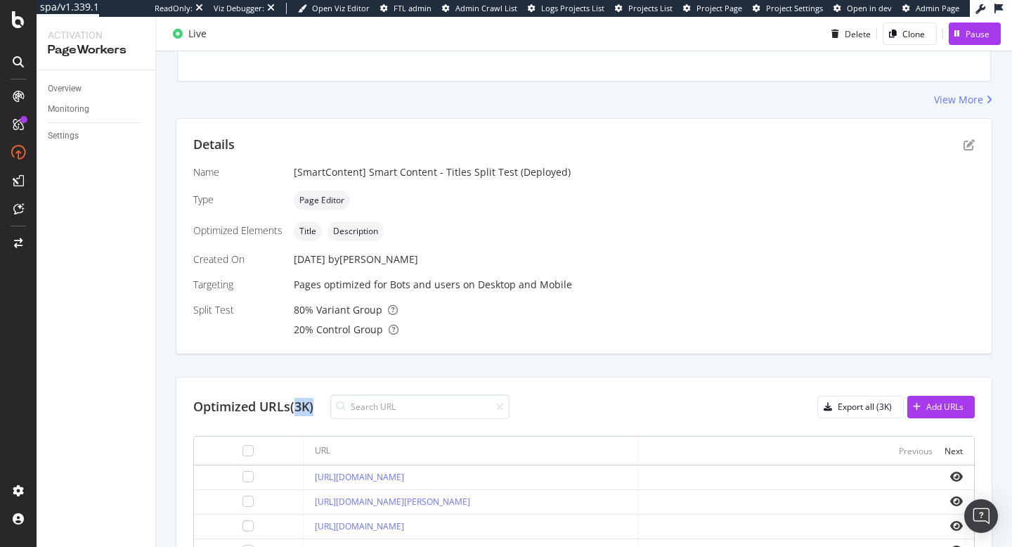
scroll to position [217, 0]
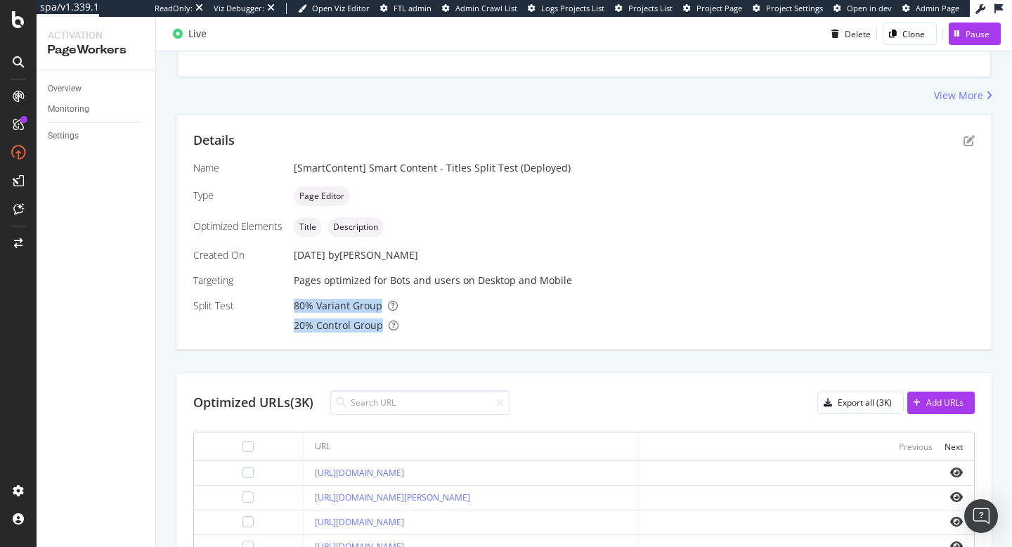
drag, startPoint x: 292, startPoint y: 306, endPoint x: 485, endPoint y: 339, distance: 196.0
click at [485, 339] on div "Details Name [SmartContent] Smart Content - Titles Split Test (Deployed) Type P…" at bounding box center [583, 232] width 815 height 235
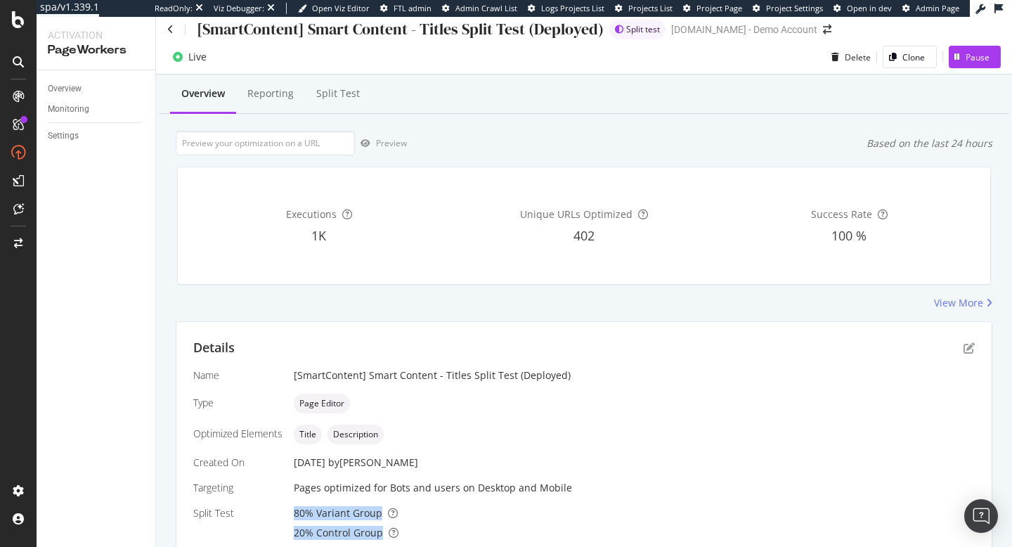
scroll to position [0, 0]
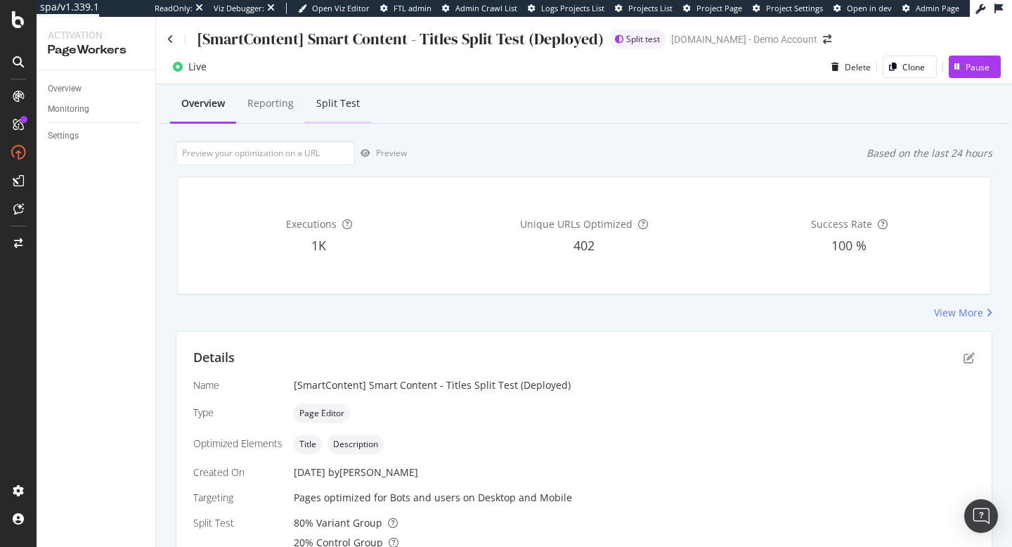
click at [329, 110] on div "Split Test" at bounding box center [338, 104] width 66 height 39
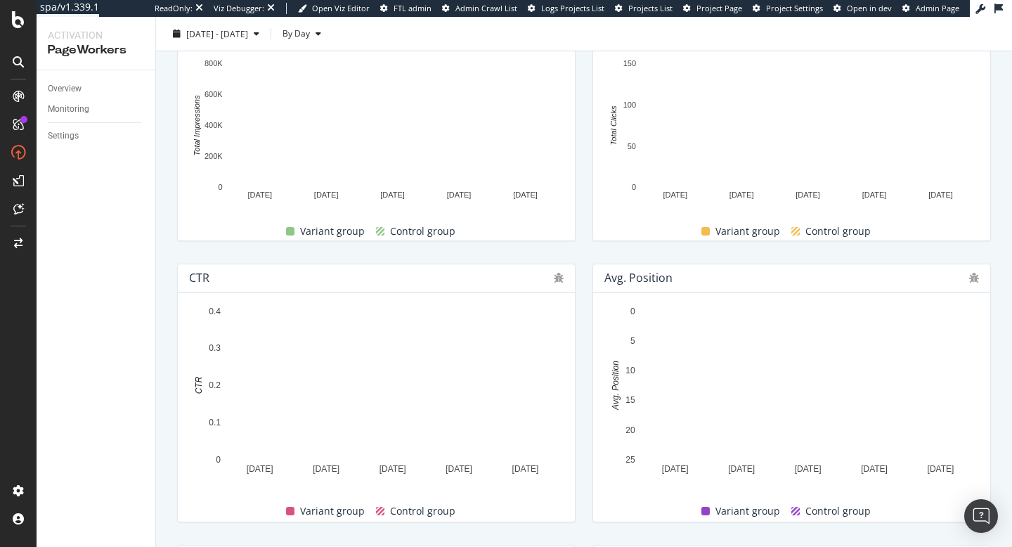
scroll to position [390, 0]
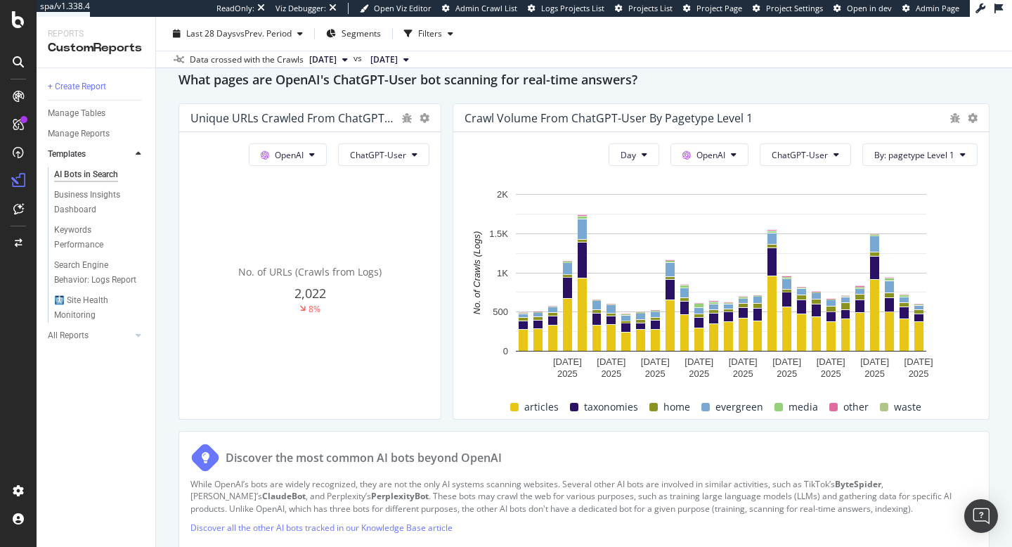
scroll to position [1583, 0]
click at [971, 119] on icon at bounding box center [972, 119] width 10 height 10
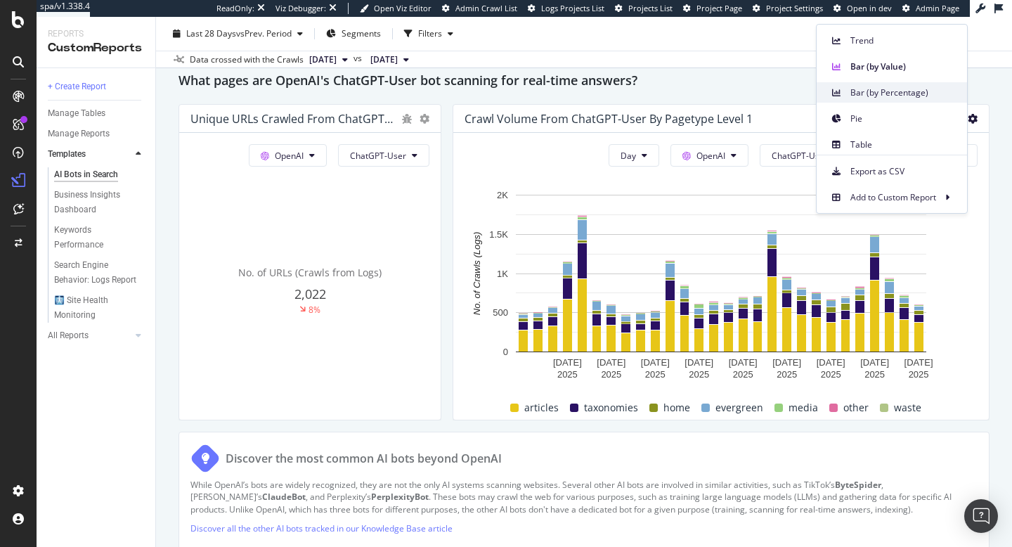
click at [884, 98] on span "Bar (by Percentage)" at bounding box center [902, 92] width 105 height 13
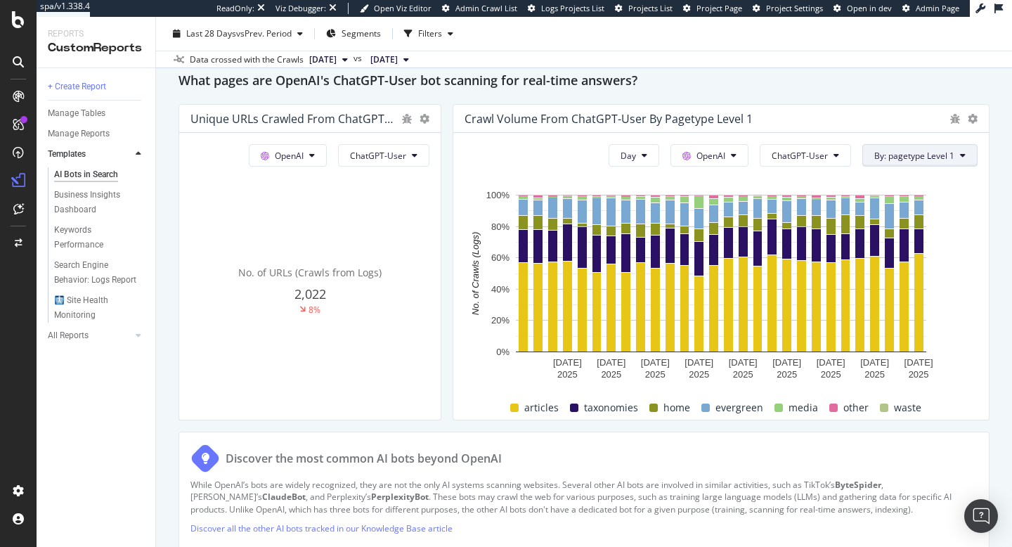
click at [956, 155] on button "By: pagetype Level 1" at bounding box center [919, 155] width 115 height 22
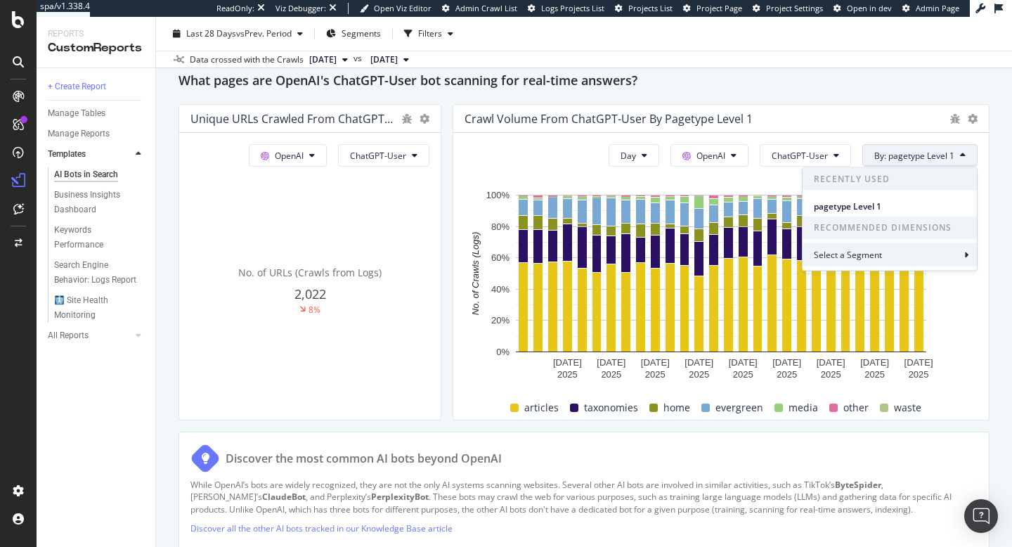
click at [920, 259] on div "Select a Segment" at bounding box center [889, 254] width 174 height 23
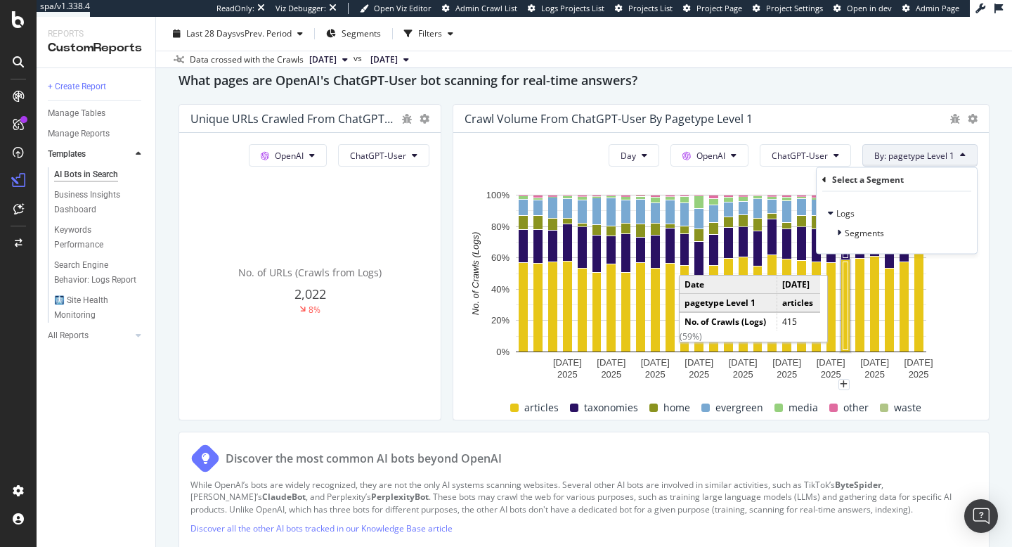
click at [879, 131] on div "Crawl Volume from ChatGPT-User by pagetype Level 1" at bounding box center [720, 119] width 535 height 28
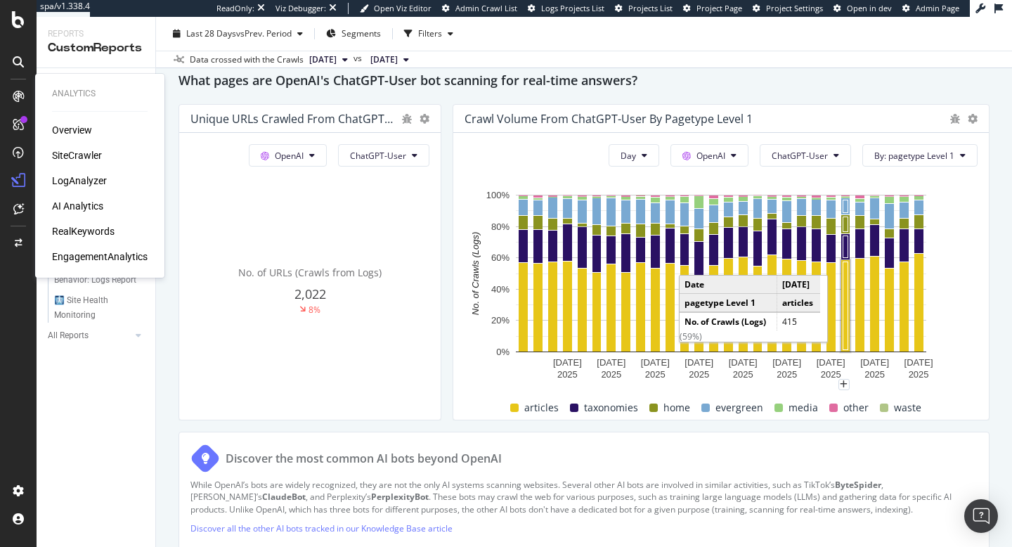
click at [81, 157] on div "SiteCrawler" at bounding box center [77, 155] width 50 height 14
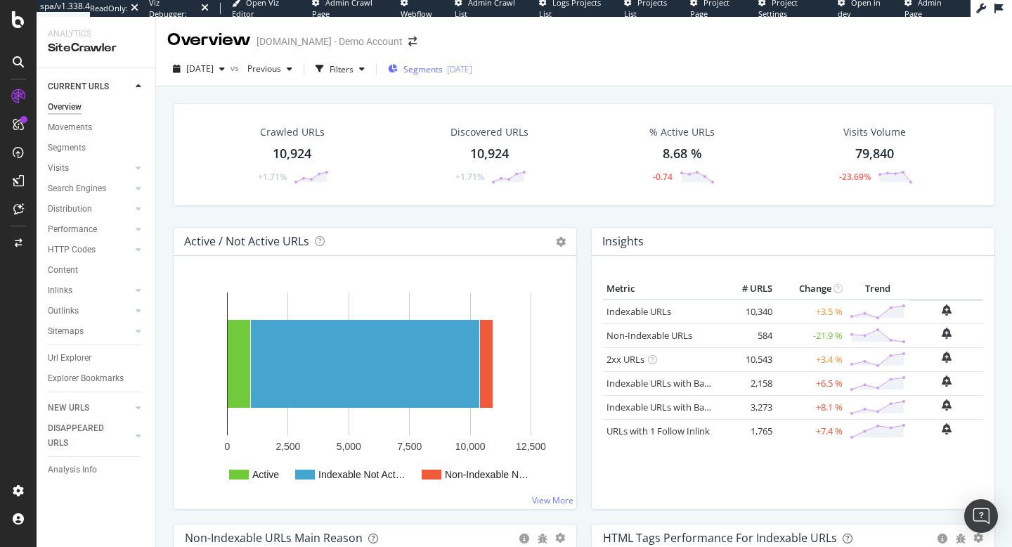
click at [436, 70] on span "Segments" at bounding box center [422, 69] width 39 height 12
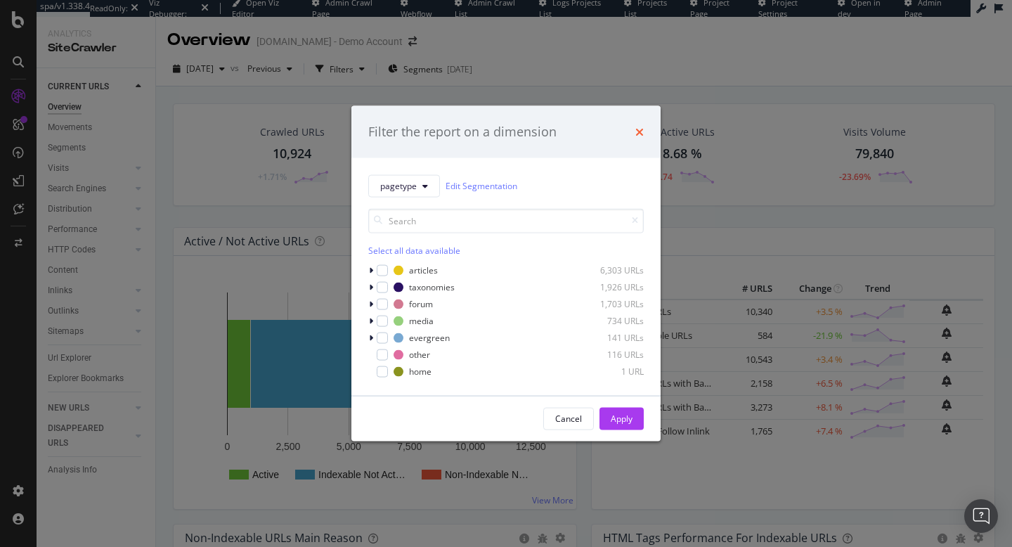
click at [636, 133] on icon "times" at bounding box center [639, 131] width 8 height 11
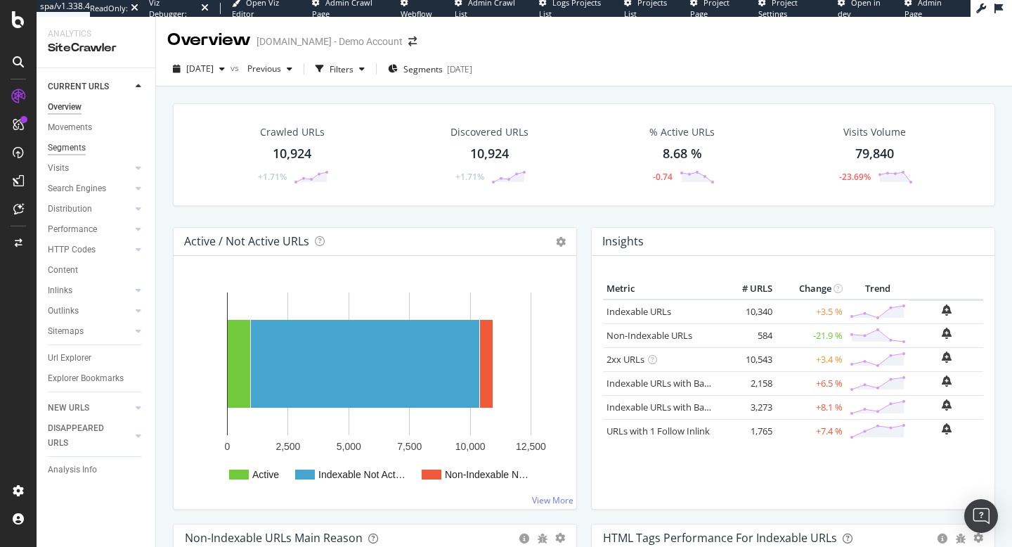
click at [57, 148] on div "Segments" at bounding box center [67, 147] width 38 height 15
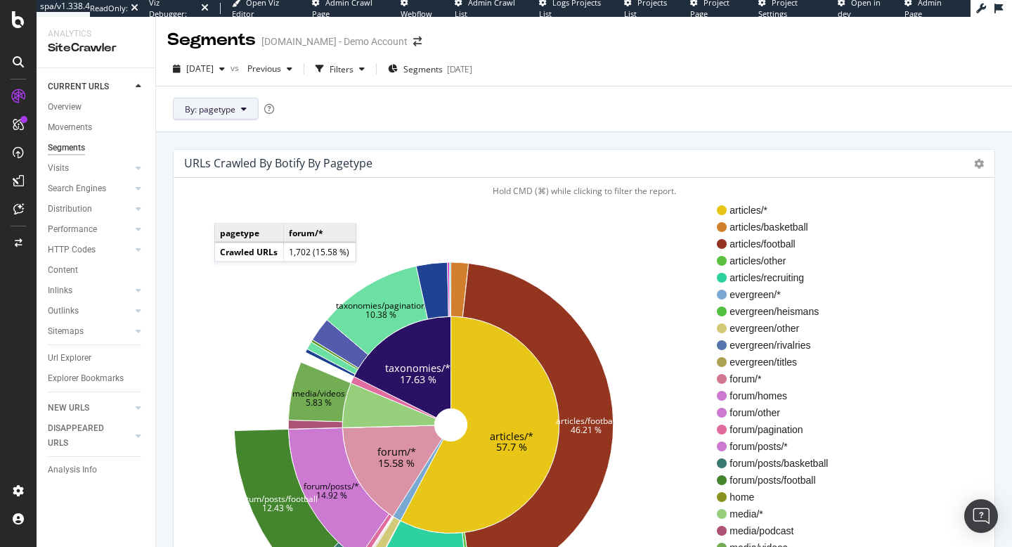
click at [217, 111] on span "By: pagetype" at bounding box center [210, 109] width 51 height 12
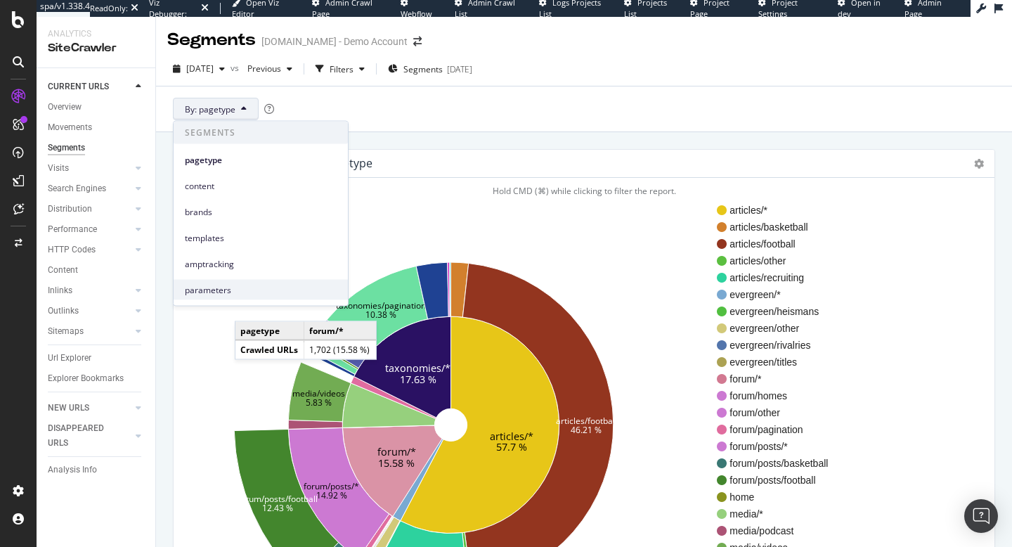
click at [252, 287] on span "parameters" at bounding box center [261, 289] width 152 height 13
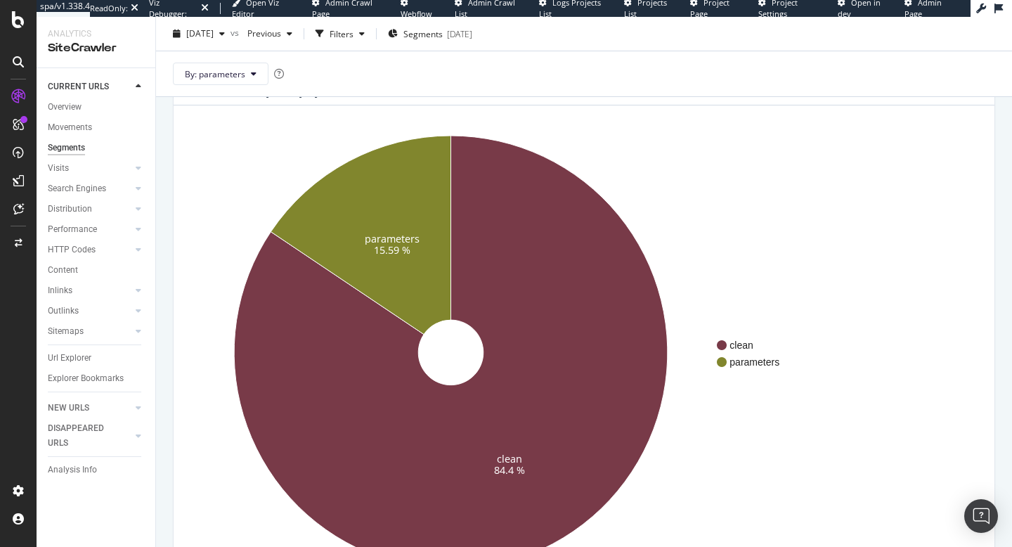
scroll to position [13, 0]
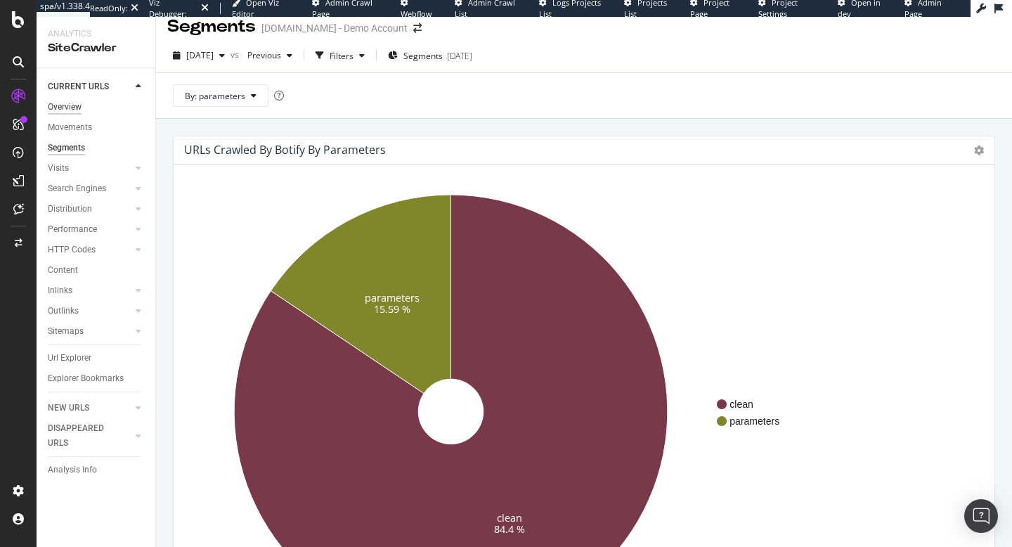
click at [71, 106] on div "Overview" at bounding box center [65, 107] width 34 height 15
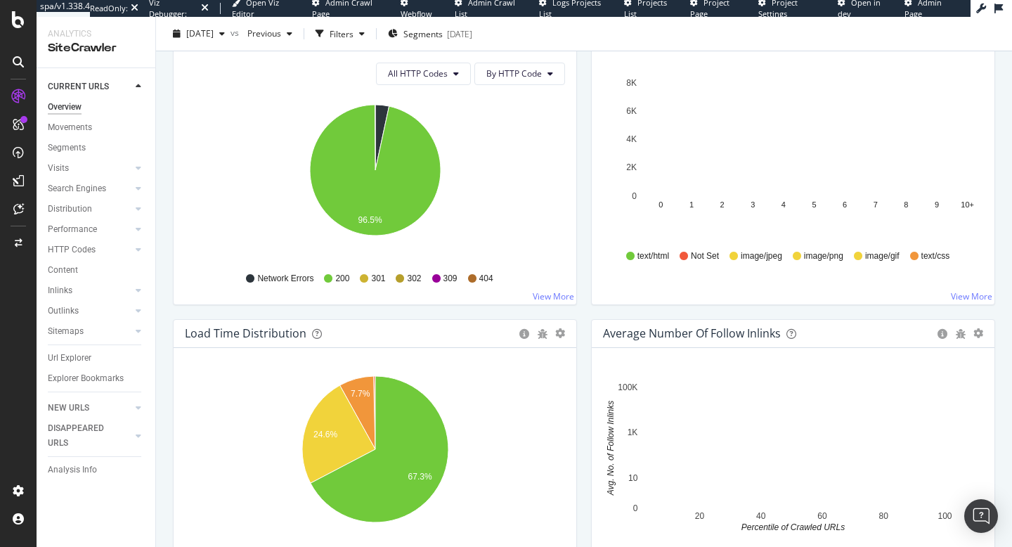
scroll to position [796, 0]
